Goal: Task Accomplishment & Management: Manage account settings

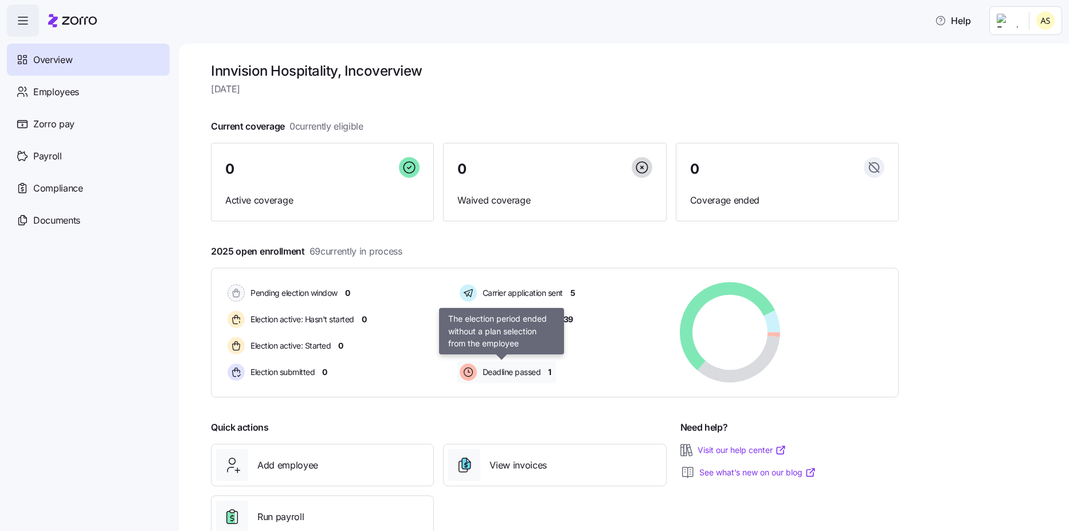
click at [503, 365] on div "Deadline passed" at bounding box center [501, 372] width 89 height 22
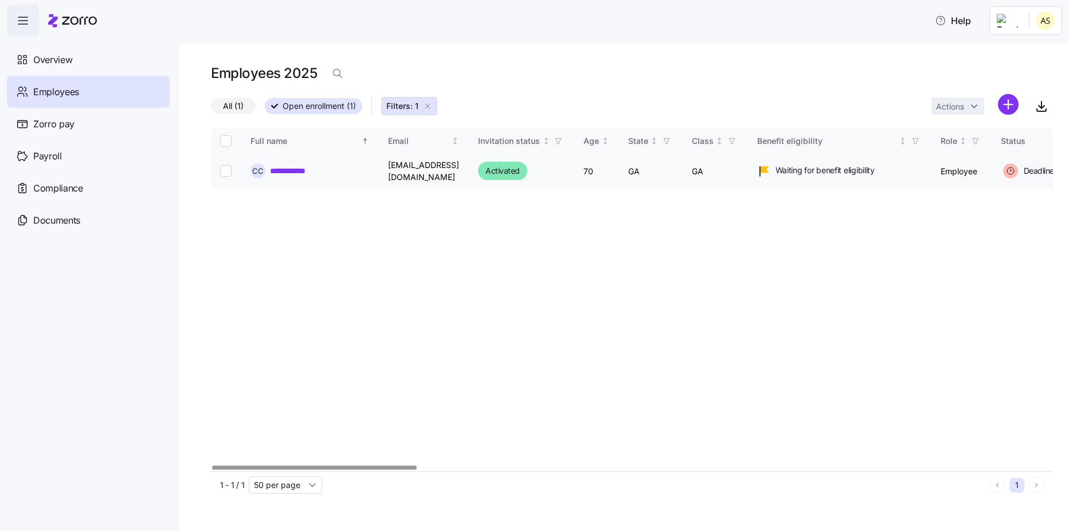
click at [295, 169] on link "**********" at bounding box center [296, 170] width 52 height 11
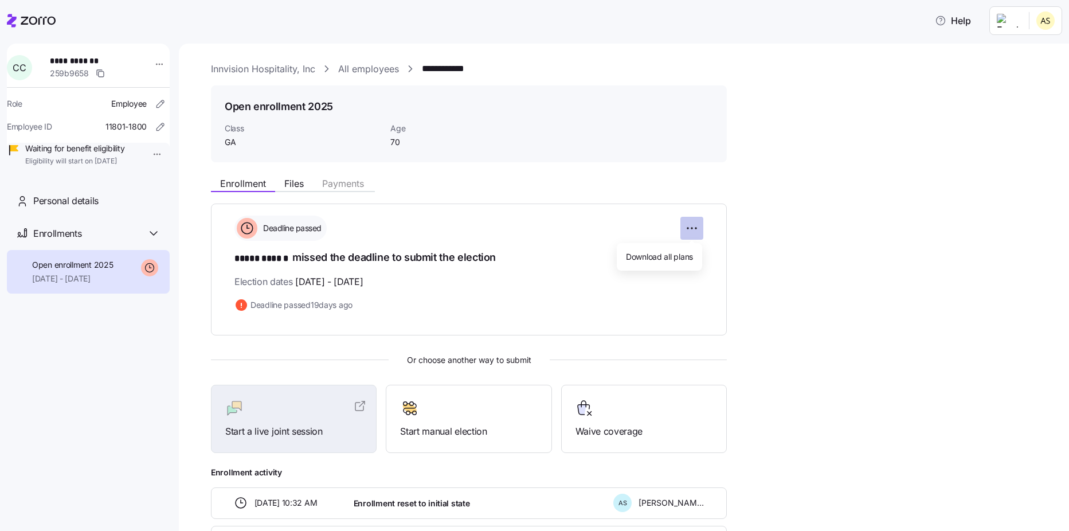
click at [695, 223] on html "**********" at bounding box center [534, 262] width 1069 height 524
click at [561, 225] on html "**********" at bounding box center [534, 262] width 1069 height 524
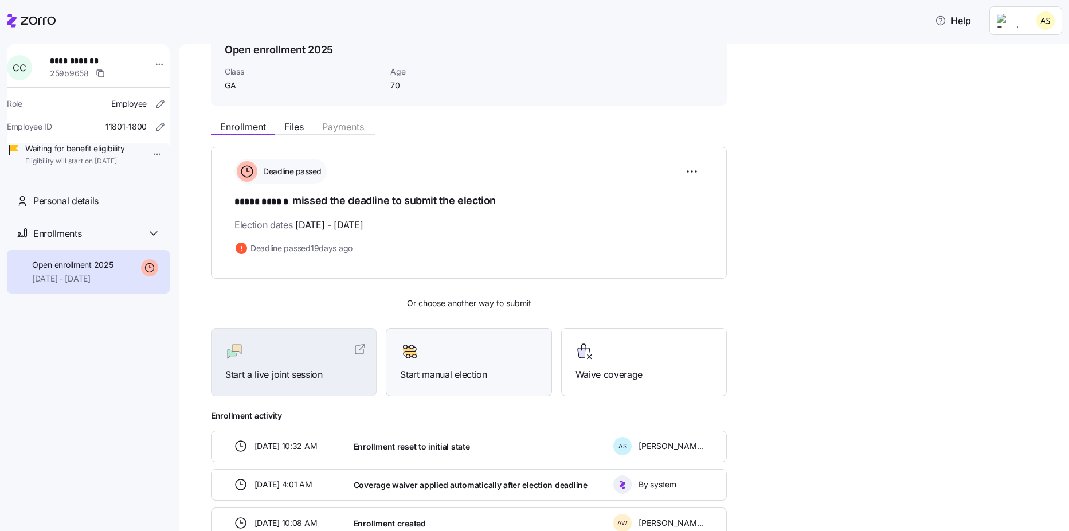
scroll to position [57, 0]
click at [95, 273] on div "Open enrollment 2025 10/01/2025 - 12/31/2025" at bounding box center [88, 272] width 163 height 44
click at [151, 70] on html "**********" at bounding box center [534, 262] width 1069 height 524
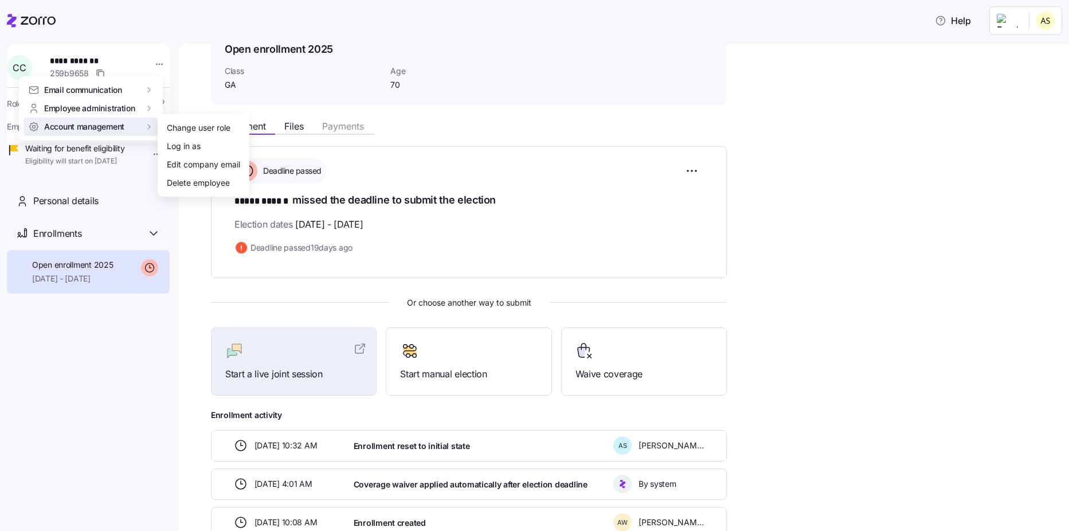
click at [1016, 138] on html "**********" at bounding box center [534, 262] width 1069 height 524
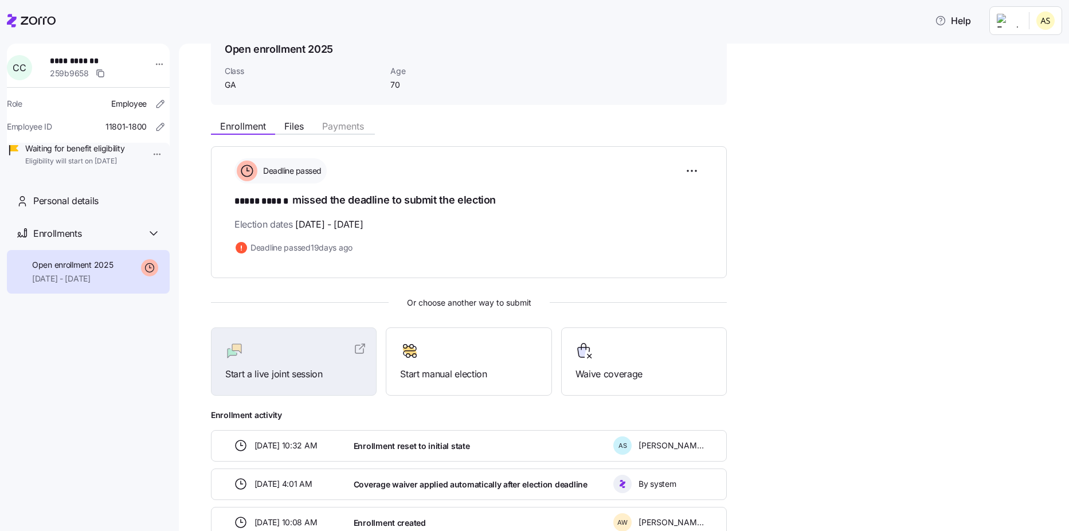
click at [50, 23] on icon at bounding box center [31, 21] width 49 height 14
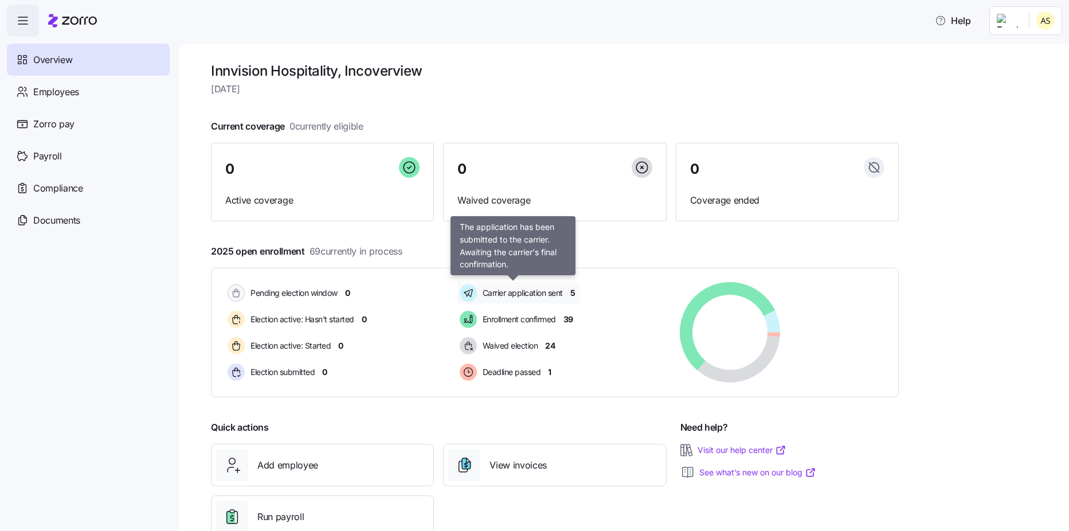
click at [550, 298] on span "Carrier application sent" at bounding box center [521, 292] width 84 height 11
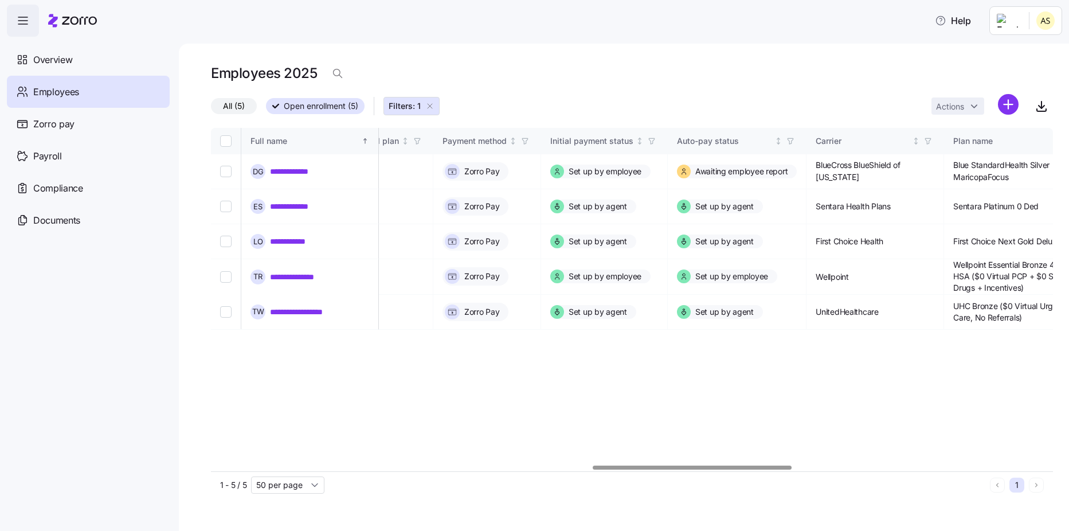
scroll to position [0, 1607]
click at [692, 471] on div at bounding box center [632, 467] width 842 height 7
click at [693, 170] on span "Awaiting employee report" at bounding box center [739, 171] width 92 height 11
click at [678, 171] on icon at bounding box center [682, 171] width 8 height 11
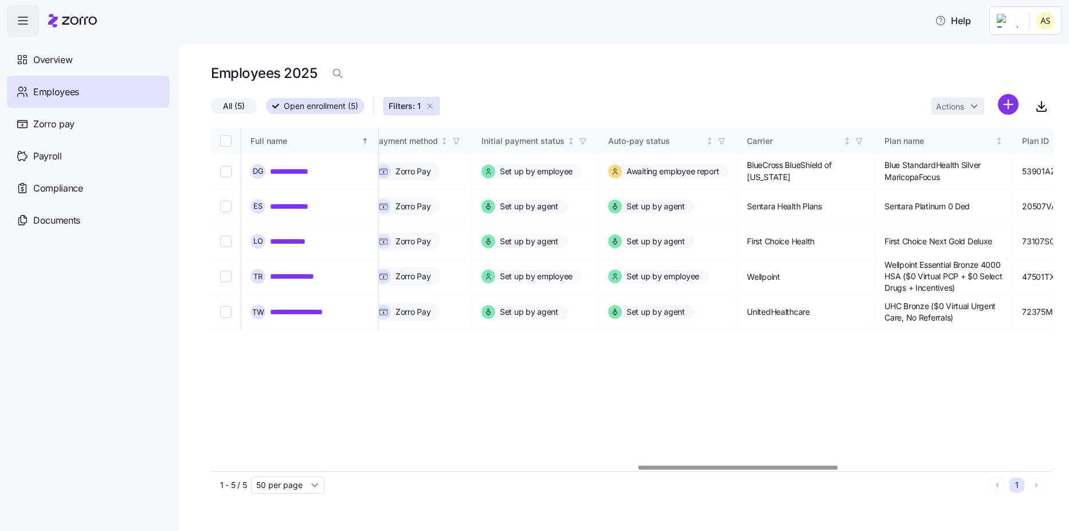
scroll to position [0, 0]
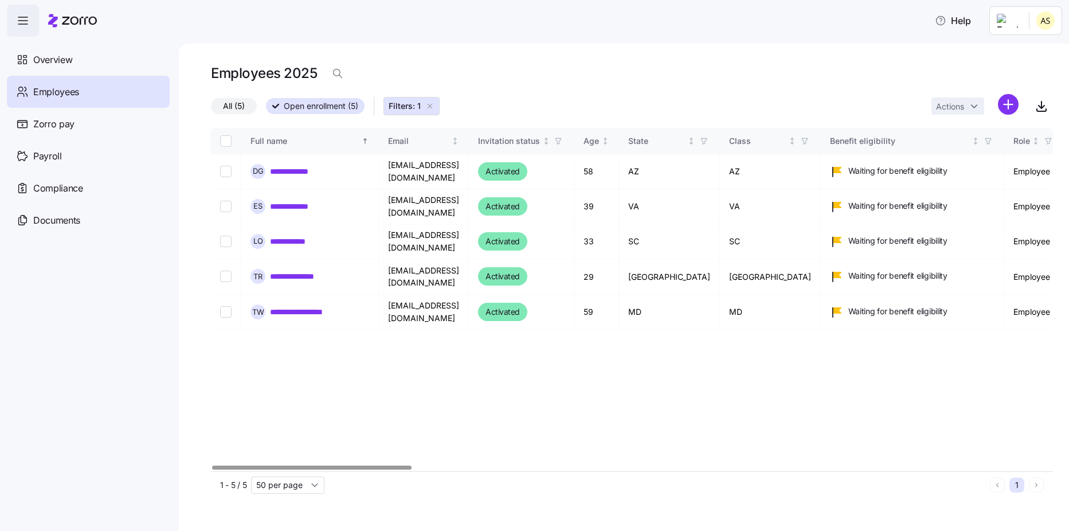
click at [212, 465] on div at bounding box center [311, 467] width 199 height 4
click span "Overview"
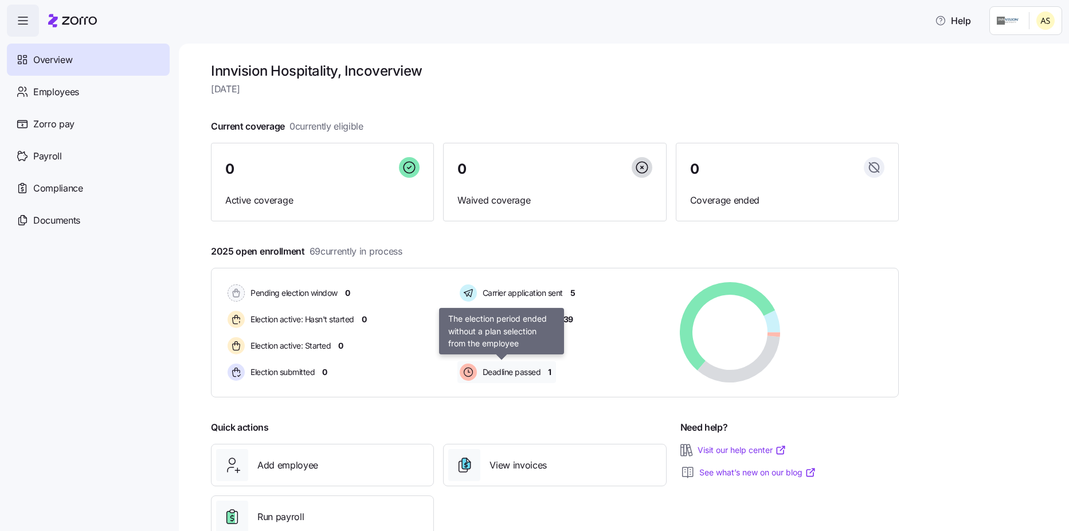
click at [519, 373] on span "Deadline passed" at bounding box center [510, 371] width 62 height 11
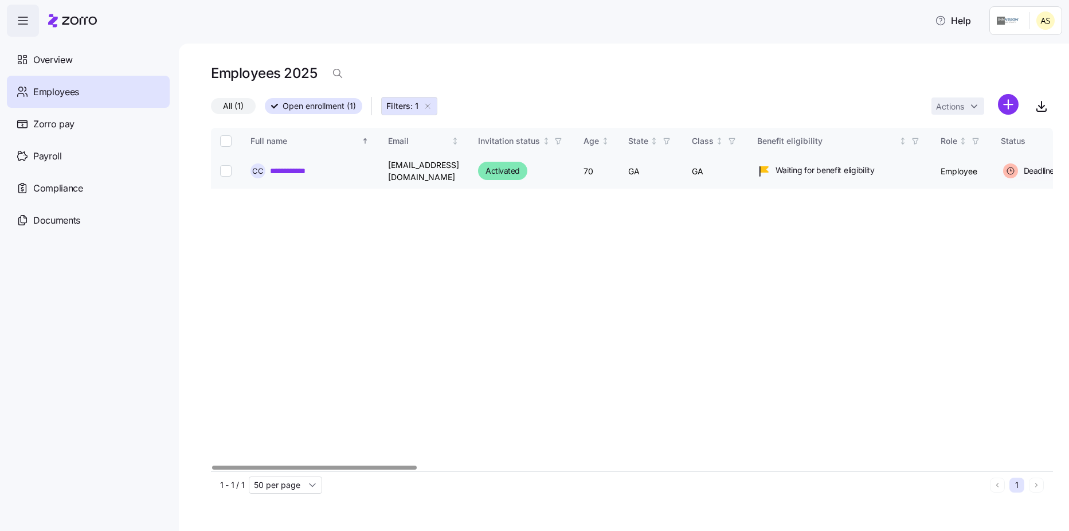
click at [226, 172] on input "Select record 1" at bounding box center [225, 170] width 11 height 11
checkbox input "true"
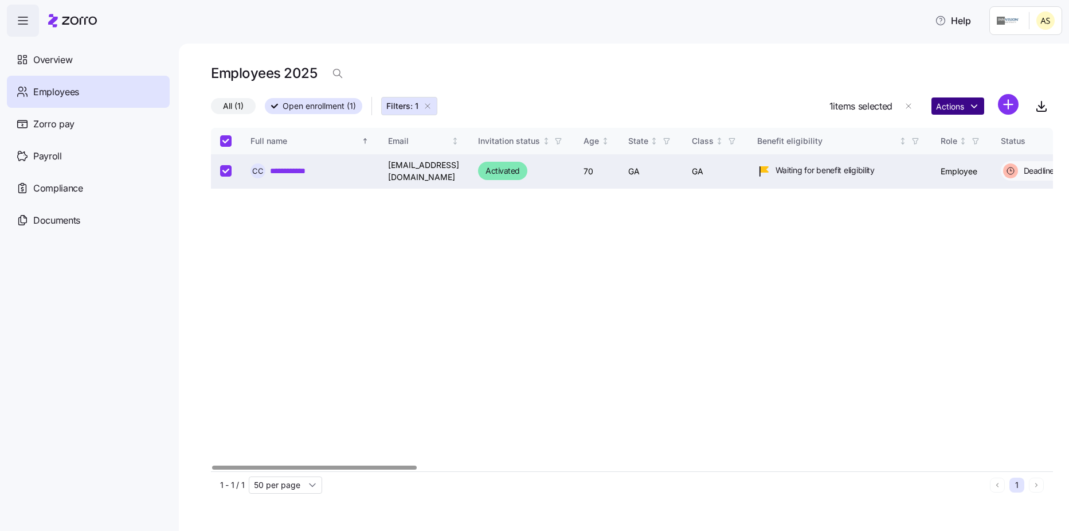
click at [958, 105] on html "**********" at bounding box center [534, 262] width 1069 height 524
click at [513, 405] on html "**********" at bounding box center [534, 262] width 1069 height 524
click at [287, 165] on link "**********" at bounding box center [296, 170] width 52 height 11
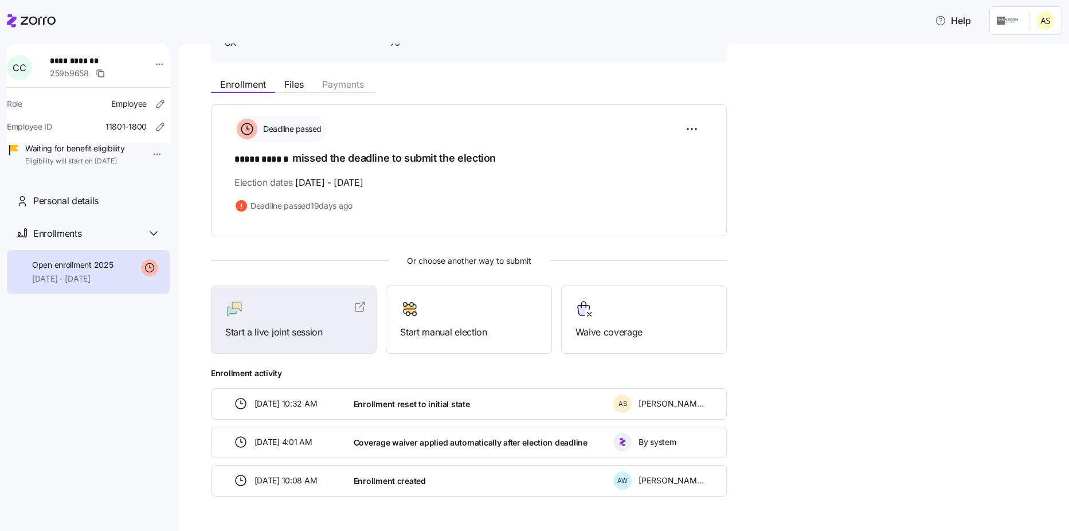
scroll to position [132, 0]
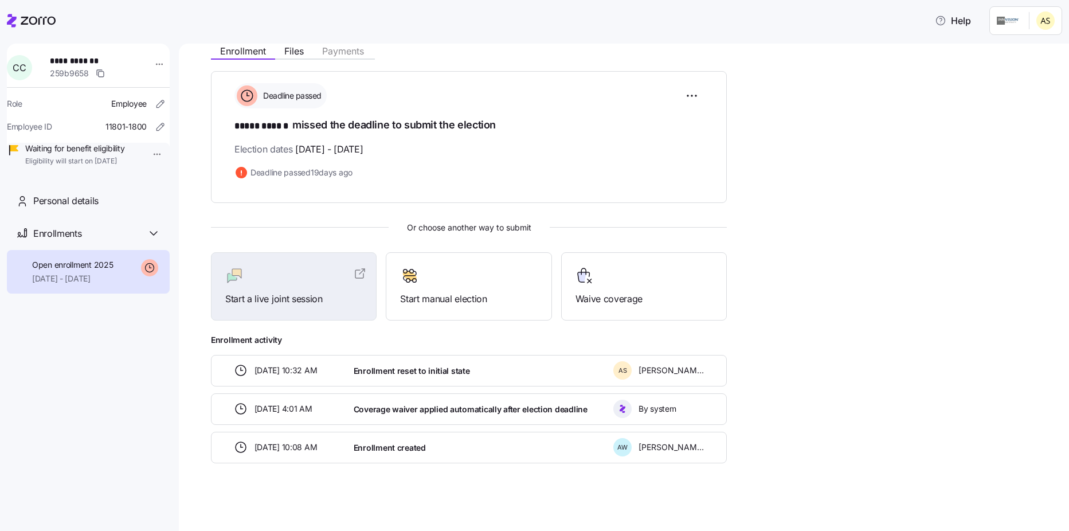
click at [49, 26] on icon at bounding box center [31, 21] width 49 height 14
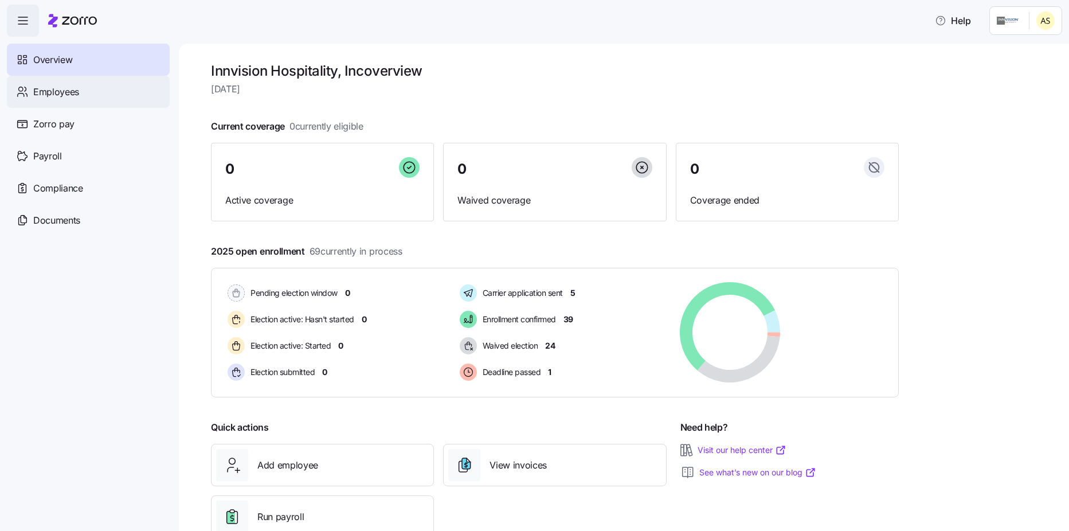
click at [54, 96] on span "Employees" at bounding box center [56, 92] width 46 height 14
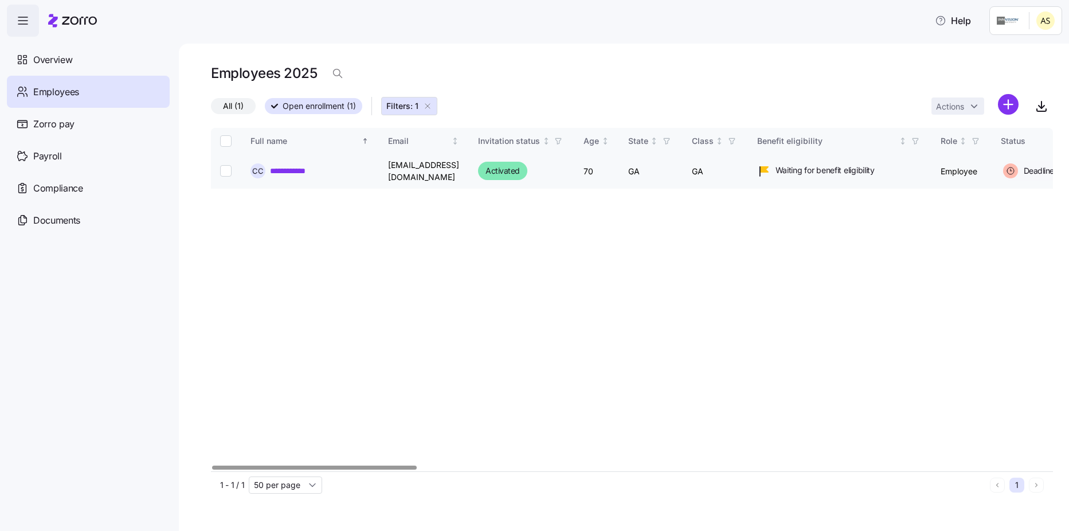
click at [222, 167] on input "Select record 1" at bounding box center [225, 170] width 11 height 11
checkbox input "true"
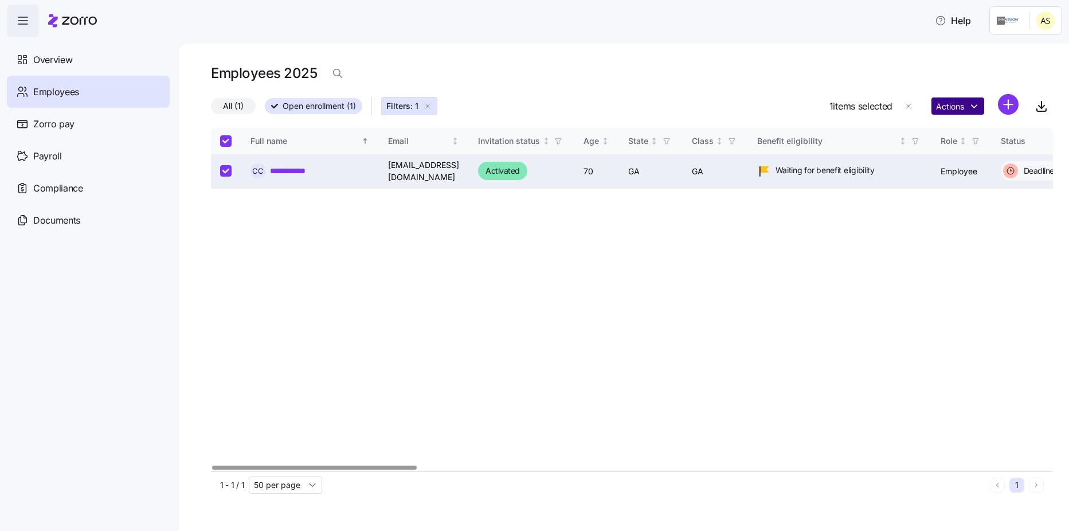
click at [957, 111] on html "**********" at bounding box center [534, 262] width 1069 height 524
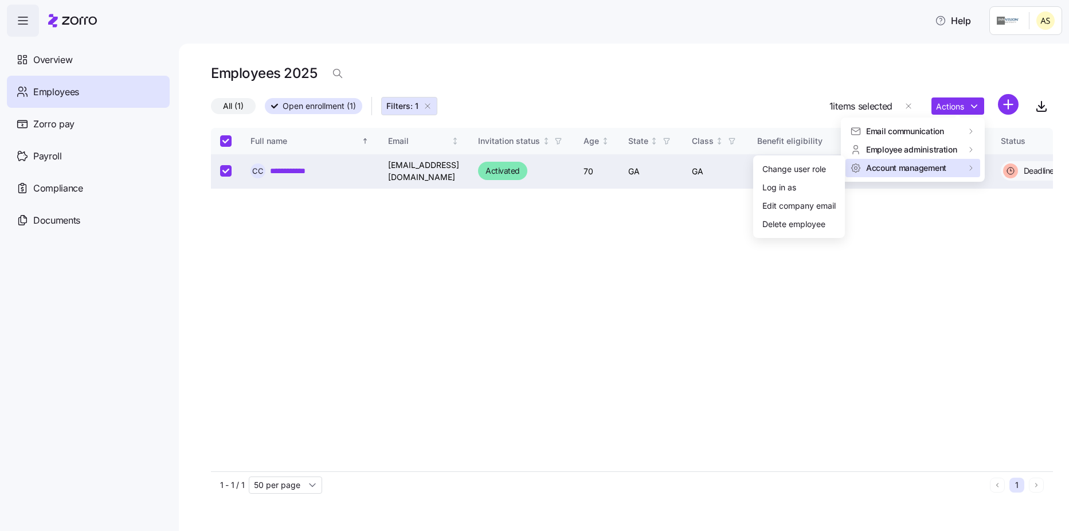
click at [882, 308] on html "**********" at bounding box center [534, 262] width 1069 height 524
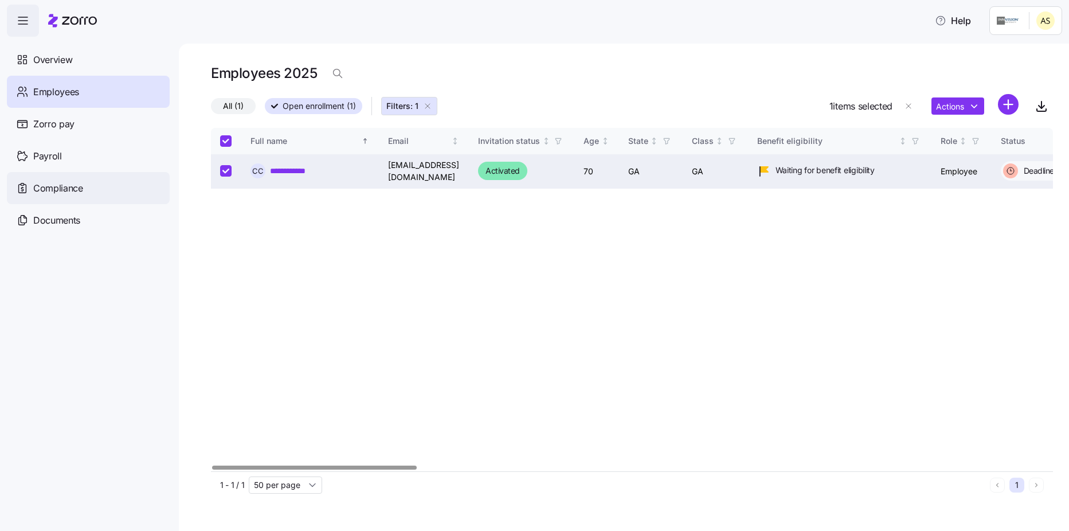
click at [61, 190] on span "Compliance" at bounding box center [58, 188] width 50 height 14
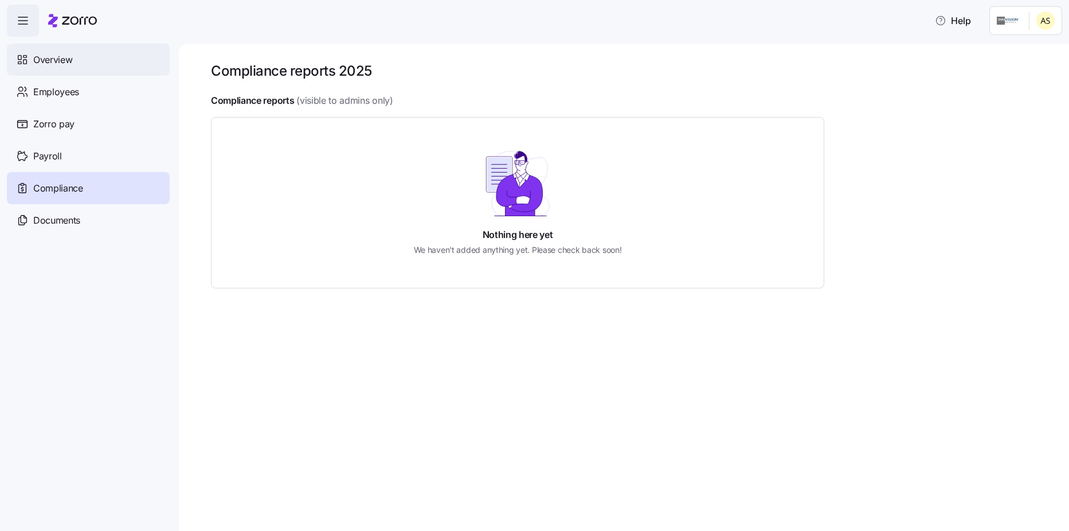
click at [60, 68] on div "Overview" at bounding box center [88, 60] width 163 height 32
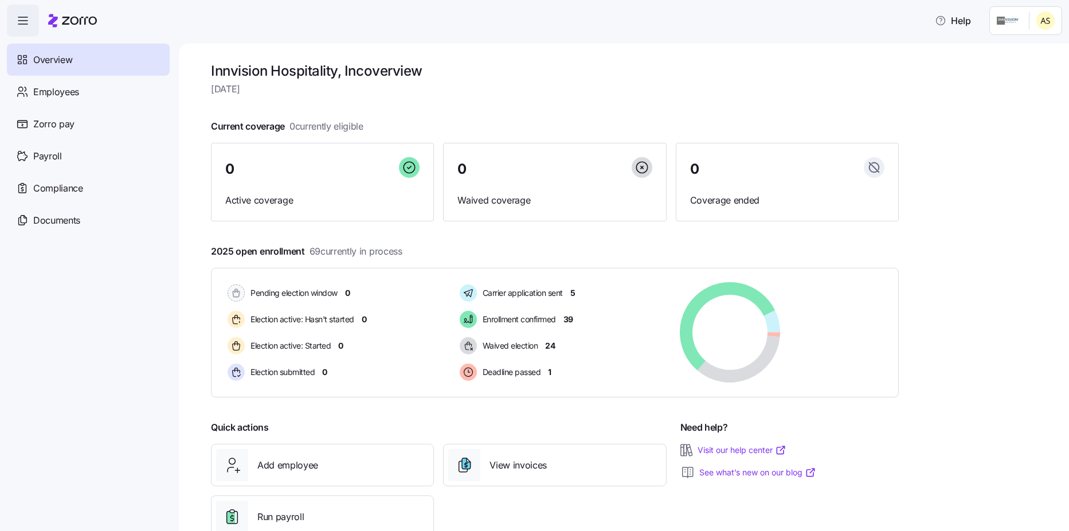
click at [1034, 20] on html "Help Overview Employees Zorro pay Payroll Compliance Documents Innvision Hospit…" at bounding box center [534, 262] width 1069 height 524
click at [1011, 97] on div "Company setup" at bounding box center [1015, 98] width 76 height 13
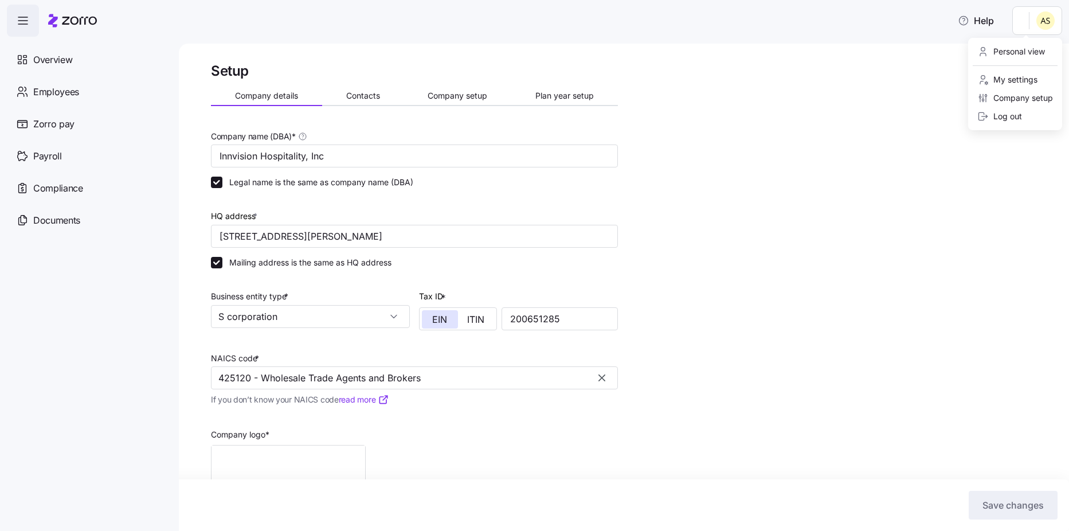
click at [1011, 28] on html "Help Overview Employees Zorro pay Payroll Compliance Documents Setup Company de…" at bounding box center [534, 262] width 1069 height 524
click at [1009, 79] on div "My settings" at bounding box center [1007, 79] width 60 height 13
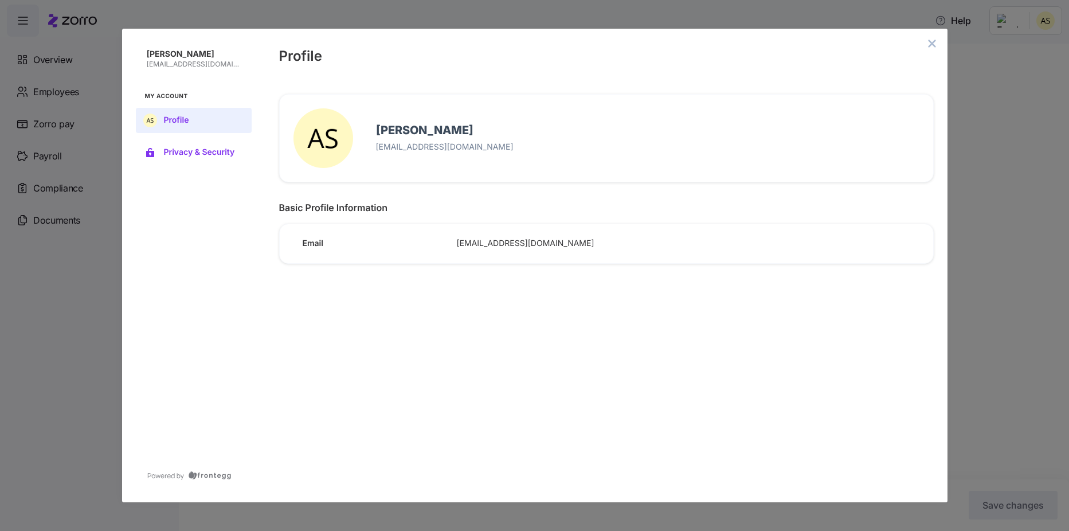
click at [205, 152] on span "Privacy & Security" at bounding box center [203, 152] width 78 height 9
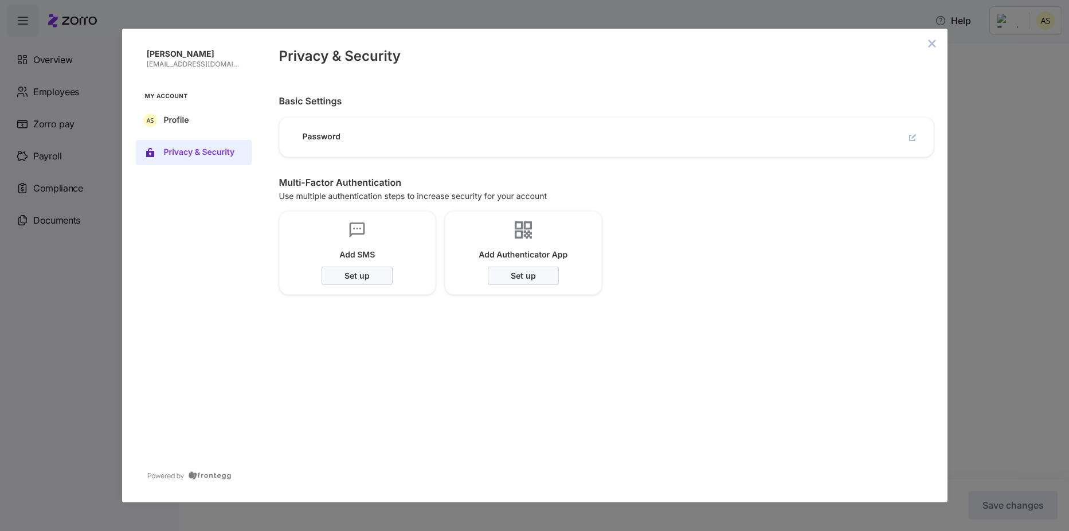
click at [934, 48] on button "close admin-box" at bounding box center [932, 44] width 16 height 16
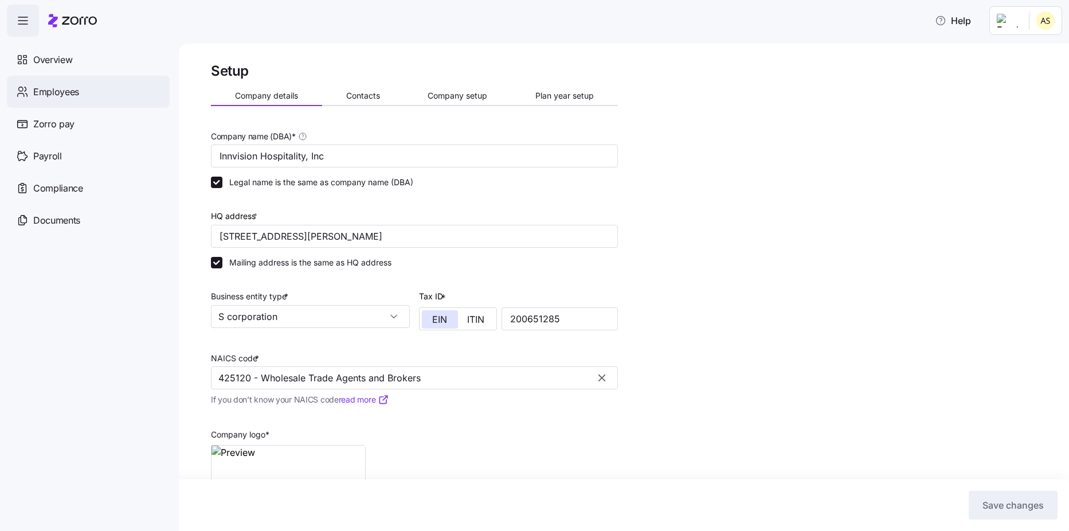
click at [41, 83] on div "Employees" at bounding box center [88, 92] width 163 height 32
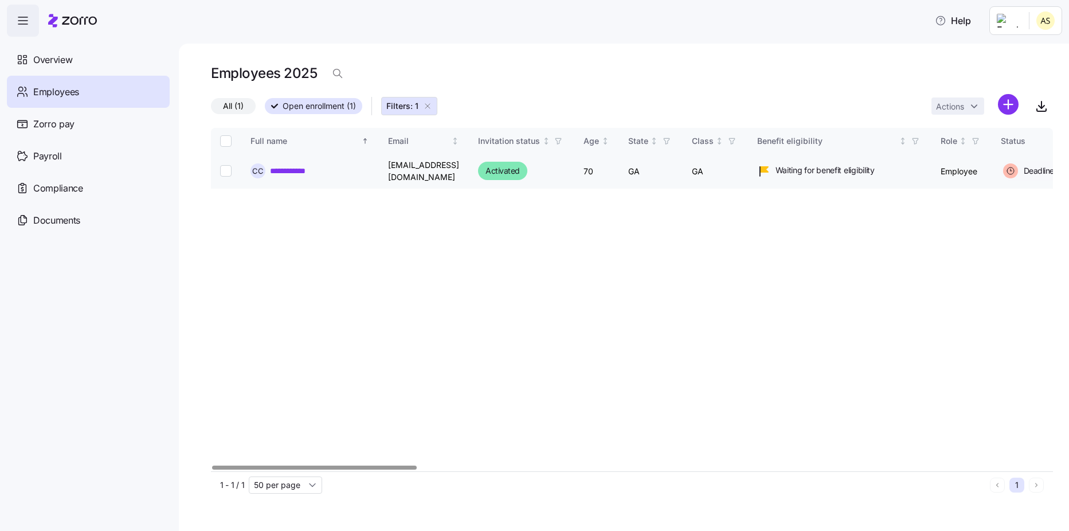
click at [222, 167] on input "Select record 1" at bounding box center [225, 170] width 11 height 11
checkbox input "true"
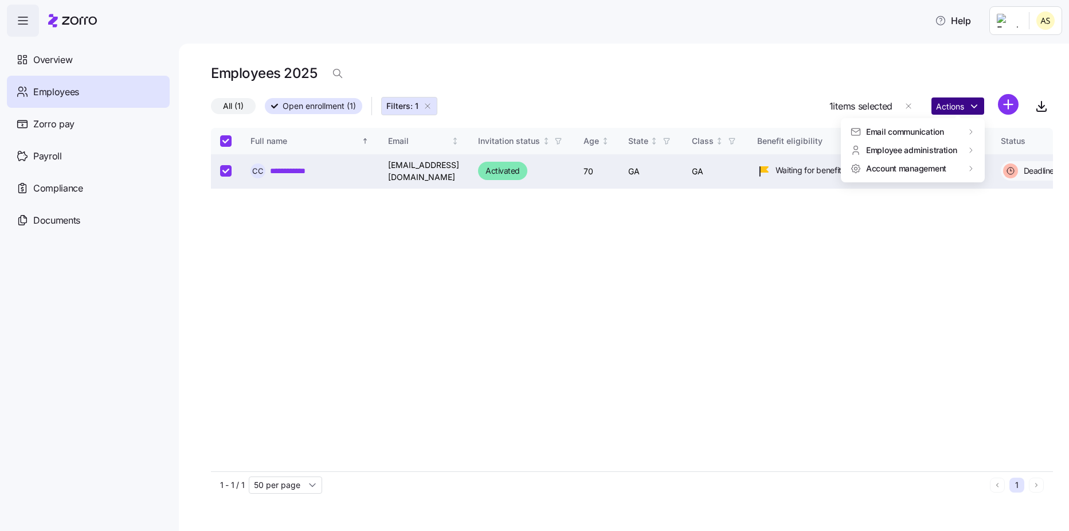
click at [966, 105] on html "**********" at bounding box center [534, 262] width 1069 height 524
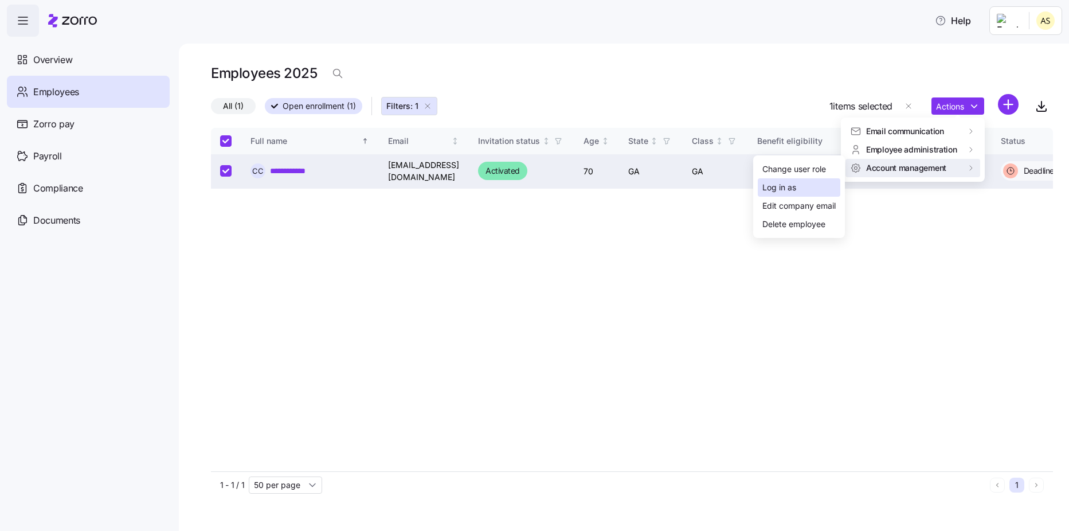
click at [807, 187] on div "Log in as" at bounding box center [799, 187] width 83 height 18
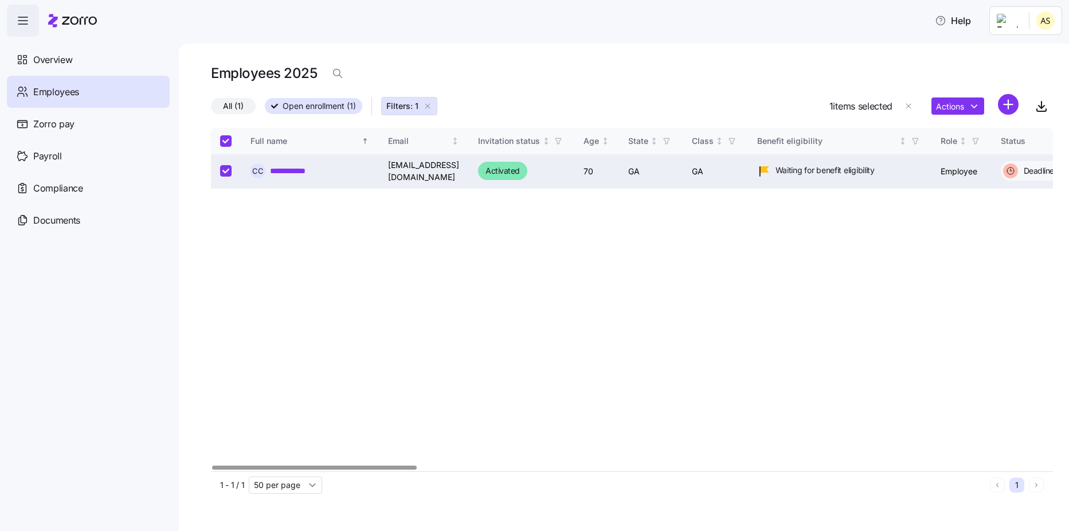
click at [306, 167] on link "**********" at bounding box center [296, 170] width 52 height 11
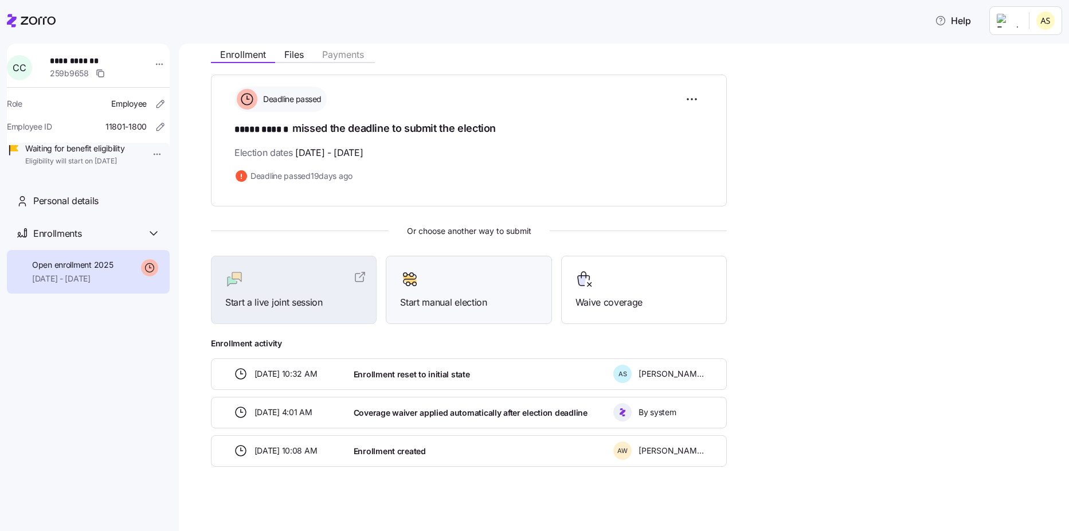
scroll to position [132, 0]
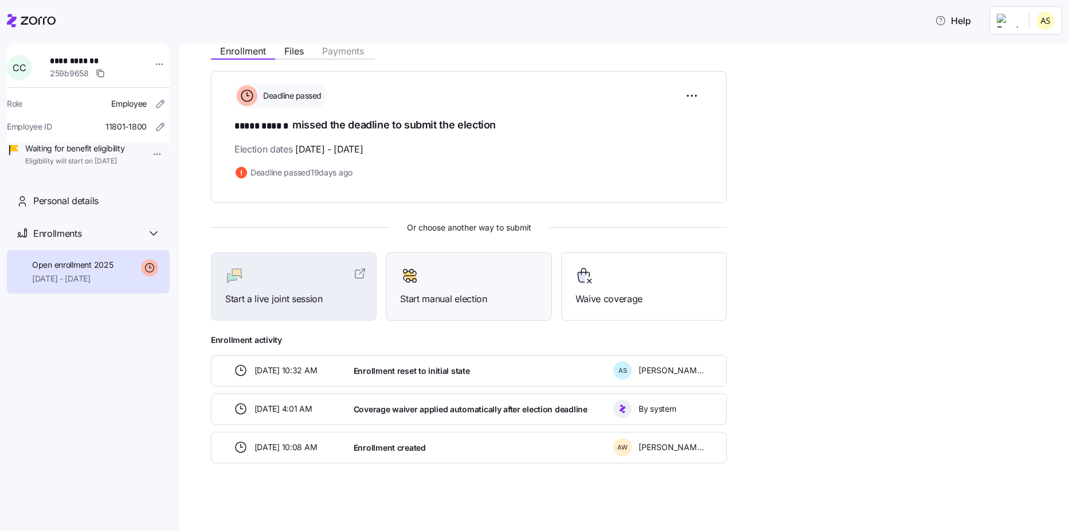
click at [484, 275] on div at bounding box center [468, 276] width 137 height 18
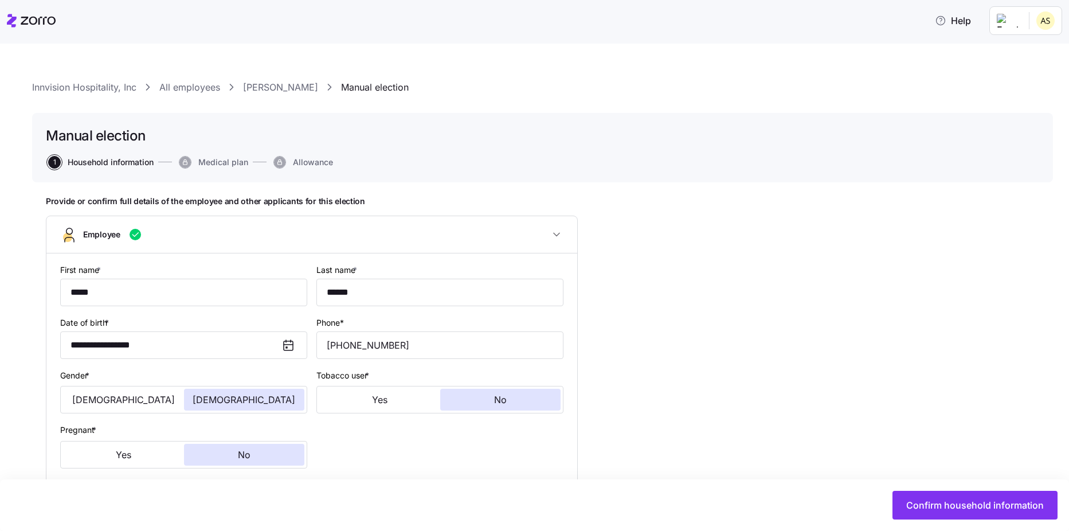
type input "GA"
click at [960, 507] on span "Confirm household information" at bounding box center [975, 505] width 138 height 14
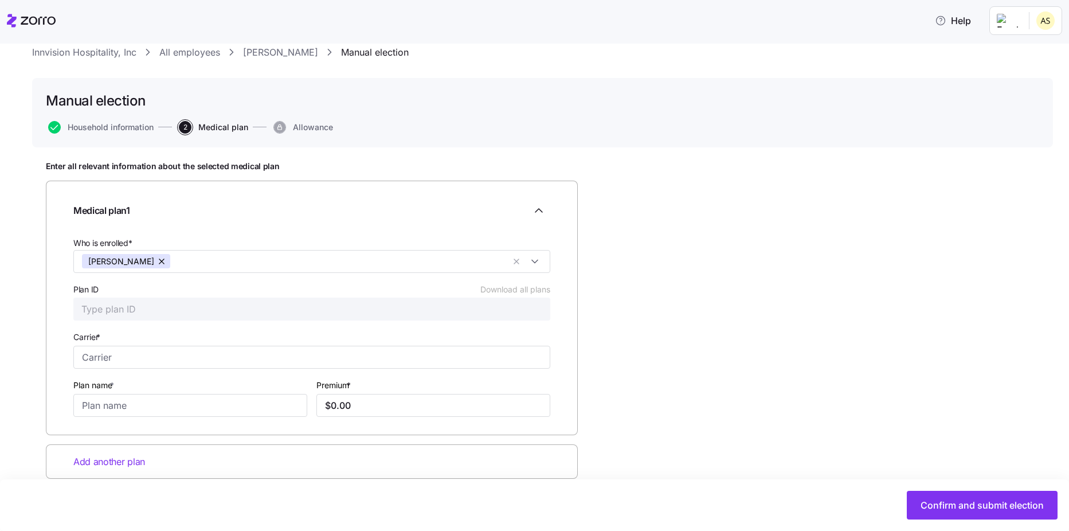
scroll to position [54, 0]
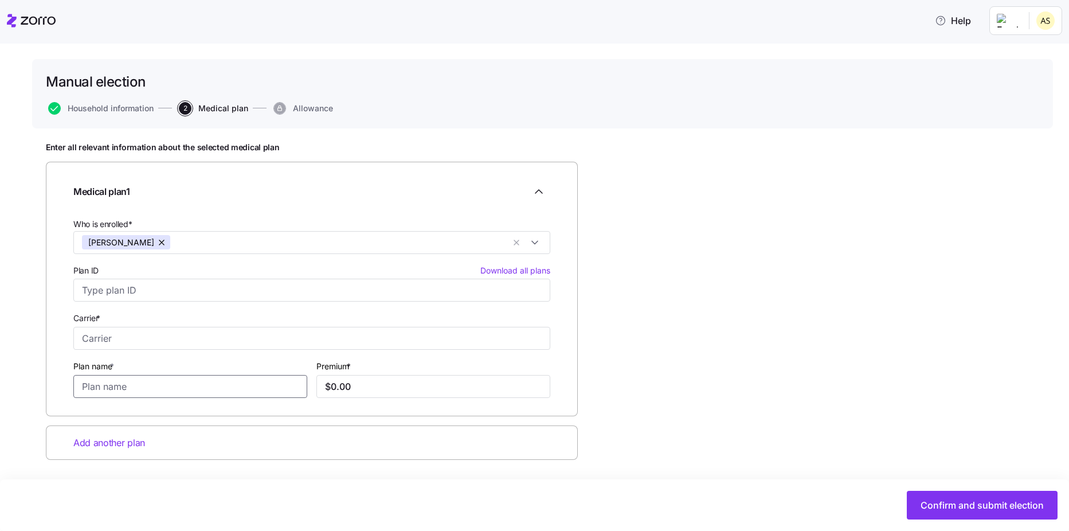
click at [149, 389] on input "Plan name *" at bounding box center [190, 386] width 234 height 23
click at [281, 316] on div "Carrier *" at bounding box center [311, 330] width 477 height 39
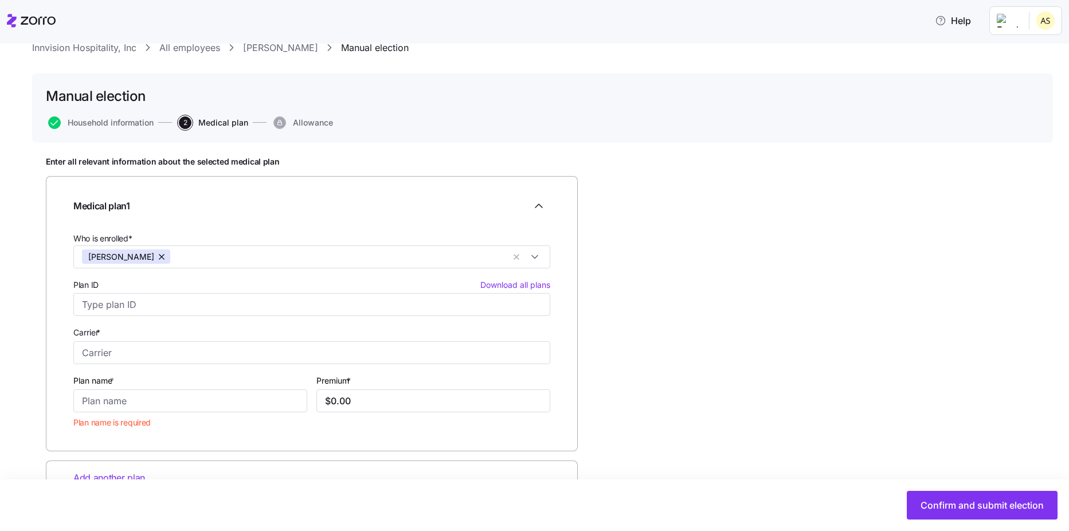
scroll to position [0, 0]
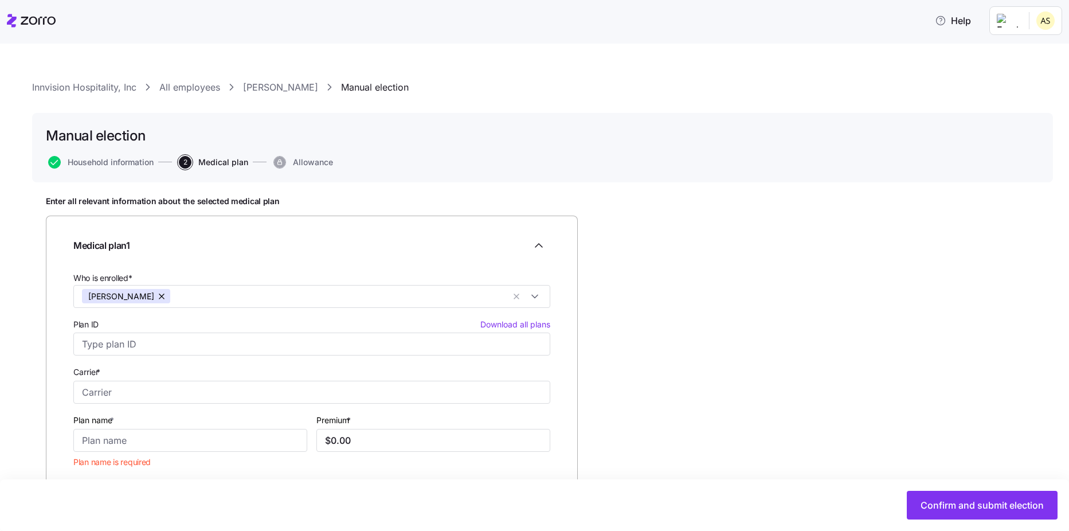
click at [268, 89] on link "Carol Cannon" at bounding box center [280, 87] width 75 height 14
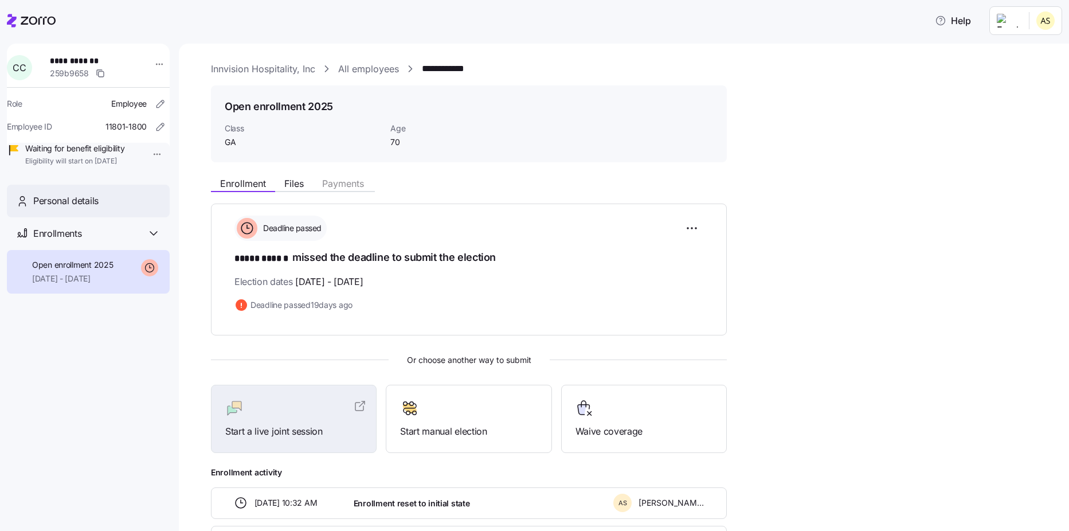
click at [87, 209] on div "Personal details" at bounding box center [88, 201] width 163 height 33
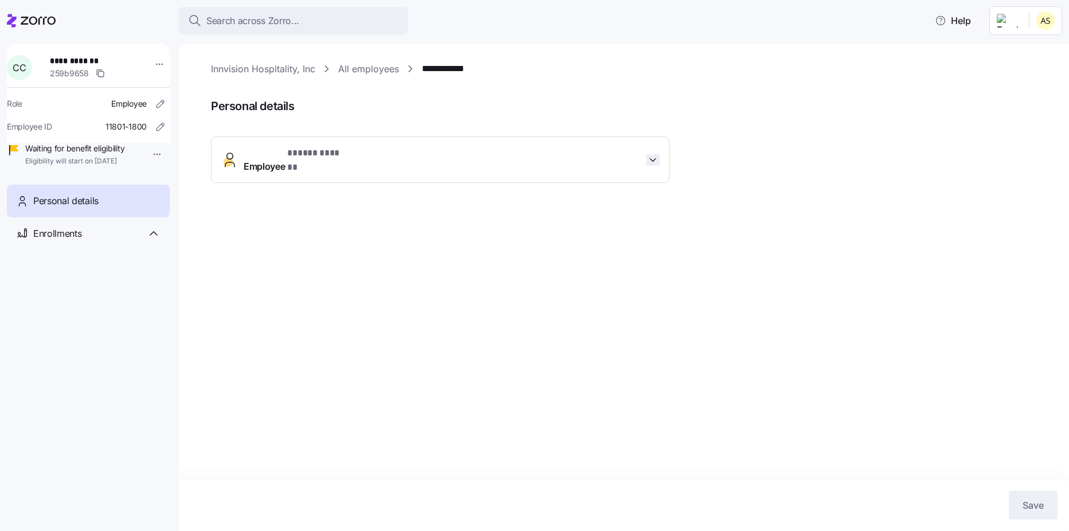
click at [649, 154] on icon "button" at bounding box center [652, 159] width 11 height 11
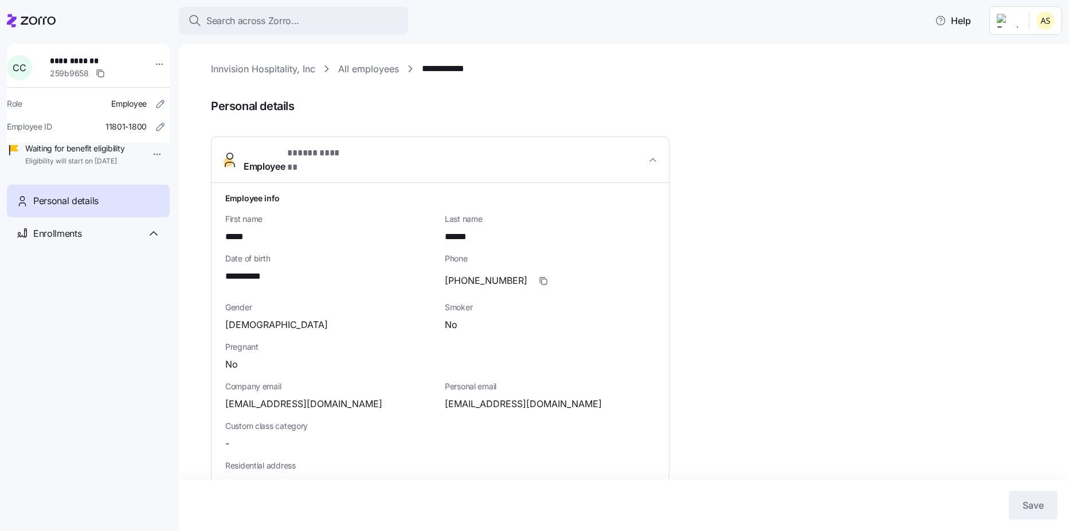
click at [49, 20] on icon at bounding box center [31, 21] width 49 height 14
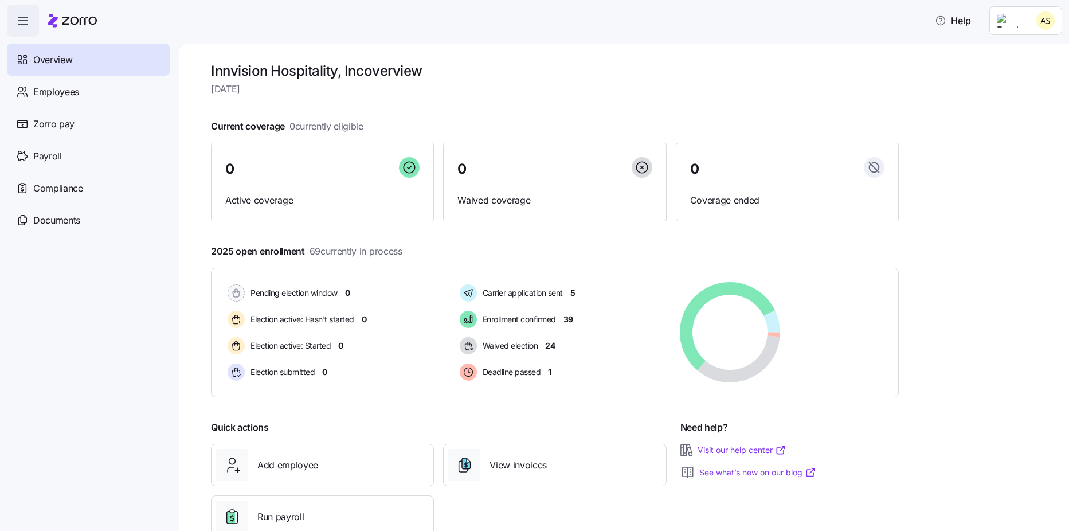
scroll to position [34, 0]
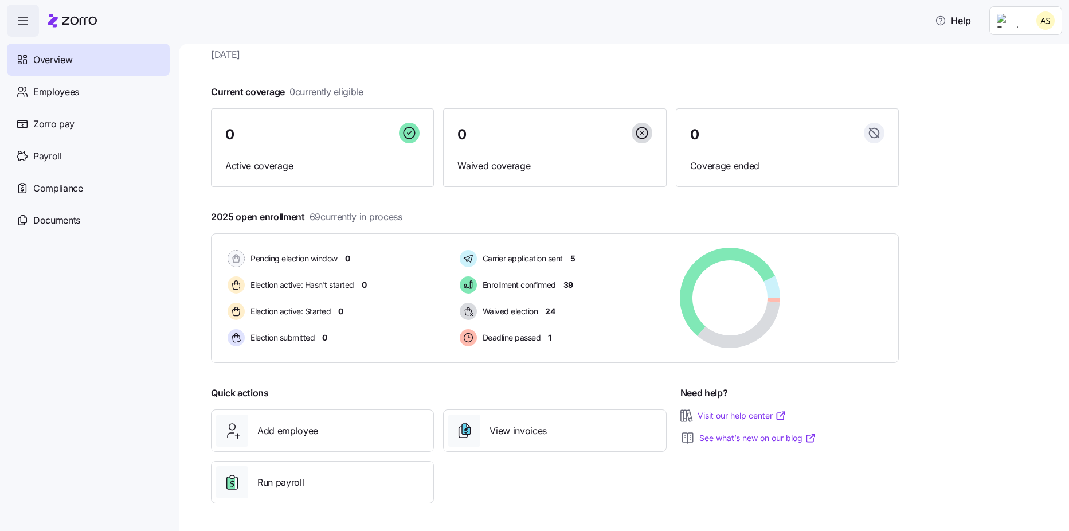
click at [1027, 21] on html "Help Overview Employees Zorro pay Payroll Compliance Documents Innvision Hospit…" at bounding box center [534, 262] width 1069 height 524
click at [603, 72] on html "Help Overview Employees Zorro pay Payroll Compliance Documents Innvision Hospit…" at bounding box center [534, 262] width 1069 height 524
click at [51, 90] on span "Employees" at bounding box center [56, 92] width 46 height 14
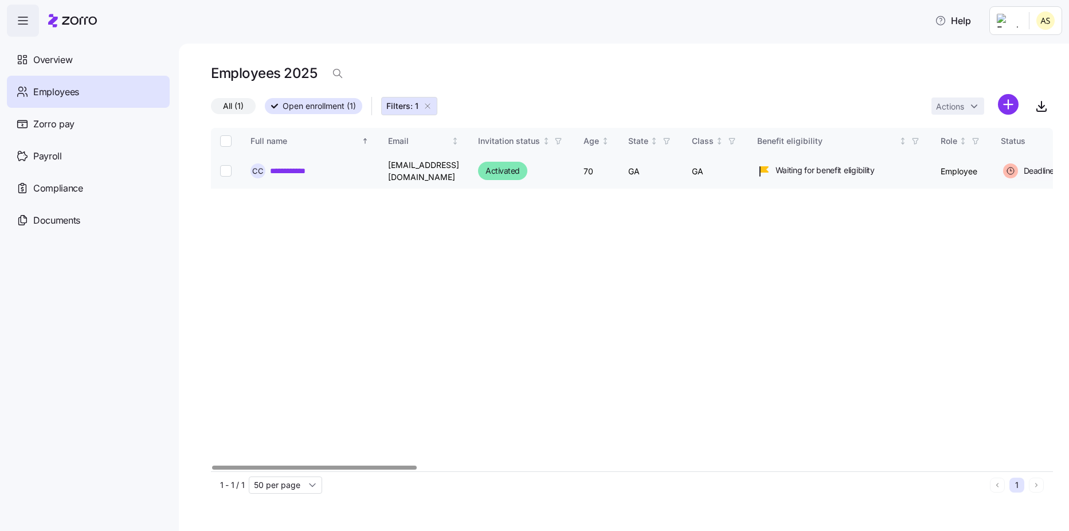
click at [302, 170] on link "**********" at bounding box center [296, 170] width 52 height 11
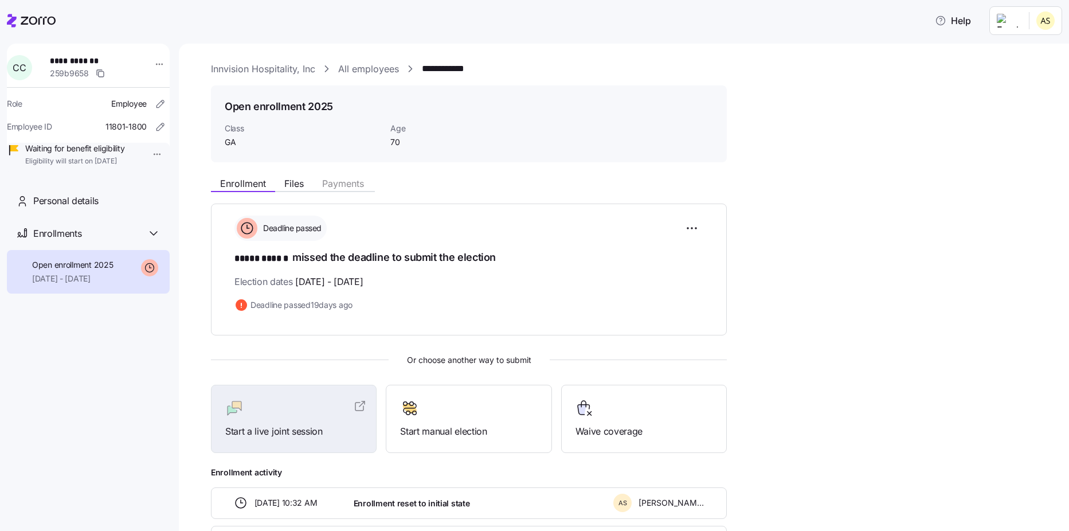
click at [31, 26] on icon at bounding box center [31, 21] width 49 height 14
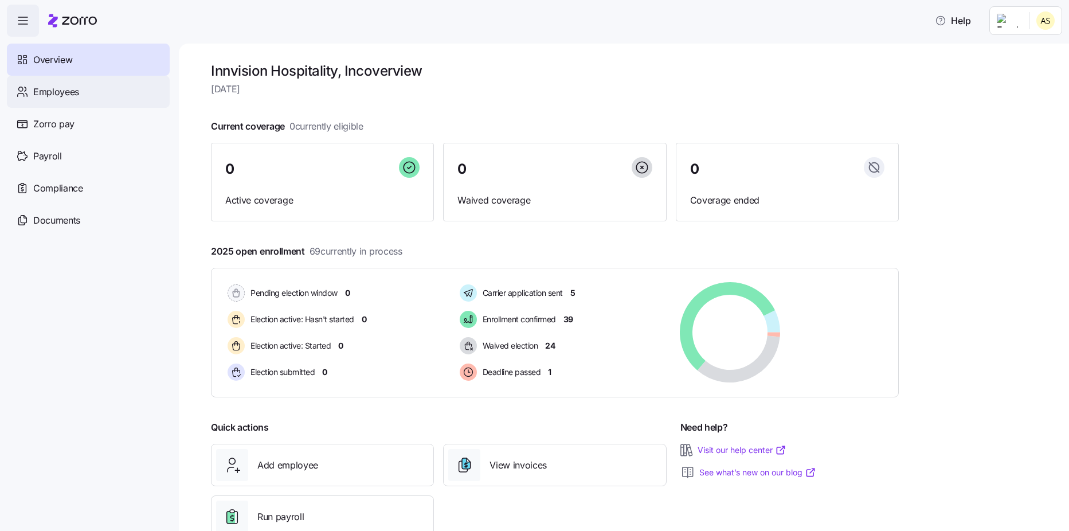
click at [45, 91] on span "Employees" at bounding box center [56, 92] width 46 height 14
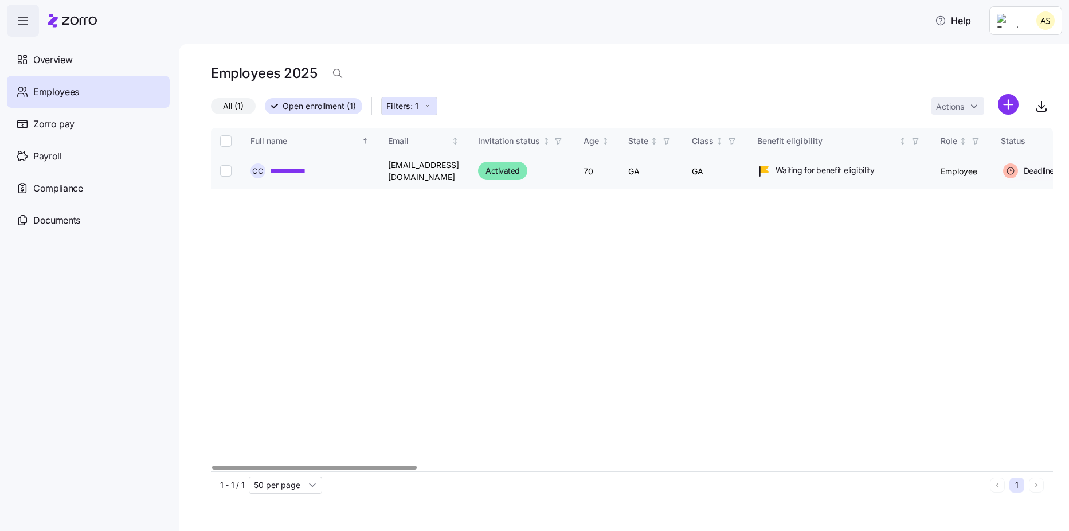
click at [221, 171] on input "Select record 1" at bounding box center [225, 170] width 11 height 11
checkbox input "true"
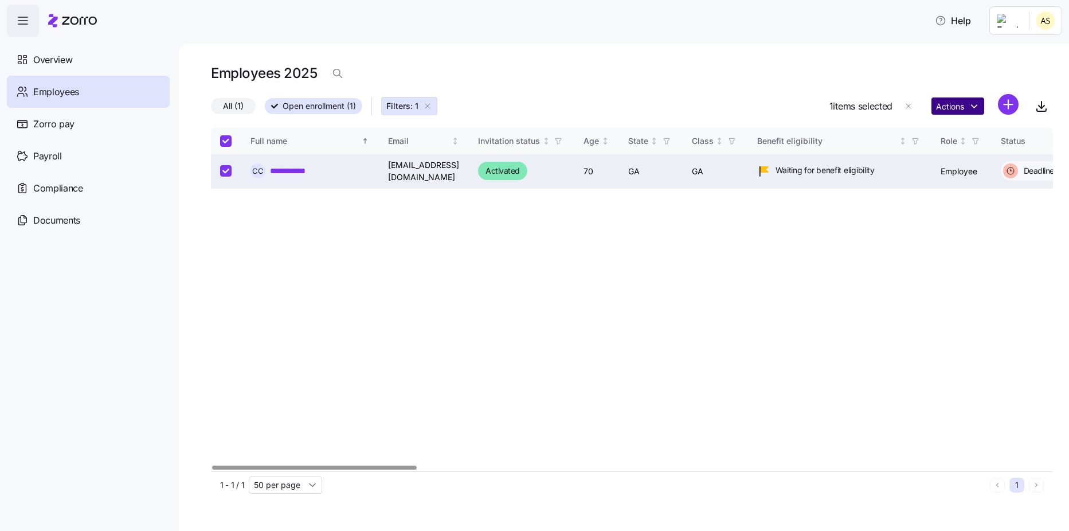
click at [961, 111] on html "**********" at bounding box center [534, 262] width 1069 height 524
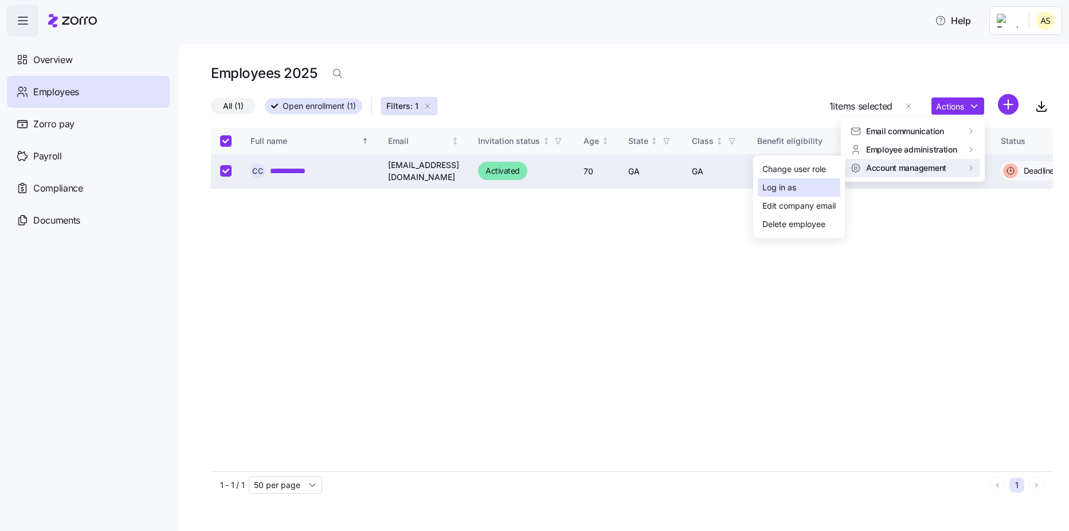
click at [795, 182] on div "Log in as" at bounding box center [779, 187] width 34 height 13
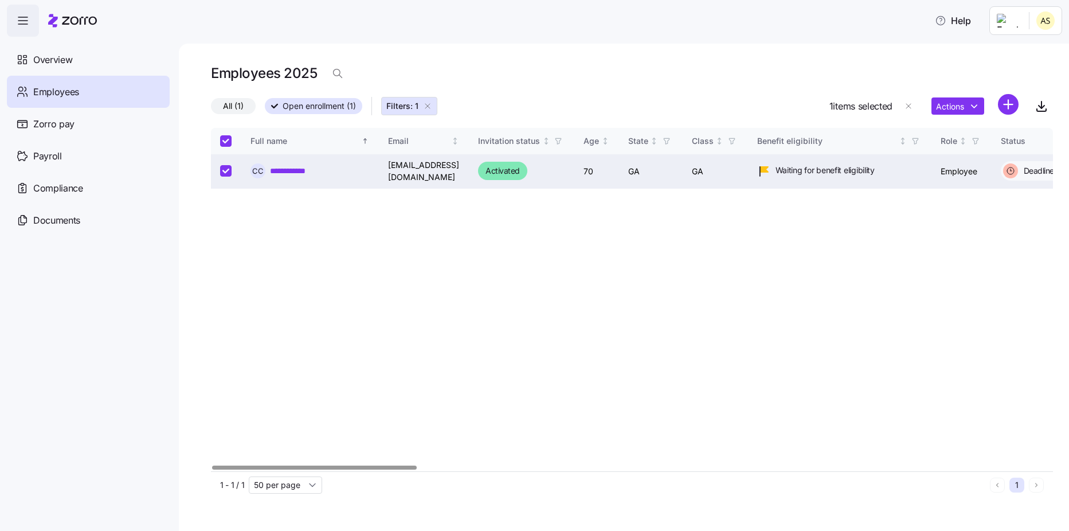
click at [448, 291] on div "**********" at bounding box center [632, 299] width 842 height 343
click at [227, 142] on input "Select all records" at bounding box center [225, 140] width 11 height 11
checkbox input "false"
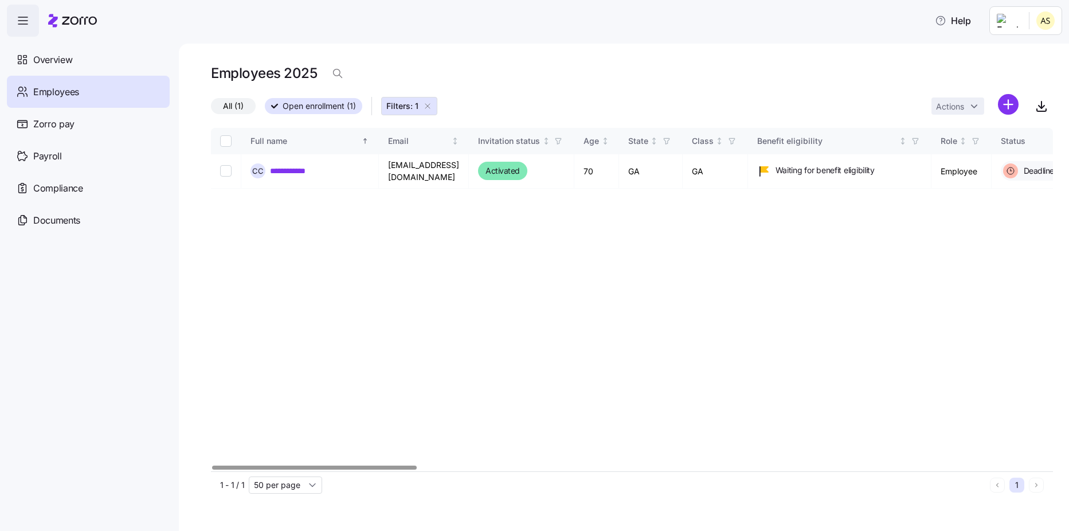
checkbox input "false"
click at [71, 97] on span "Employees" at bounding box center [56, 92] width 46 height 14
click at [52, 59] on span "Overview" at bounding box center [52, 60] width 39 height 14
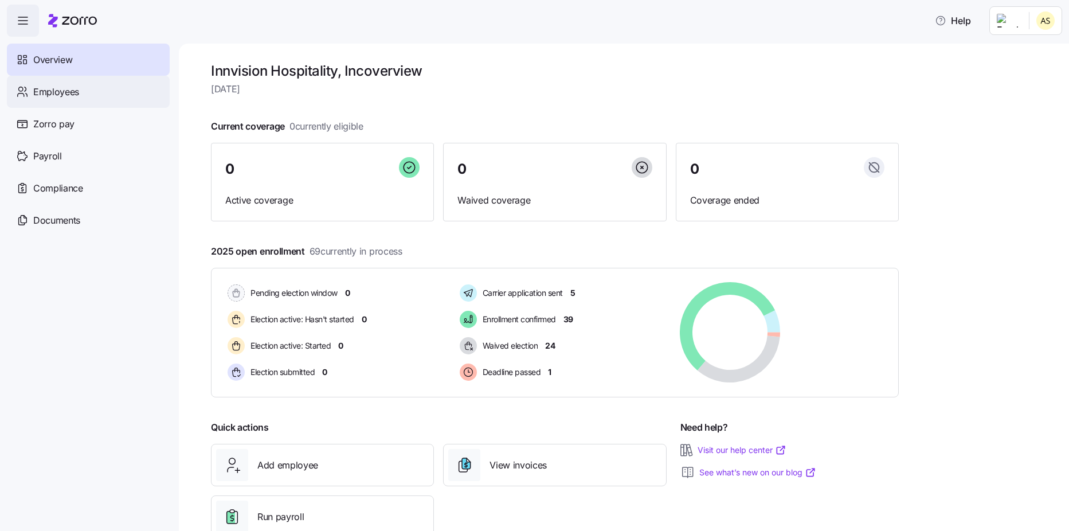
click at [60, 89] on span "Employees" at bounding box center [56, 92] width 46 height 14
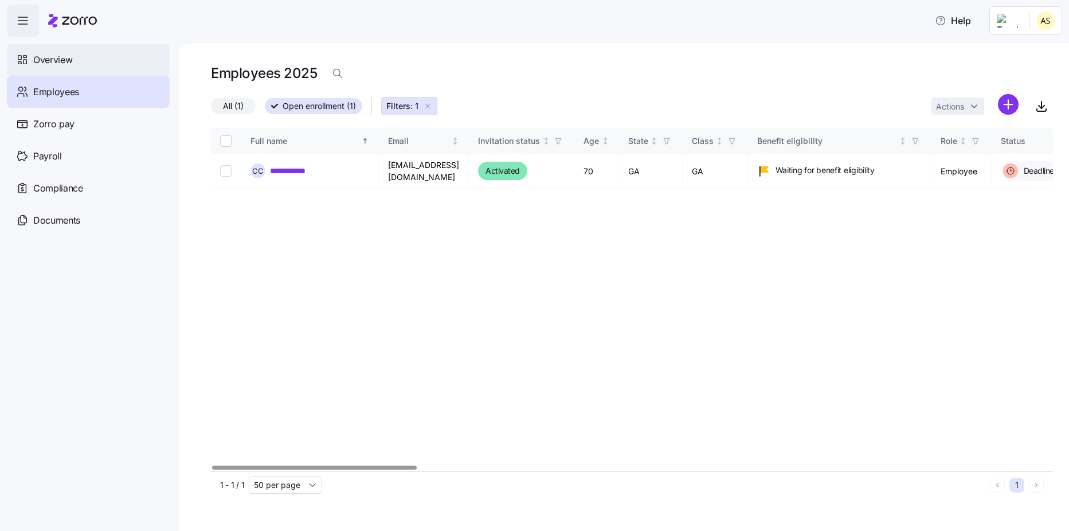
click at [53, 63] on span "Overview" at bounding box center [52, 60] width 39 height 14
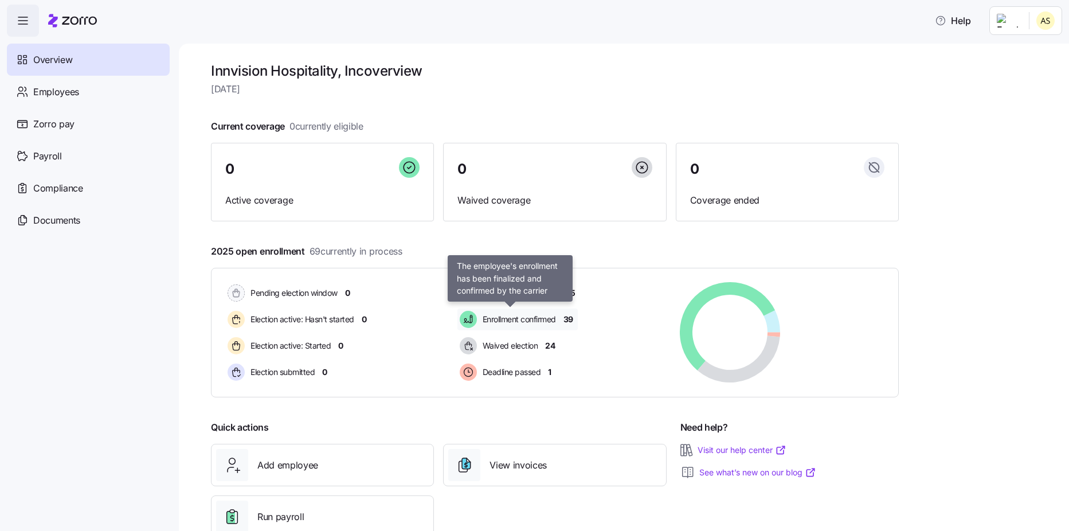
click at [539, 326] on span "Enrollment confirmed" at bounding box center [517, 319] width 77 height 14
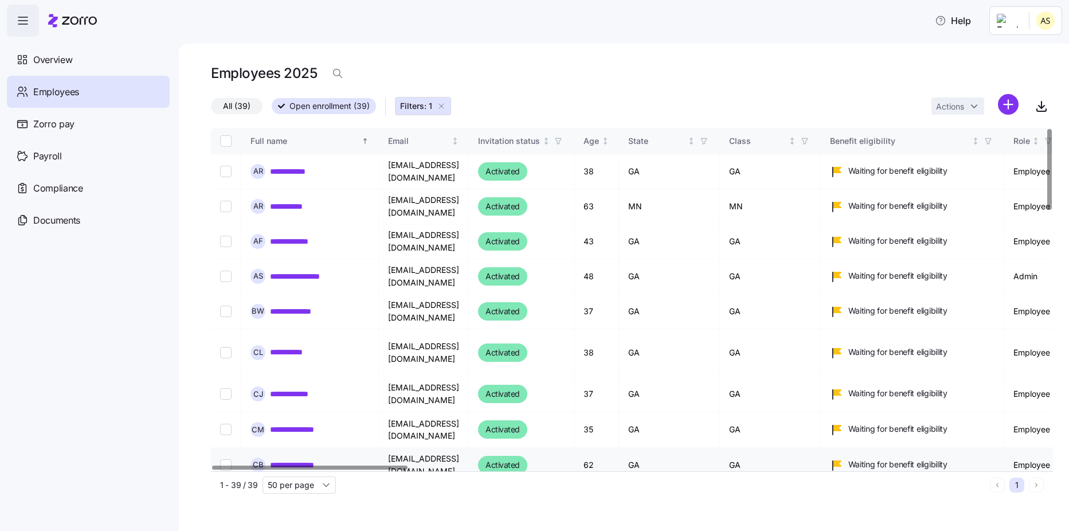
click at [369, 471] on td "**********" at bounding box center [310, 465] width 138 height 35
click at [212, 465] on div at bounding box center [309, 467] width 195 height 4
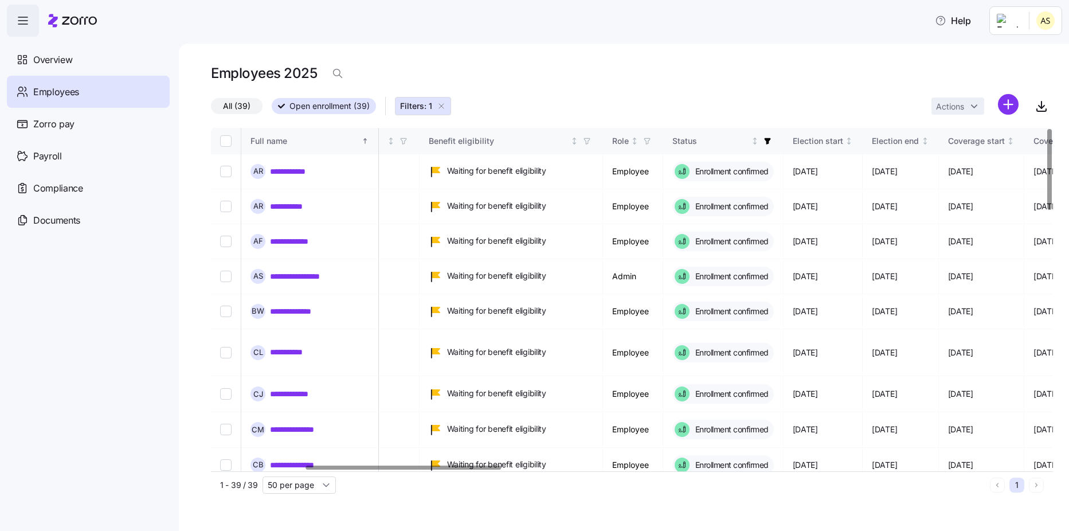
scroll to position [0, 409]
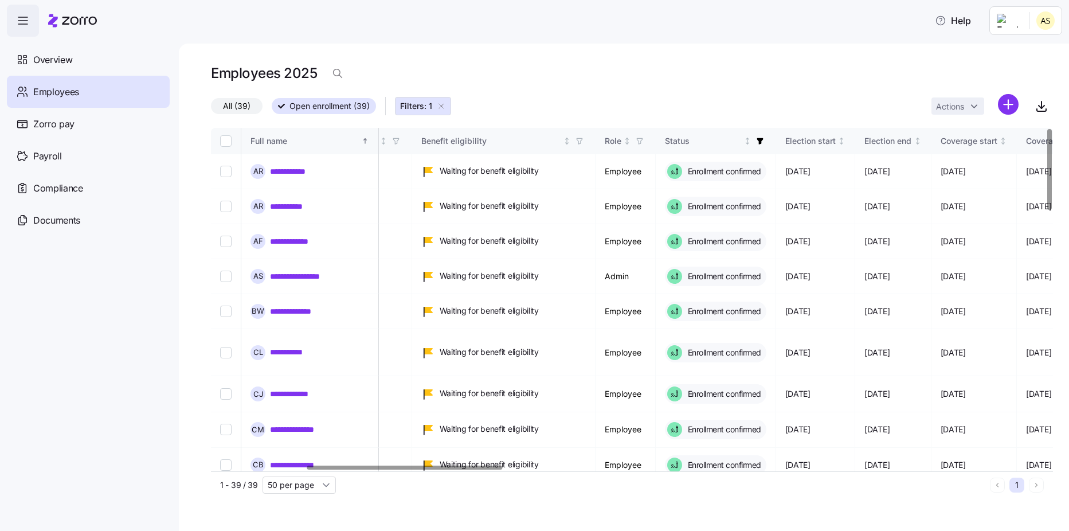
click at [486, 465] on div at bounding box center [404, 467] width 195 height 4
click at [66, 65] on span "Overview" at bounding box center [52, 60] width 39 height 14
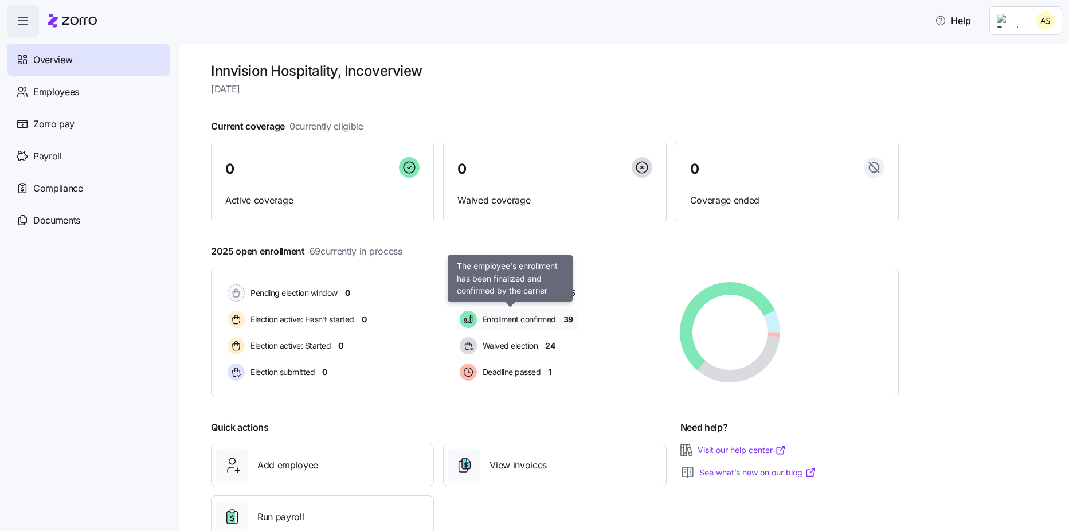
click at [529, 317] on span "Enrollment confirmed" at bounding box center [517, 319] width 77 height 11
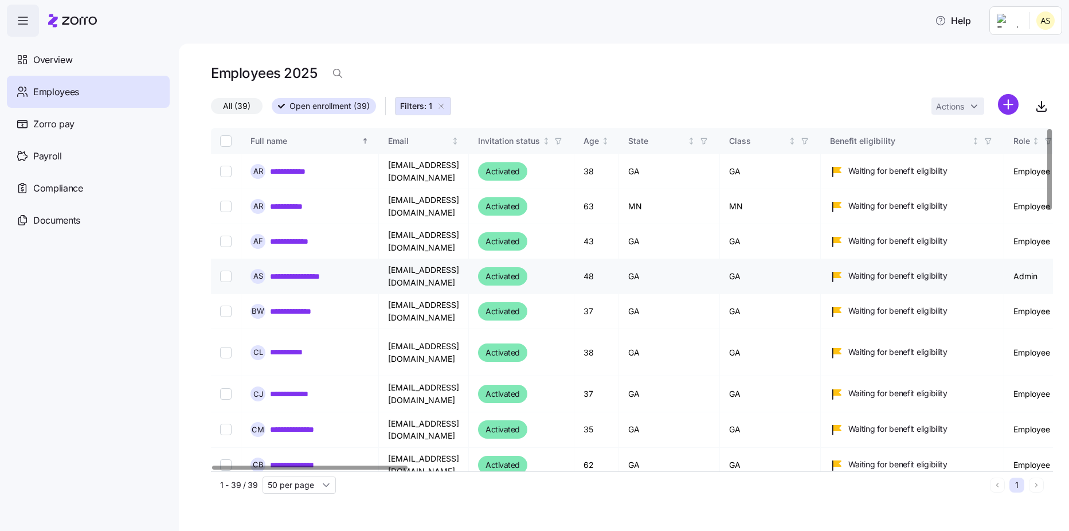
drag, startPoint x: 316, startPoint y: 276, endPoint x: 307, endPoint y: 285, distance: 13.8
click at [316, 276] on link "**********" at bounding box center [310, 276] width 80 height 11
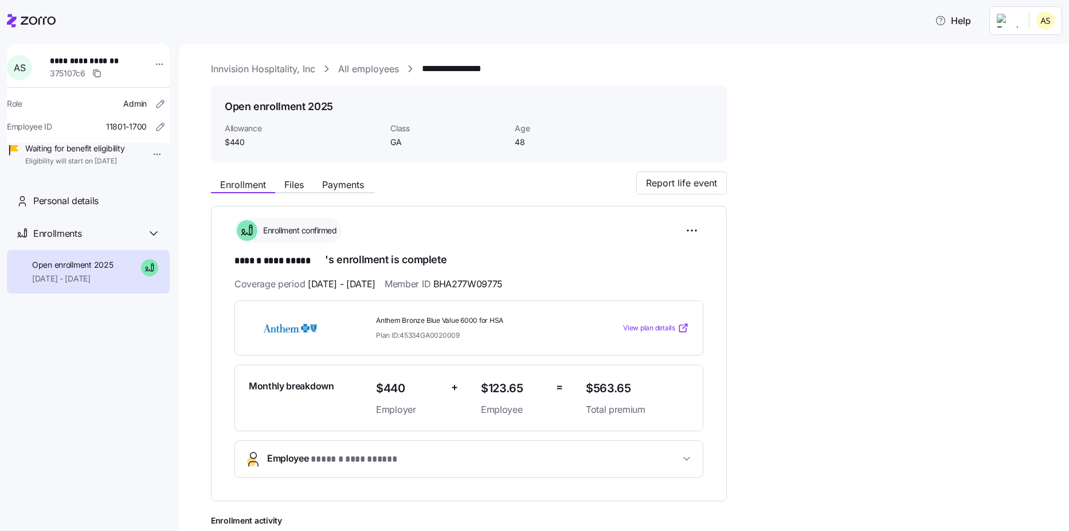
click at [271, 69] on link "Innvision Hospitality, Inc" at bounding box center [263, 69] width 104 height 14
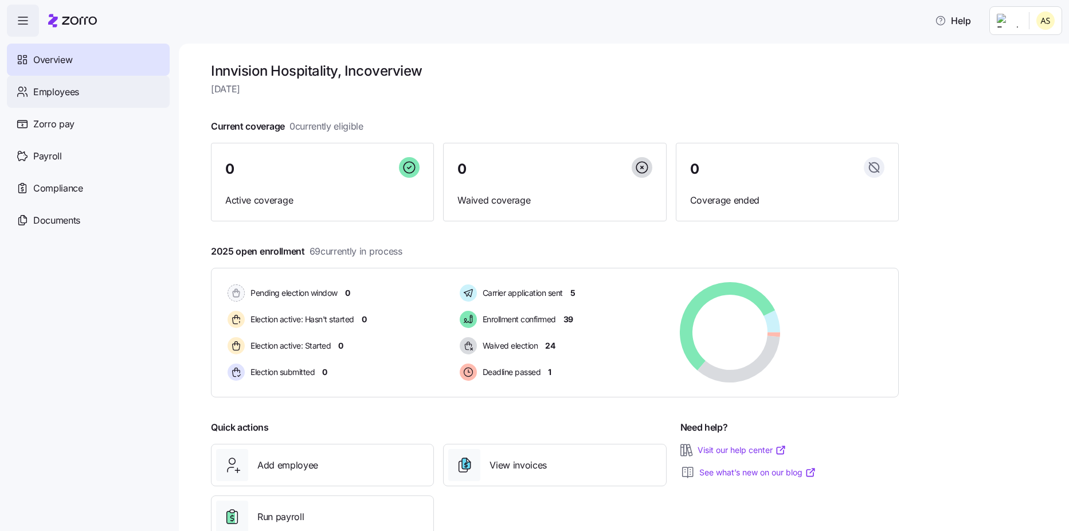
click at [59, 93] on span "Employees" at bounding box center [56, 92] width 46 height 14
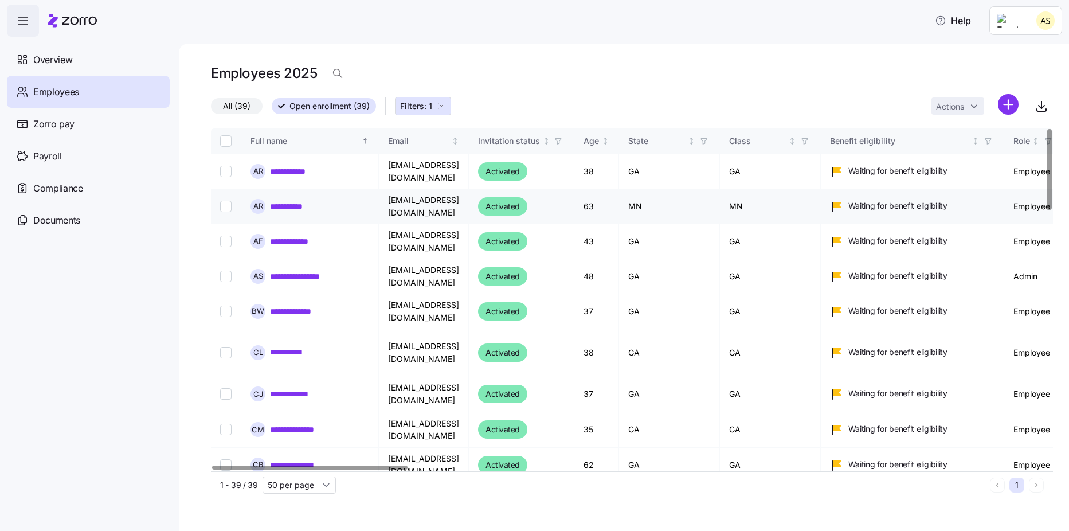
click at [221, 205] on input "Select record 2" at bounding box center [225, 206] width 11 height 11
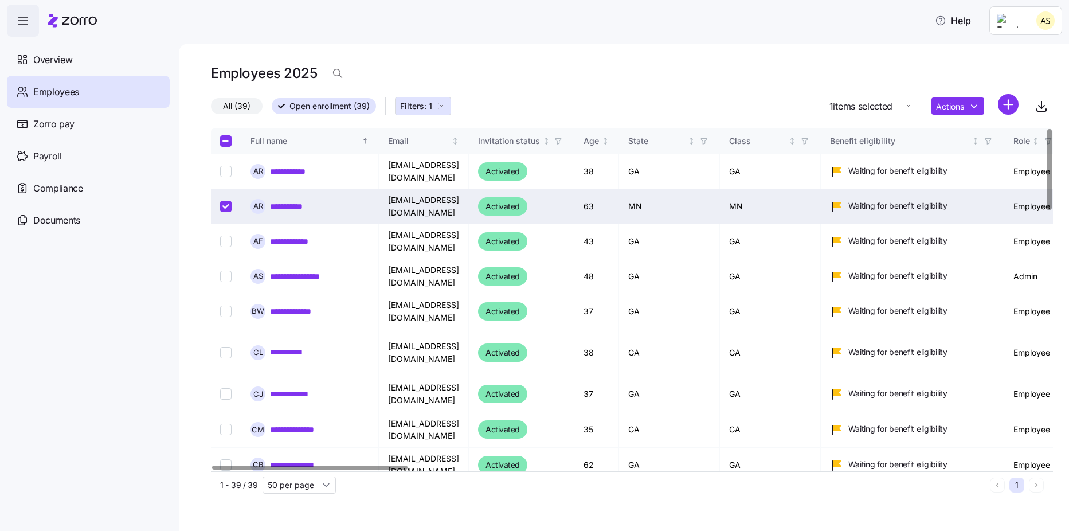
click at [226, 206] on input "Select record 2" at bounding box center [225, 206] width 11 height 11
checkbox input "false"
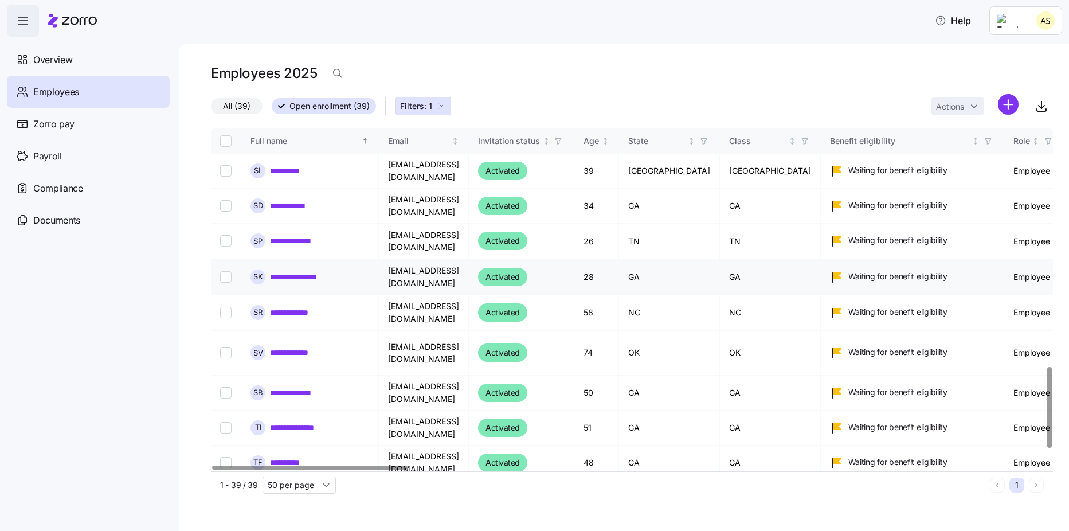
scroll to position [974, 0]
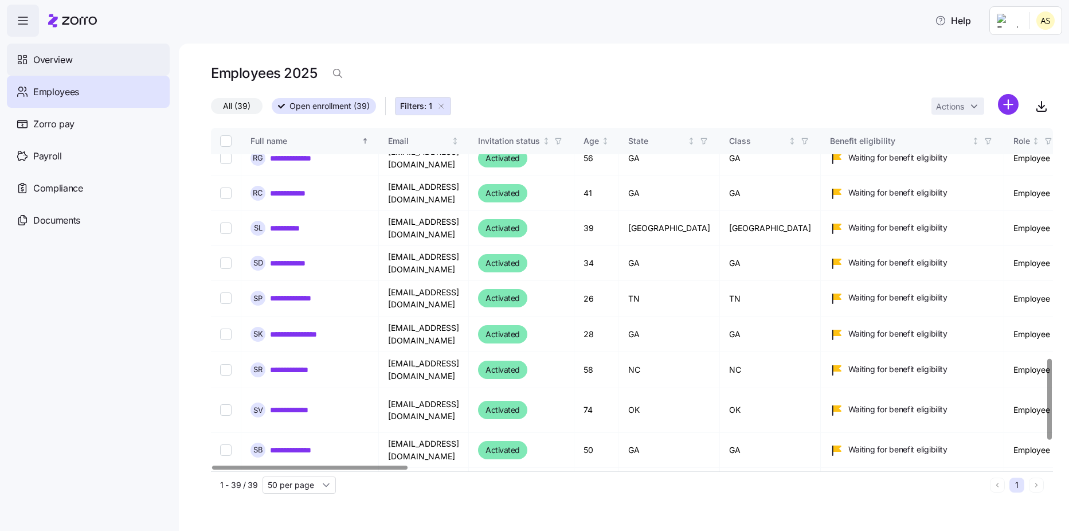
click at [53, 61] on span "Overview" at bounding box center [52, 60] width 39 height 14
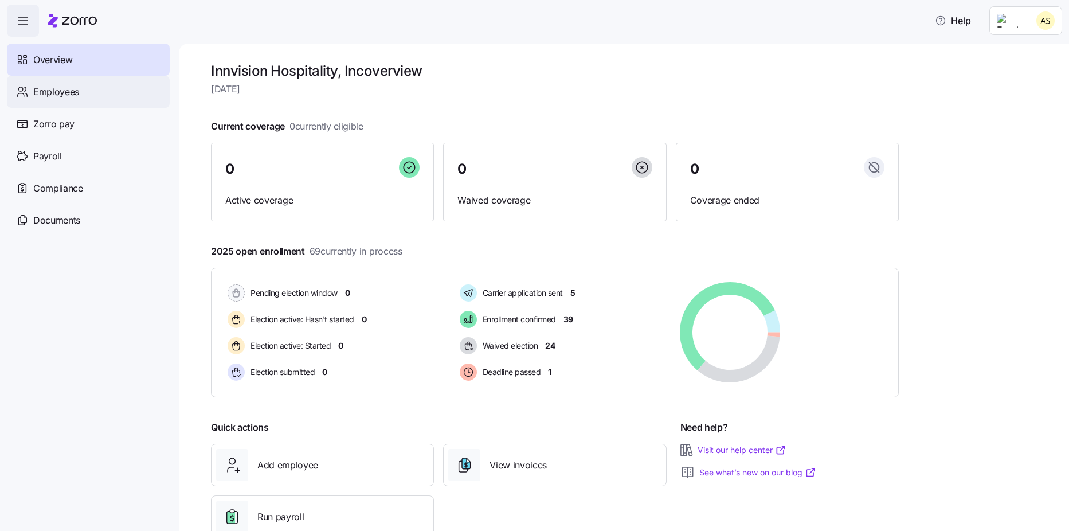
click at [87, 96] on div "Employees" at bounding box center [88, 92] width 163 height 32
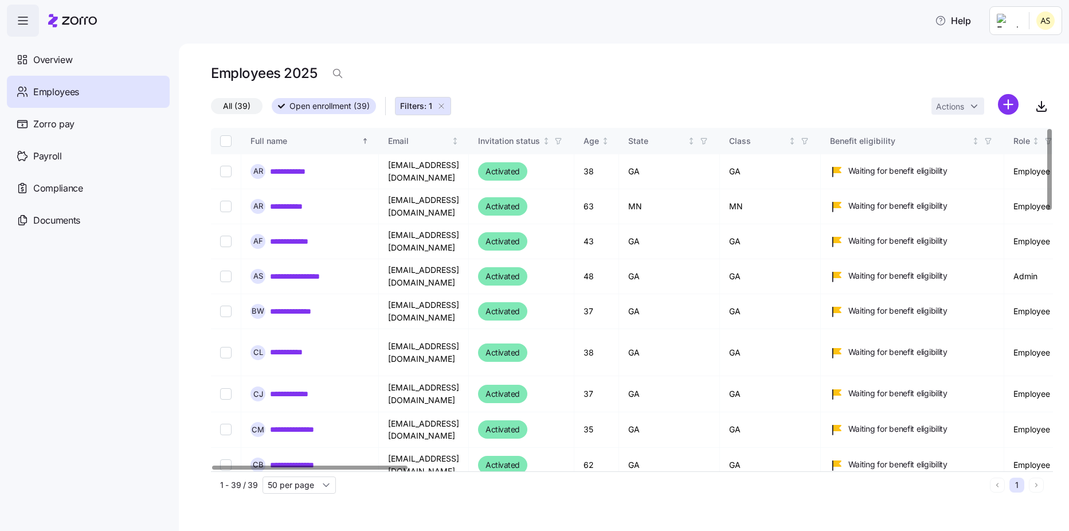
click at [440, 108] on icon "button" at bounding box center [441, 106] width 5 height 5
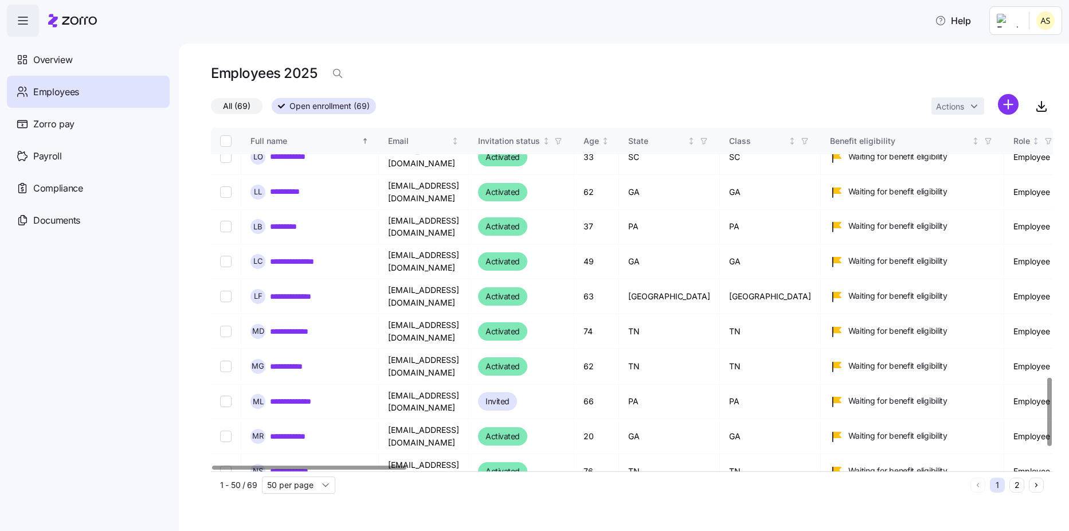
scroll to position [1337, 0]
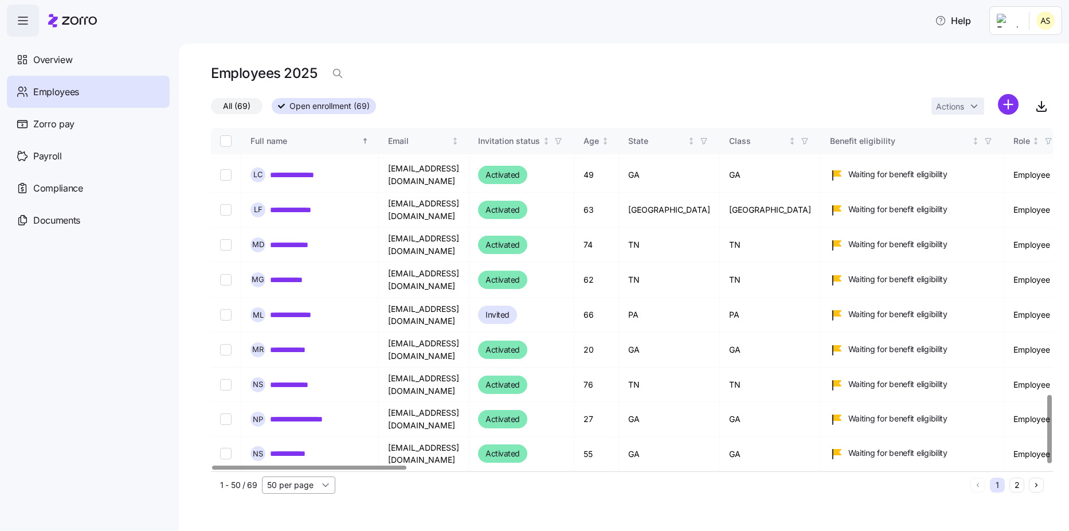
click at [330, 483] on input "50 per page" at bounding box center [298, 484] width 73 height 17
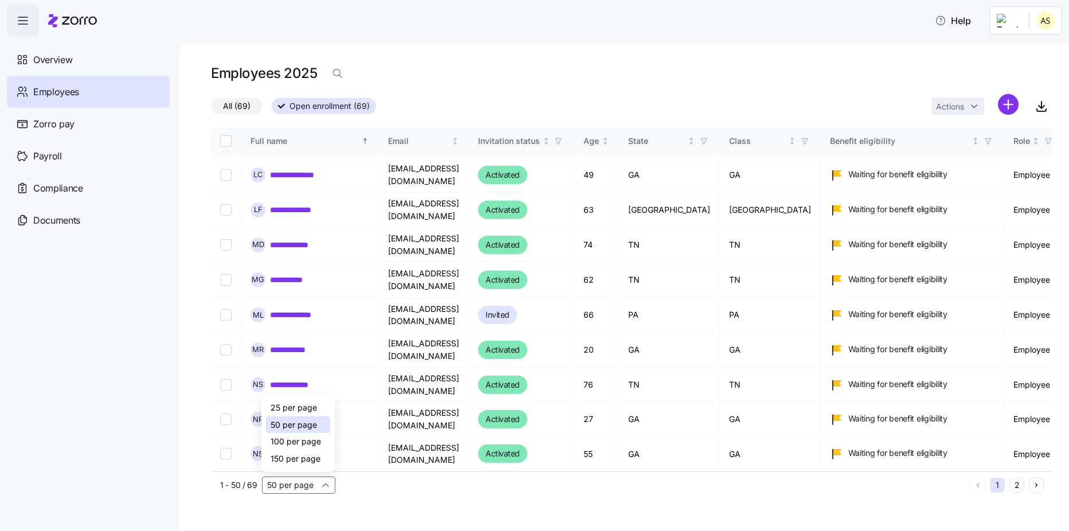
click at [302, 446] on span "100 per page" at bounding box center [296, 441] width 50 height 13
type input "100 per page"
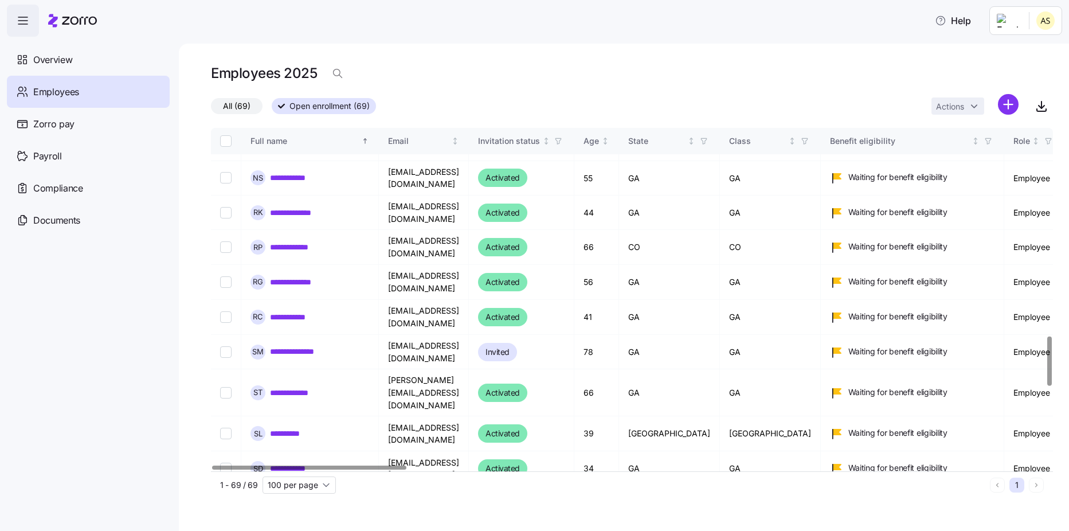
scroll to position [1624, 0]
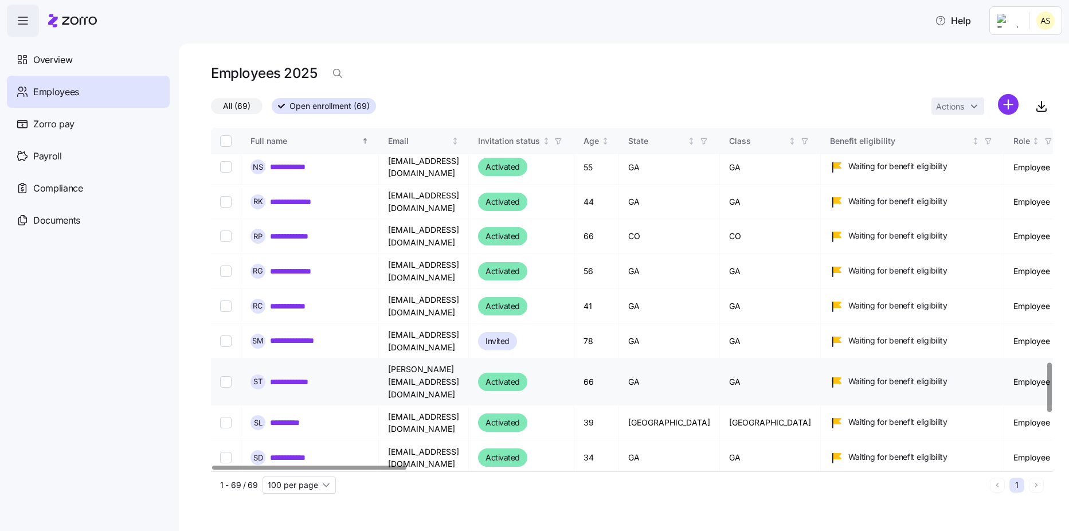
click at [228, 376] on input "Select record 53" at bounding box center [225, 381] width 11 height 11
checkbox input "true"
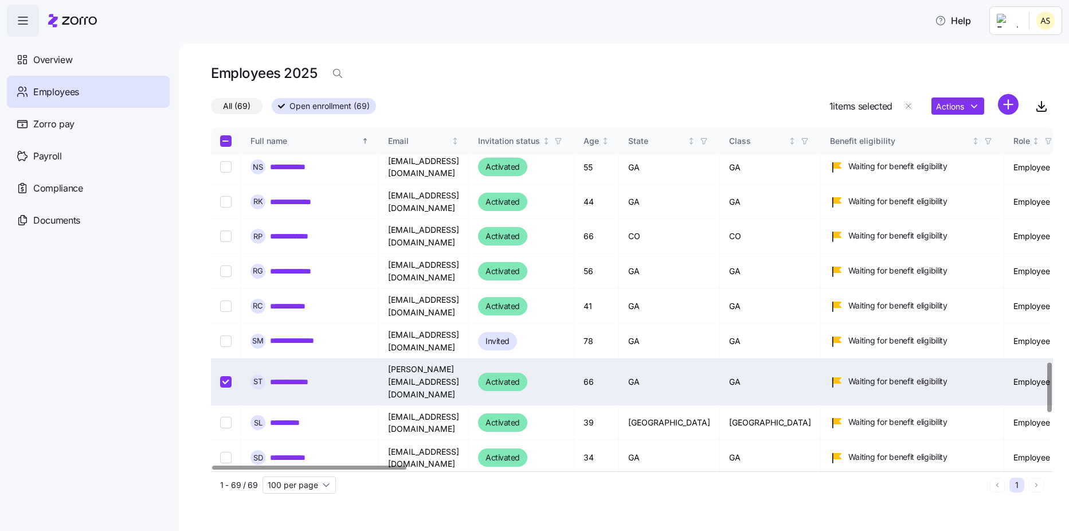
click at [297, 376] on link "**********" at bounding box center [296, 381] width 52 height 11
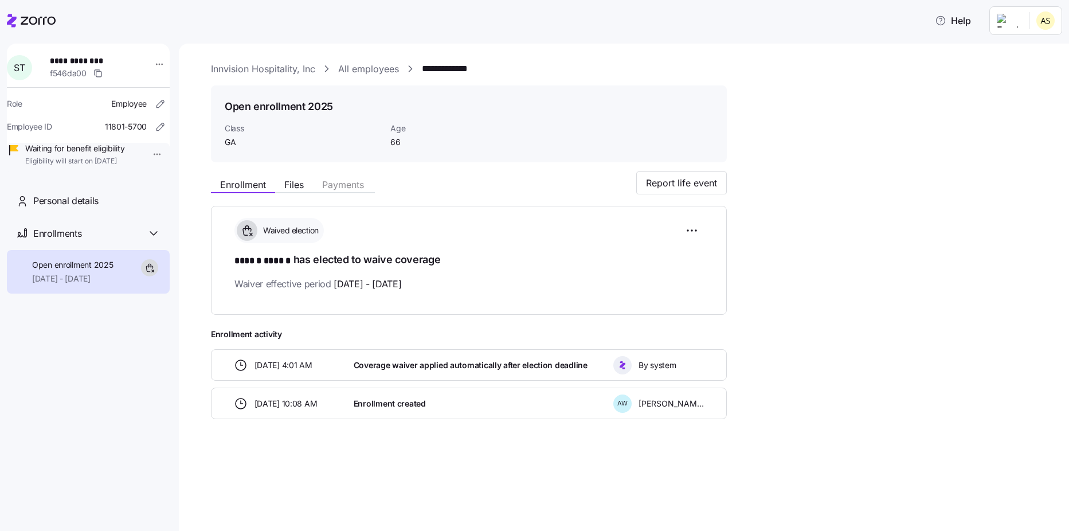
click at [53, 15] on icon at bounding box center [31, 21] width 49 height 14
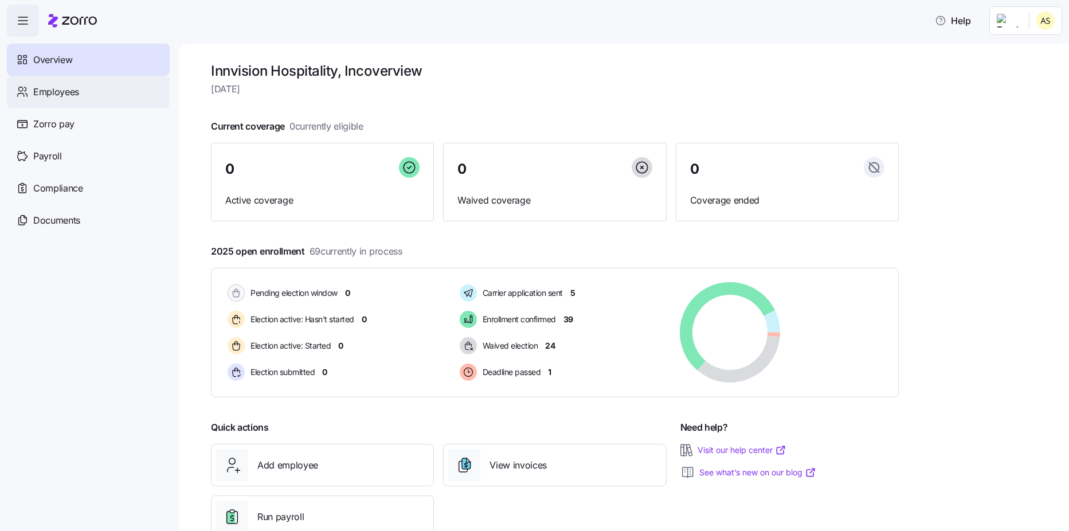
click at [51, 97] on span "Employees" at bounding box center [56, 92] width 46 height 14
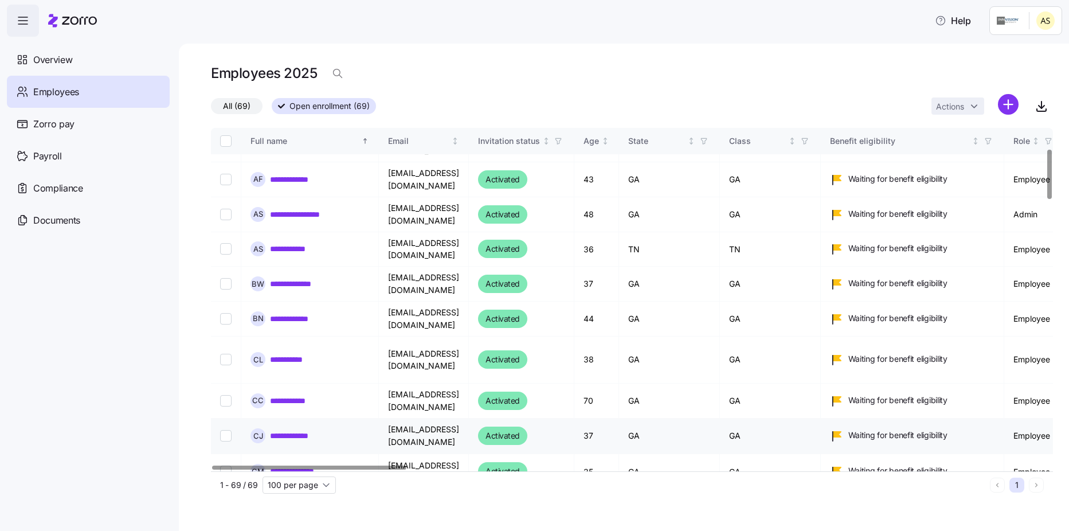
scroll to position [172, 0]
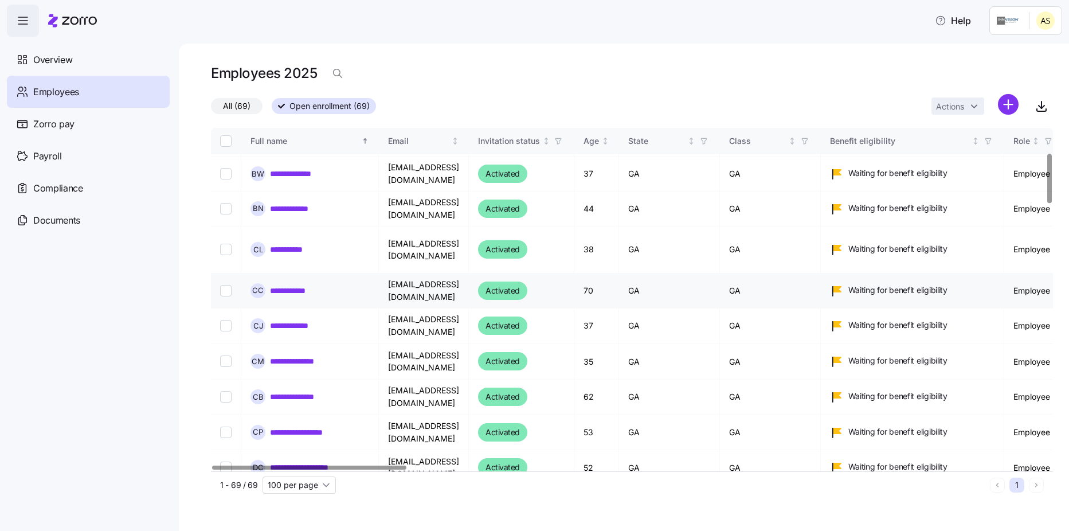
click at [302, 285] on link "**********" at bounding box center [296, 290] width 52 height 11
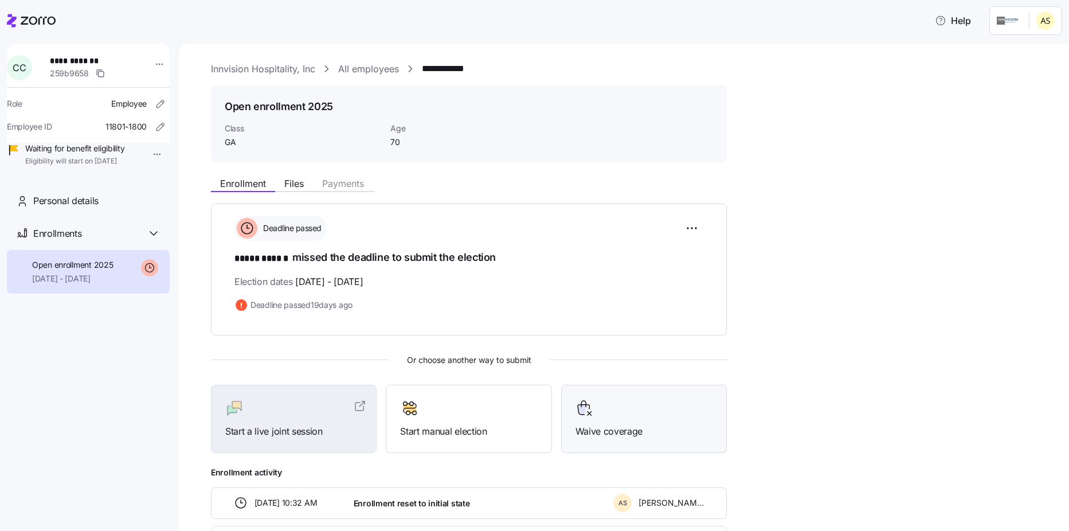
click at [616, 424] on span "Waive coverage" at bounding box center [644, 431] width 137 height 14
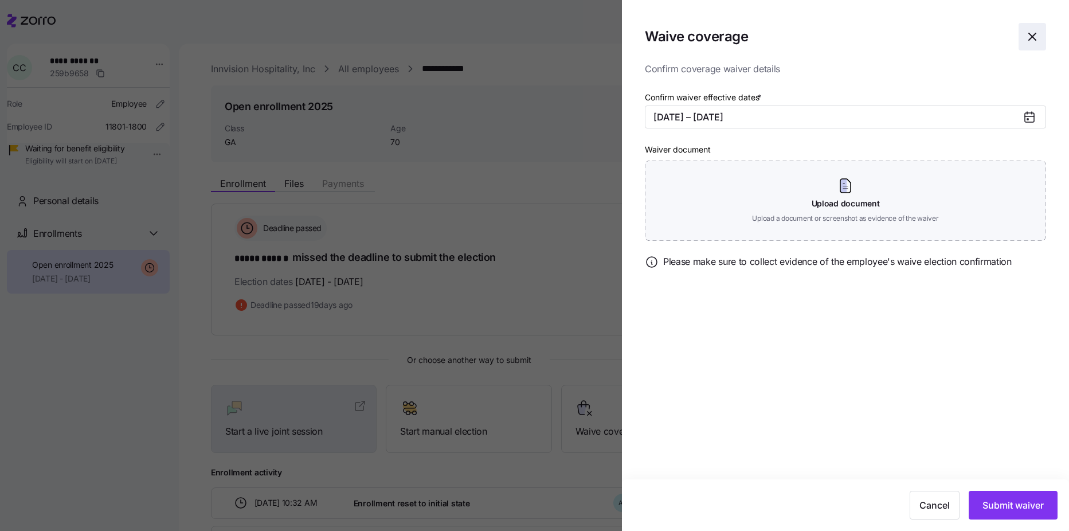
click at [1034, 33] on icon "button" at bounding box center [1032, 37] width 14 height 14
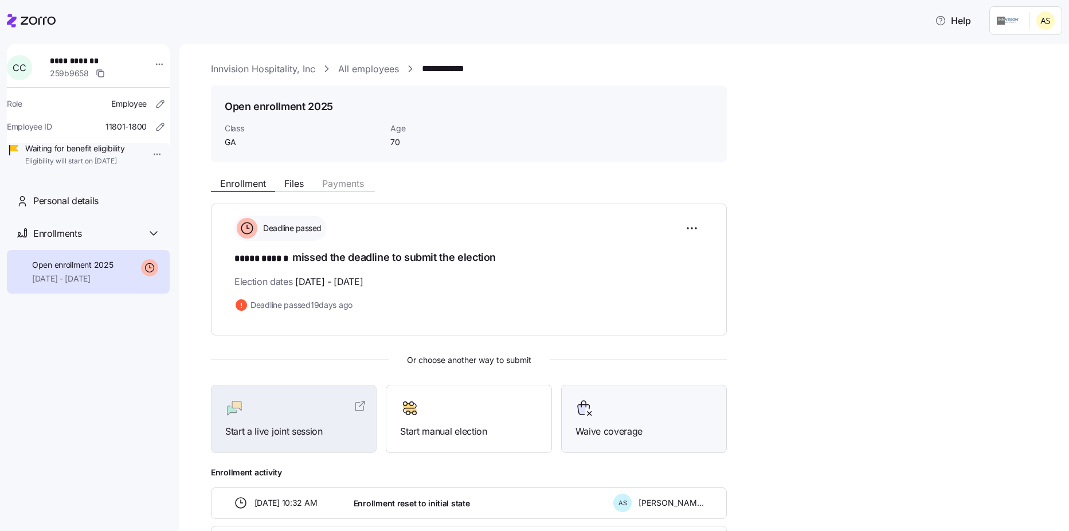
click at [602, 408] on div at bounding box center [644, 408] width 137 height 18
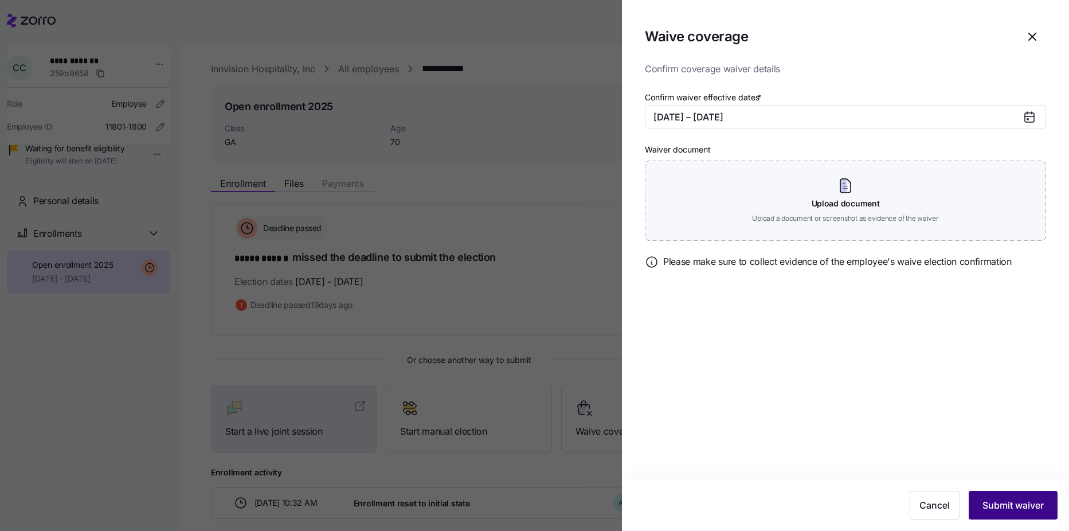
click at [1027, 500] on span "Submit waiver" at bounding box center [1012, 505] width 61 height 14
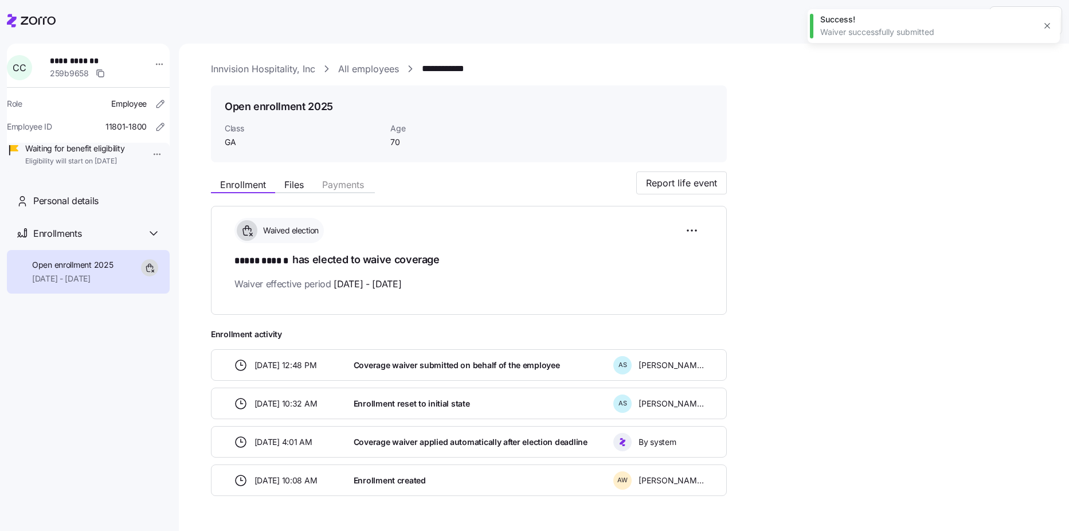
click at [903, 268] on div "Enrollment Files Payments Report life event Waived election ***** ****** has el…" at bounding box center [632, 333] width 842 height 325
click at [700, 175] on button "Report life event" at bounding box center [681, 182] width 91 height 23
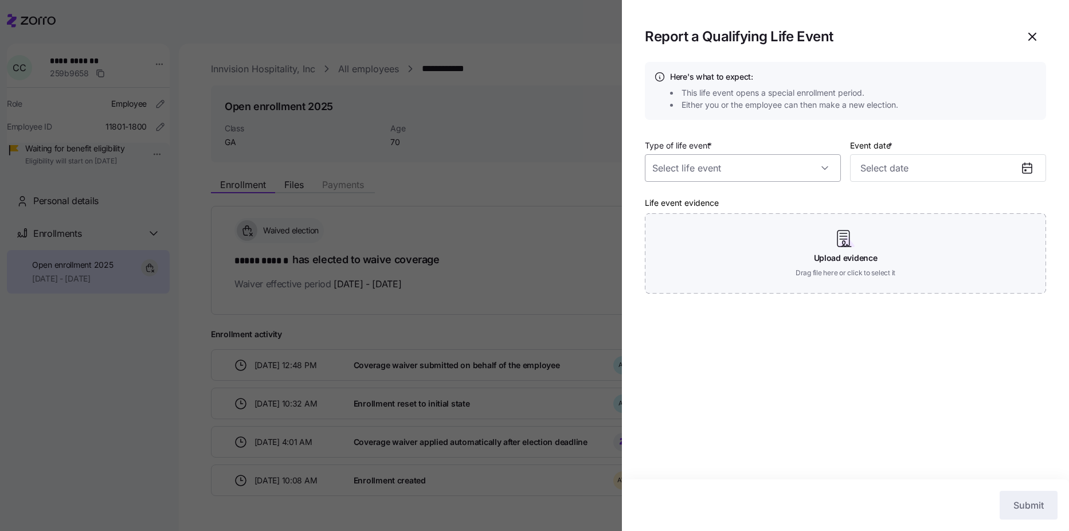
click at [832, 168] on input "Type of life event *" at bounding box center [743, 168] width 196 height 28
drag, startPoint x: 876, startPoint y: 377, endPoint x: 911, endPoint y: 259, distance: 123.3
click at [876, 376] on div "Here's what to expect: This life event opens a special enrollment period. Eithe…" at bounding box center [845, 270] width 447 height 417
click at [731, 173] on input "Type of life event *" at bounding box center [743, 168] width 196 height 28
click at [892, 382] on div "Here's what to expect: This life event opens a special enrollment period. Eithe…" at bounding box center [845, 270] width 447 height 417
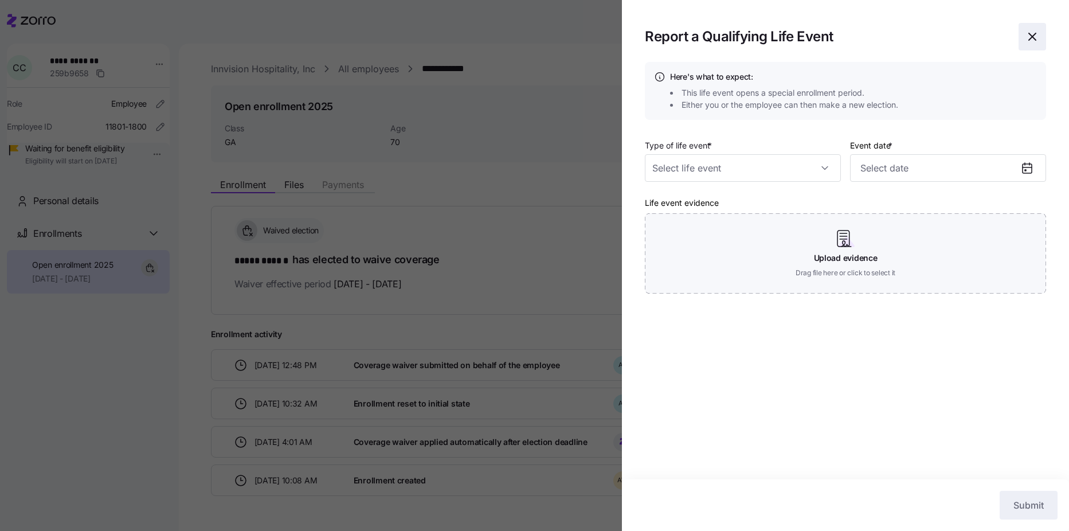
click at [1031, 40] on icon "button" at bounding box center [1032, 37] width 14 height 14
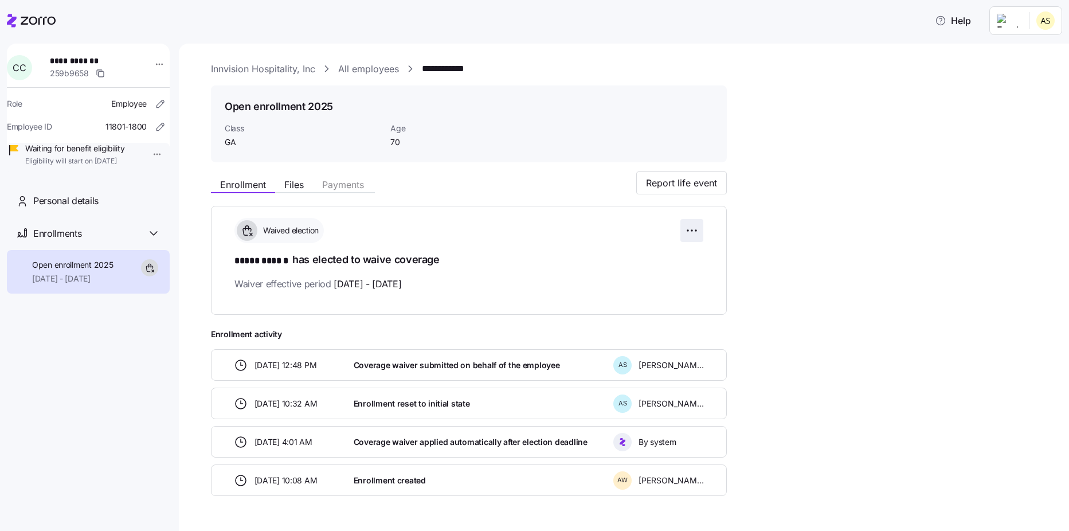
click at [693, 232] on html "**********" at bounding box center [534, 262] width 1069 height 524
click at [644, 274] on span "Change waiver details" at bounding box center [620, 276] width 80 height 11
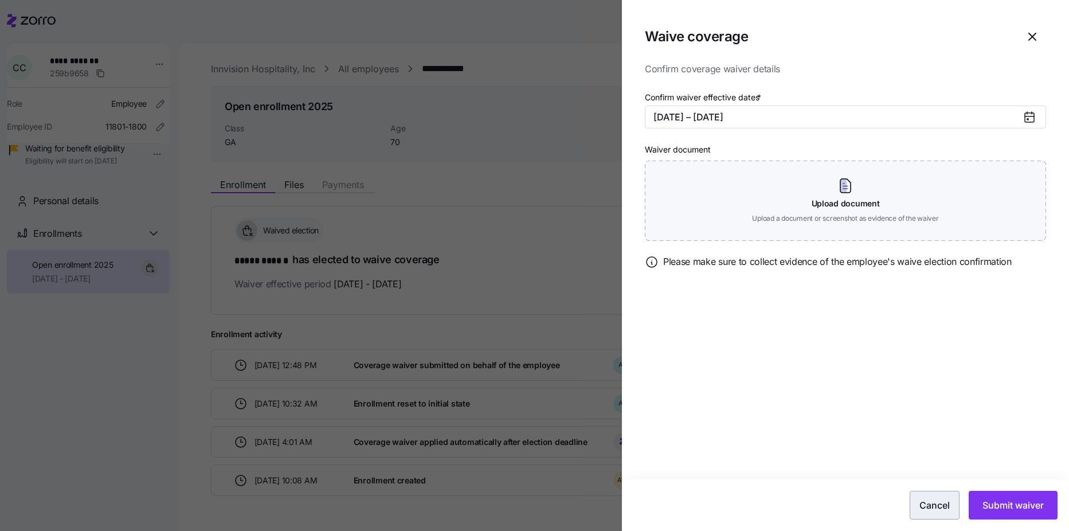
click at [944, 507] on span "Cancel" at bounding box center [934, 505] width 30 height 14
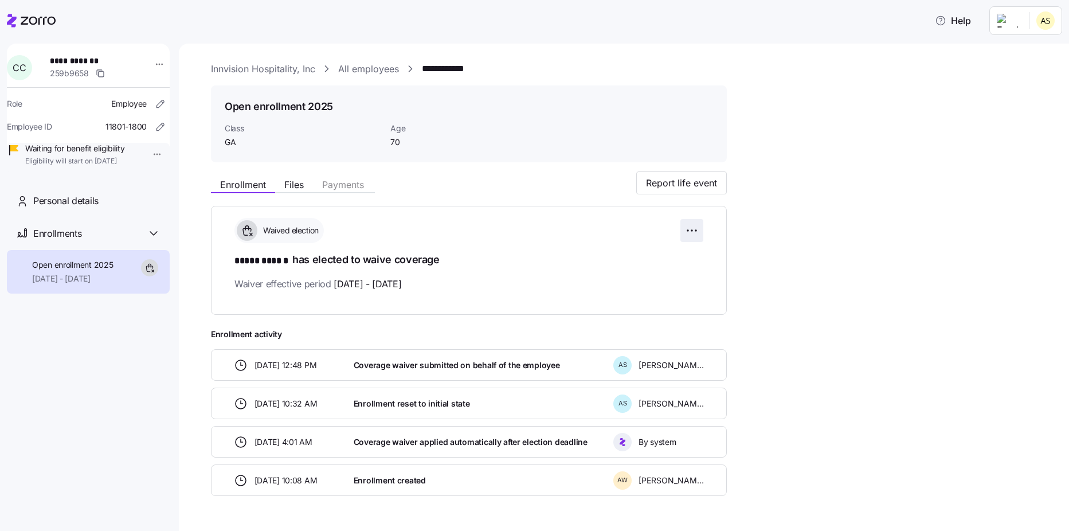
click at [687, 229] on html "**********" at bounding box center [534, 262] width 1069 height 524
click at [824, 253] on html "**********" at bounding box center [534, 262] width 1069 height 524
click at [668, 187] on span "Report life event" at bounding box center [681, 183] width 71 height 14
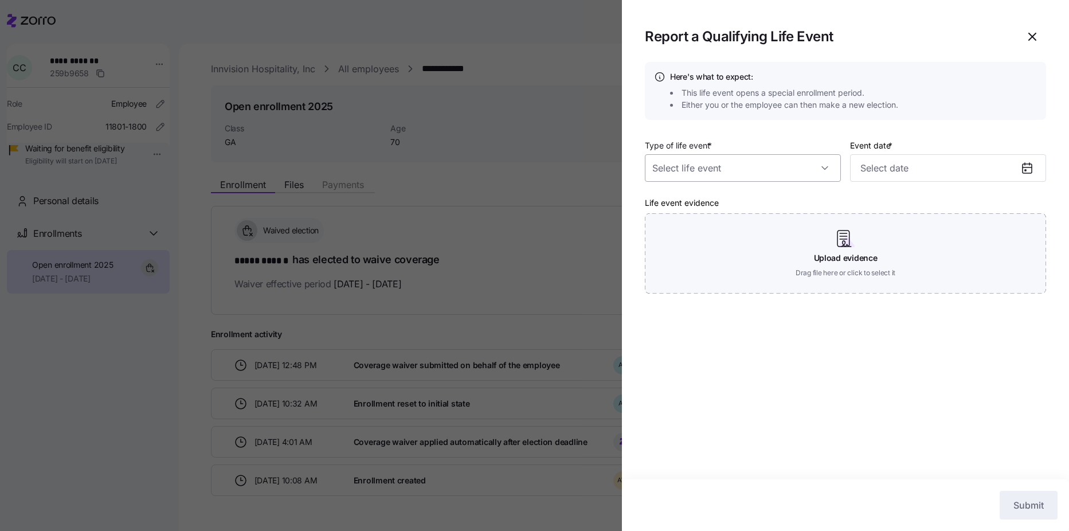
click at [824, 178] on input "Type of life event *" at bounding box center [743, 168] width 196 height 28
click at [819, 359] on div "Here's what to expect: This life event opens a special enrollment period. Eithe…" at bounding box center [845, 270] width 447 height 417
click at [1031, 37] on icon "button" at bounding box center [1032, 37] width 14 height 14
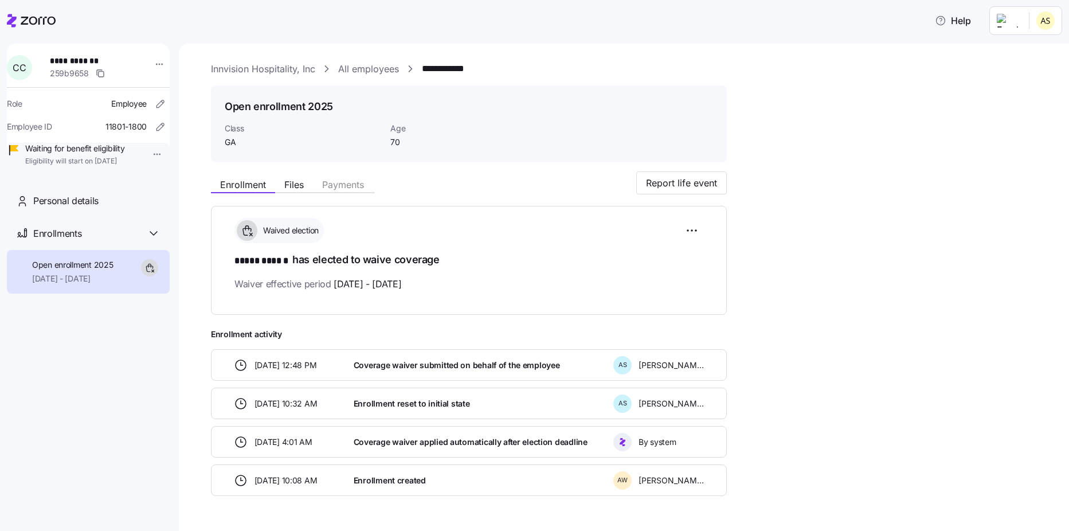
click at [18, 21] on icon at bounding box center [31, 21] width 49 height 14
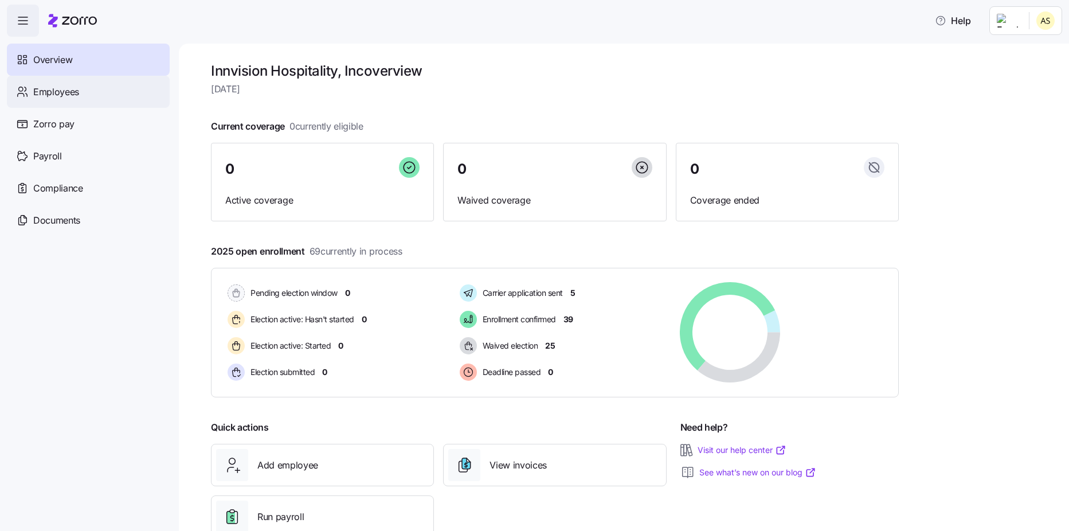
click at [51, 107] on div "Employees" at bounding box center [88, 92] width 163 height 32
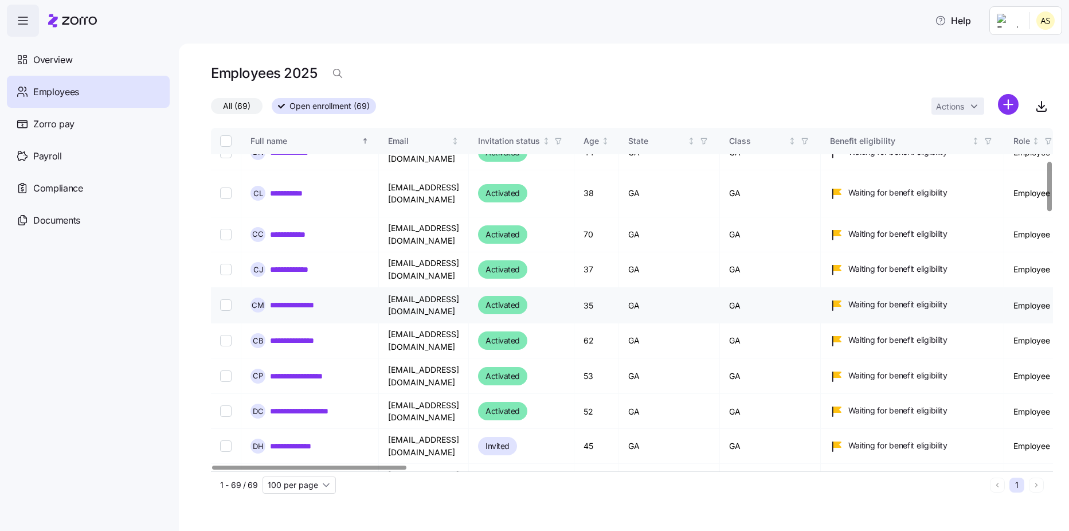
scroll to position [229, 0]
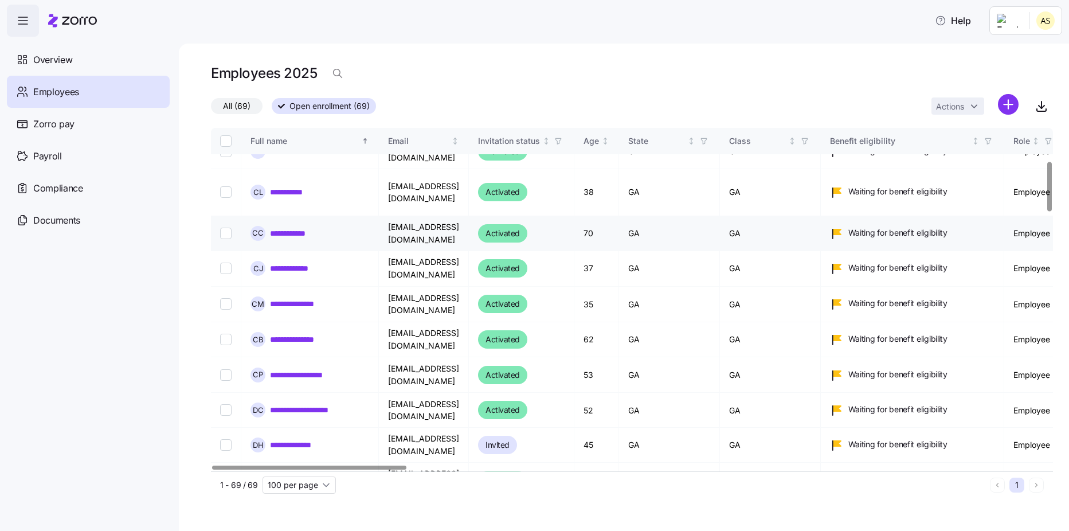
click at [224, 228] on input "Select record 9" at bounding box center [225, 233] width 11 height 11
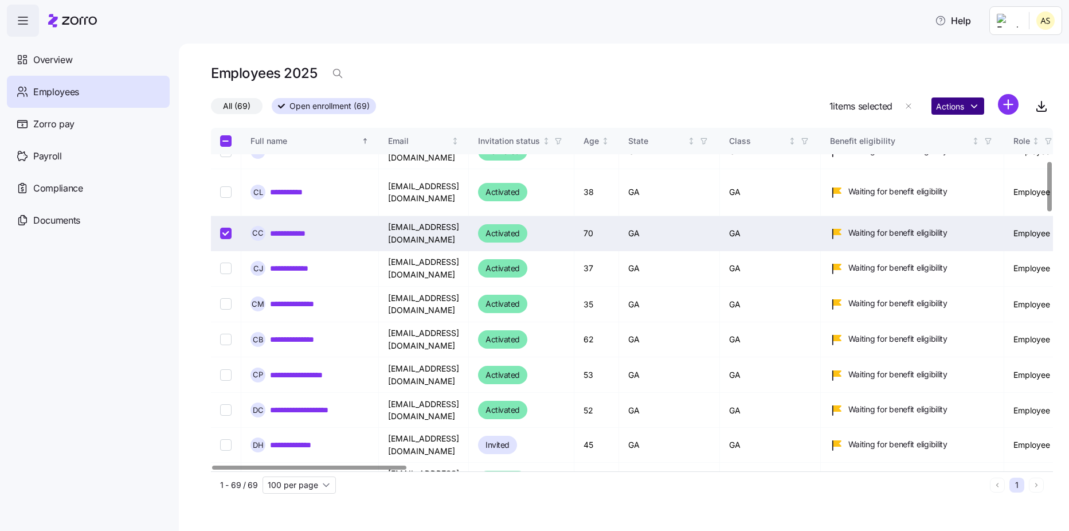
click at [968, 107] on html "**********" at bounding box center [534, 262] width 1069 height 524
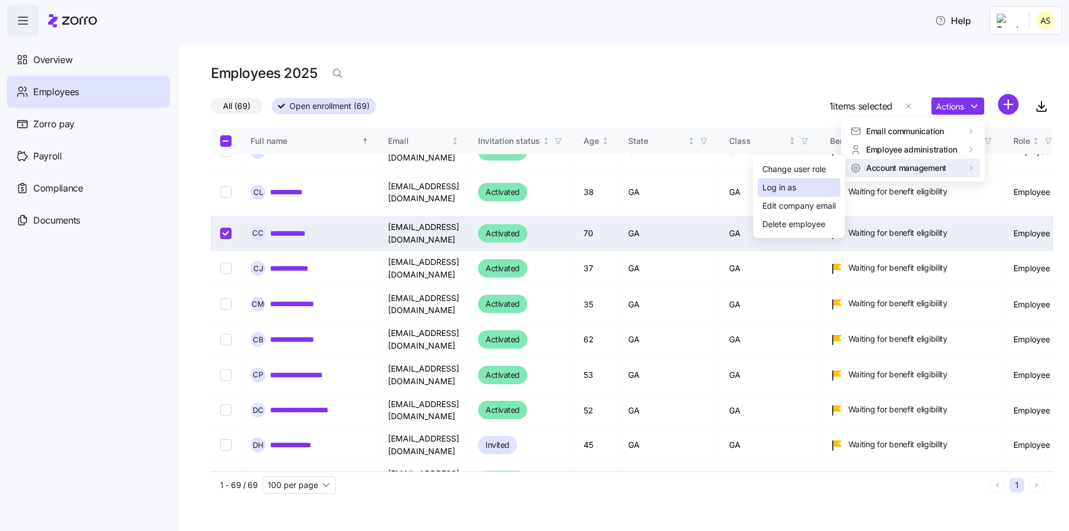
click at [789, 187] on div "Log in as" at bounding box center [779, 187] width 34 height 13
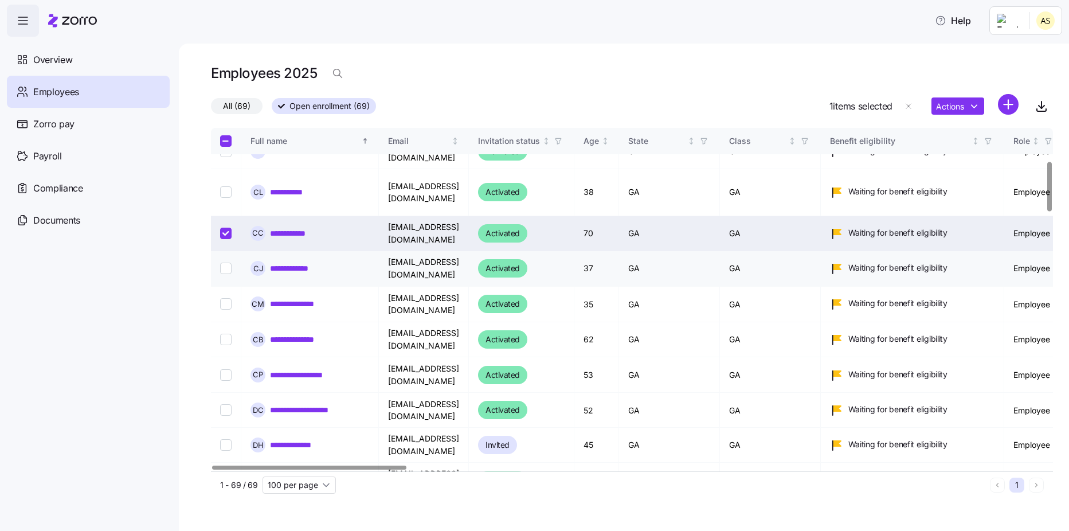
drag, startPoint x: 226, startPoint y: 222, endPoint x: 254, endPoint y: 269, distance: 54.5
click at [226, 228] on input "Select record 9" at bounding box center [225, 233] width 11 height 11
checkbox input "false"
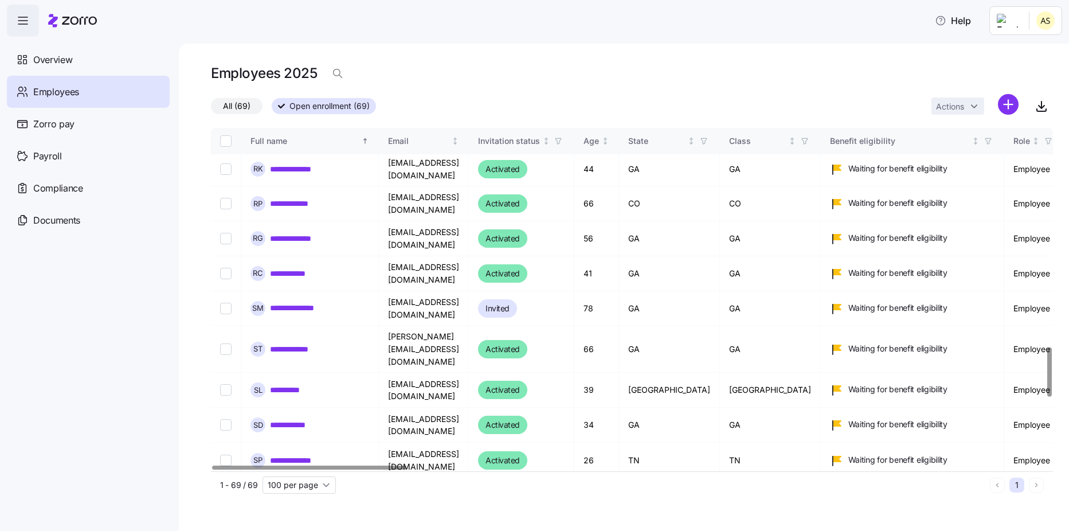
scroll to position [1662, 0]
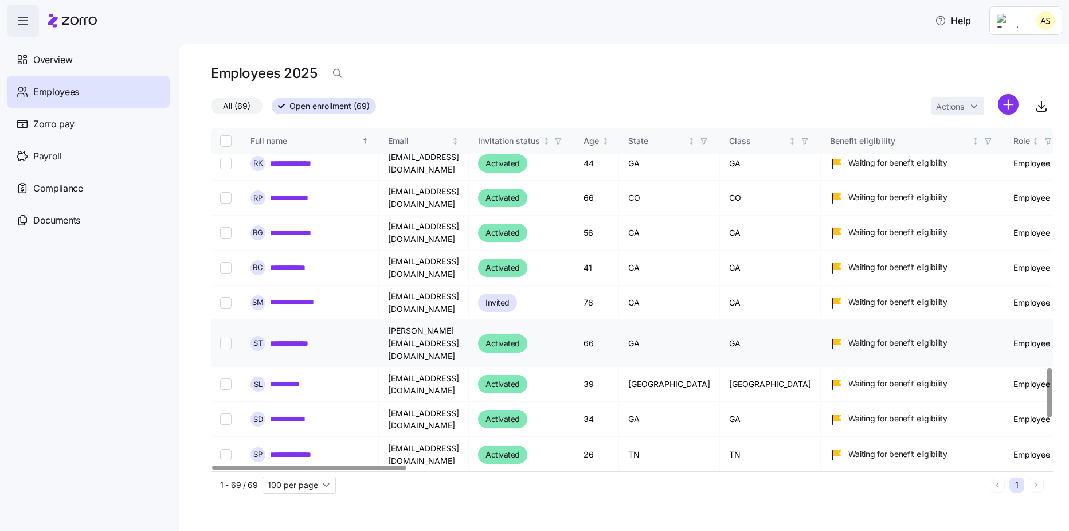
click at [231, 338] on input "Select record 53" at bounding box center [225, 343] width 11 height 11
checkbox input "true"
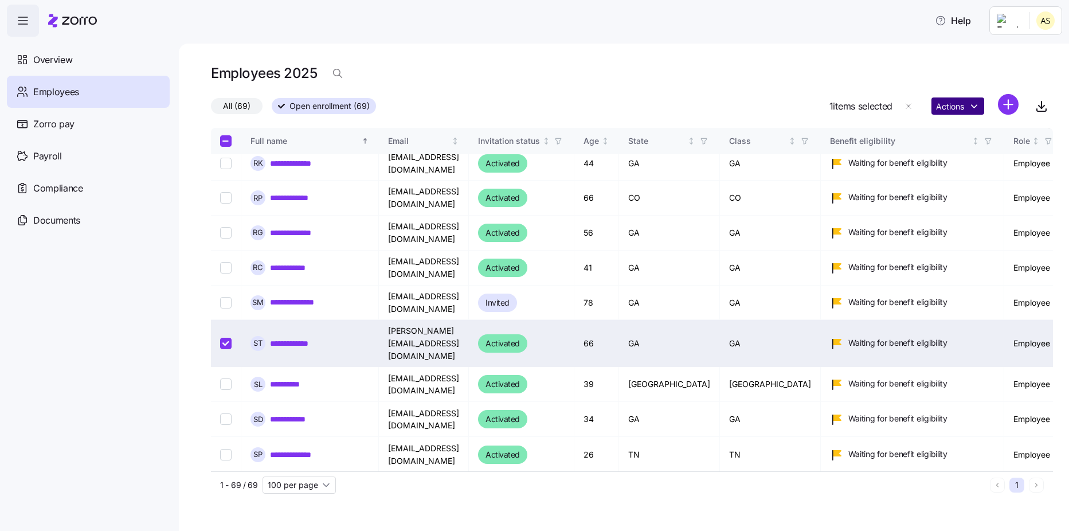
click at [972, 109] on html "**********" at bounding box center [534, 262] width 1069 height 524
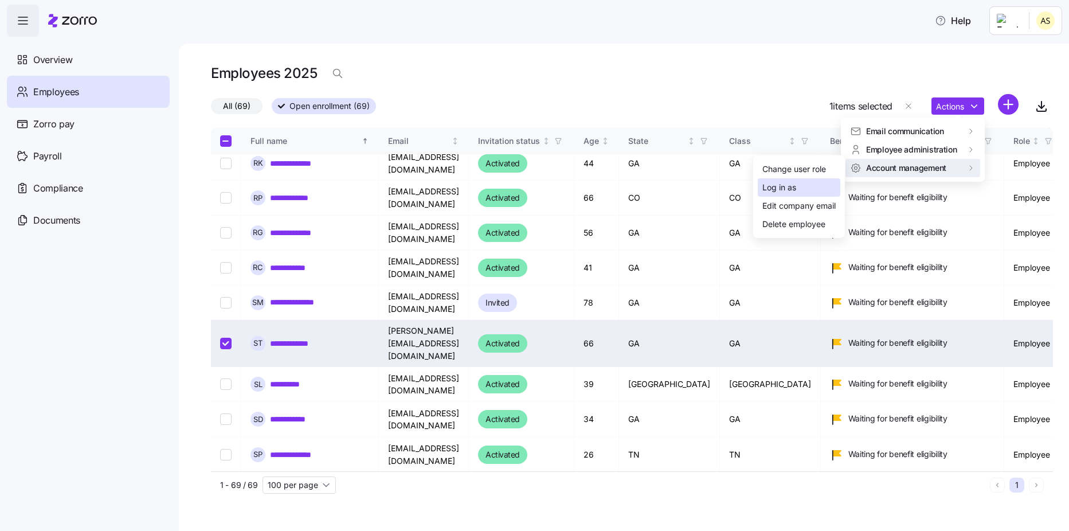
click at [796, 190] on div "Log in as" at bounding box center [779, 187] width 34 height 13
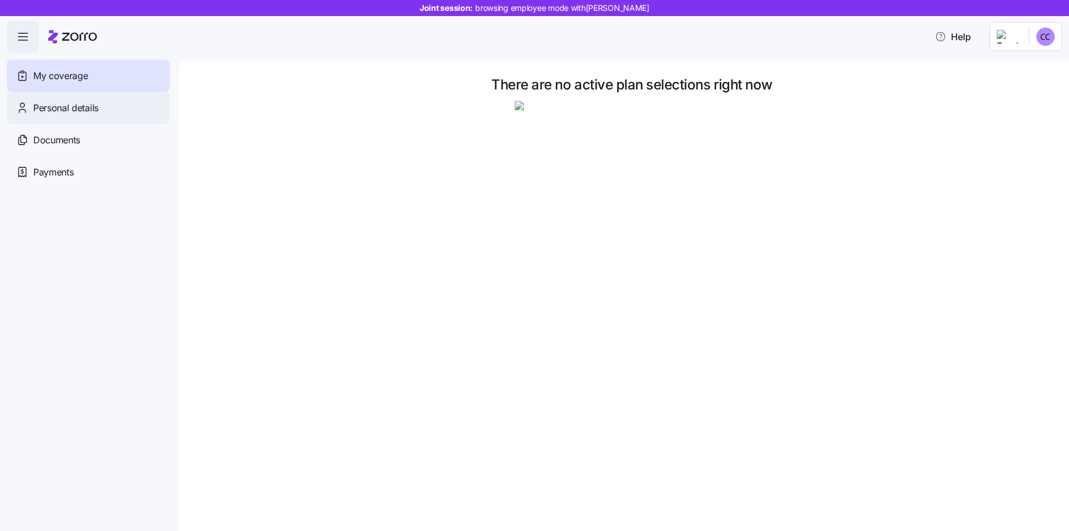
click at [64, 113] on span "Personal details" at bounding box center [65, 108] width 65 height 14
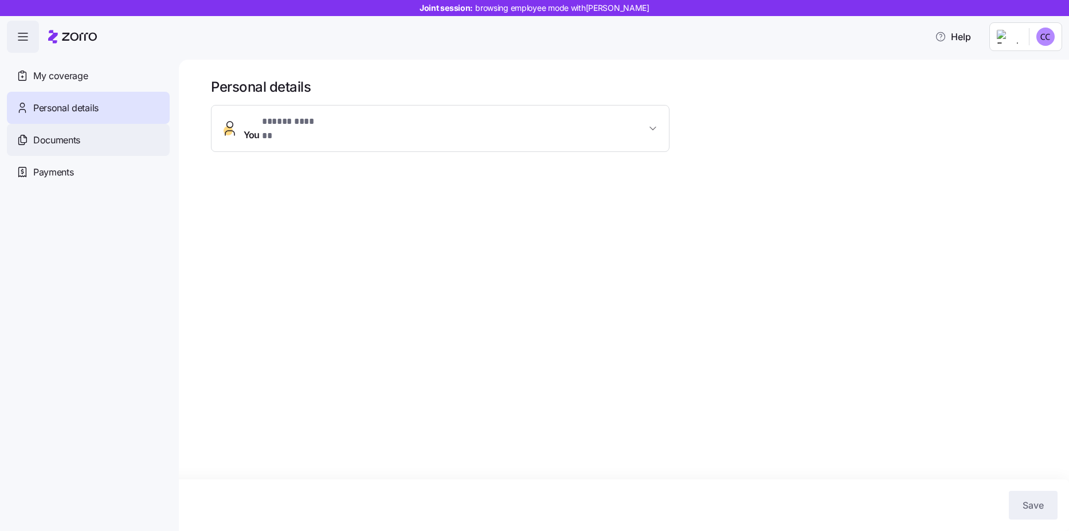
click at [62, 140] on span "Documents" at bounding box center [56, 140] width 47 height 14
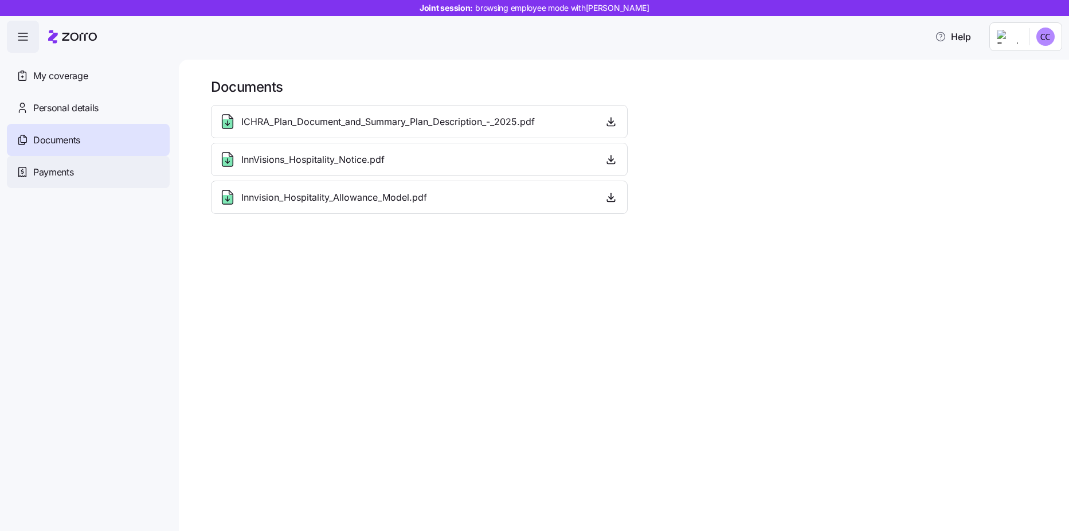
click at [58, 172] on span "Payments" at bounding box center [53, 172] width 40 height 14
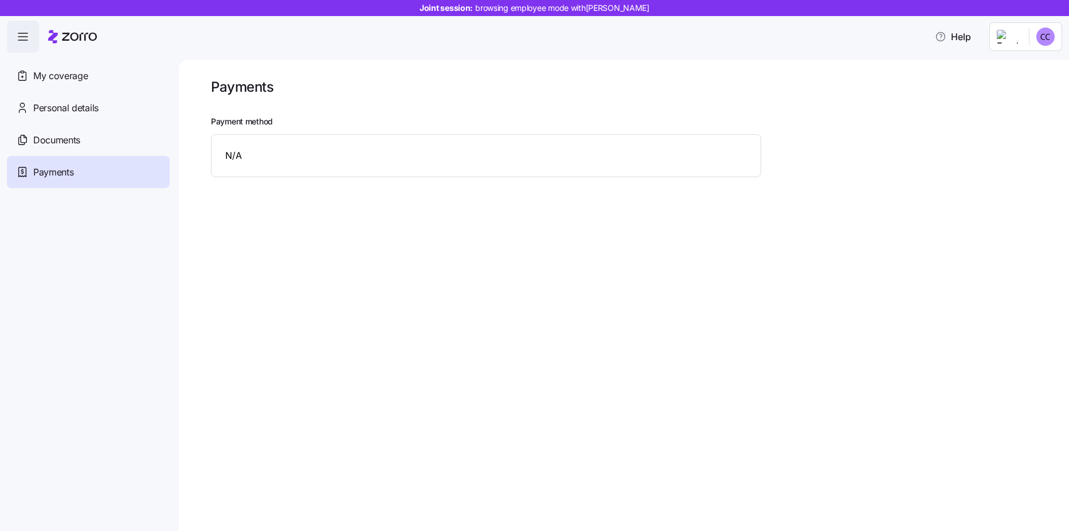
click at [671, 163] on div "N/A" at bounding box center [486, 155] width 550 height 43
click at [1029, 36] on html "Joint session: browsing employee mode with Carol Cannon Help My coverage Person…" at bounding box center [534, 262] width 1069 height 524
click at [67, 78] on html "Joint session: browsing employee mode with Carol Cannon Help My coverage Person…" at bounding box center [534, 262] width 1069 height 524
click at [79, 79] on span "My coverage" at bounding box center [60, 76] width 54 height 14
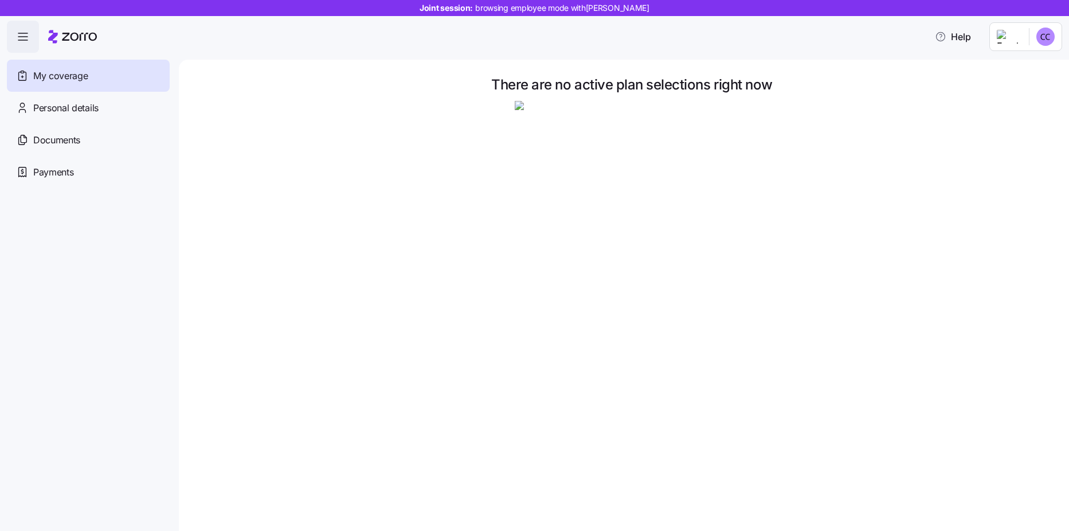
click at [1043, 42] on html "Joint session: browsing employee mode with Carol Cannon Help My coverage Person…" at bounding box center [534, 262] width 1069 height 524
click at [100, 109] on div "Personal details" at bounding box center [88, 108] width 163 height 32
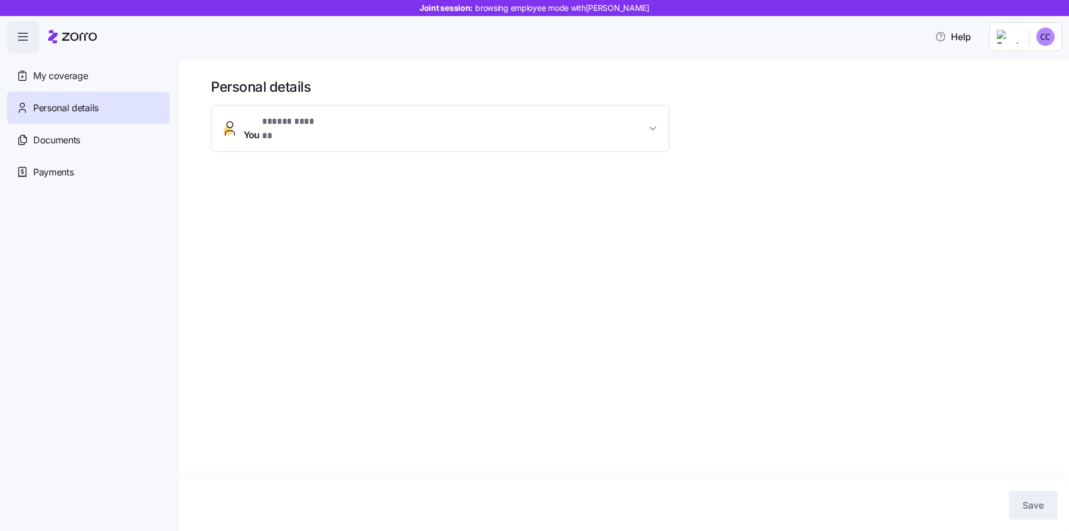
click at [653, 132] on button "You * ***** ****** *" at bounding box center [440, 128] width 457 height 46
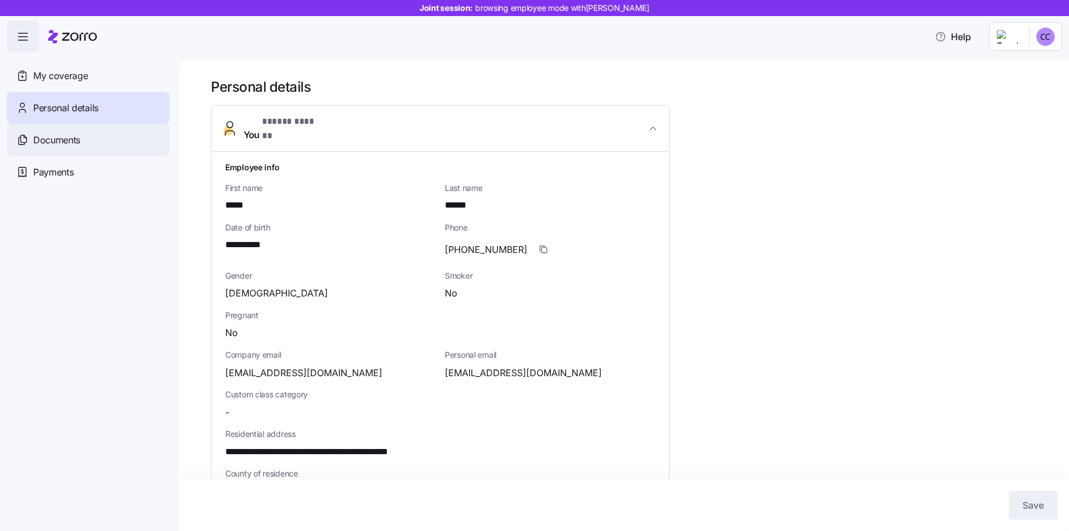
click at [95, 142] on div "Documents" at bounding box center [88, 140] width 163 height 32
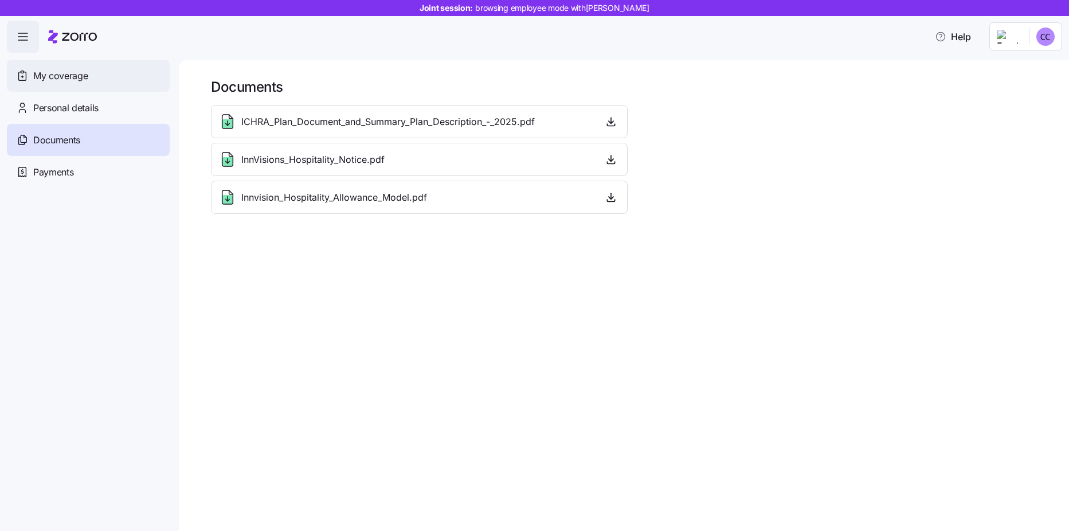
click at [72, 72] on span "My coverage" at bounding box center [60, 76] width 54 height 14
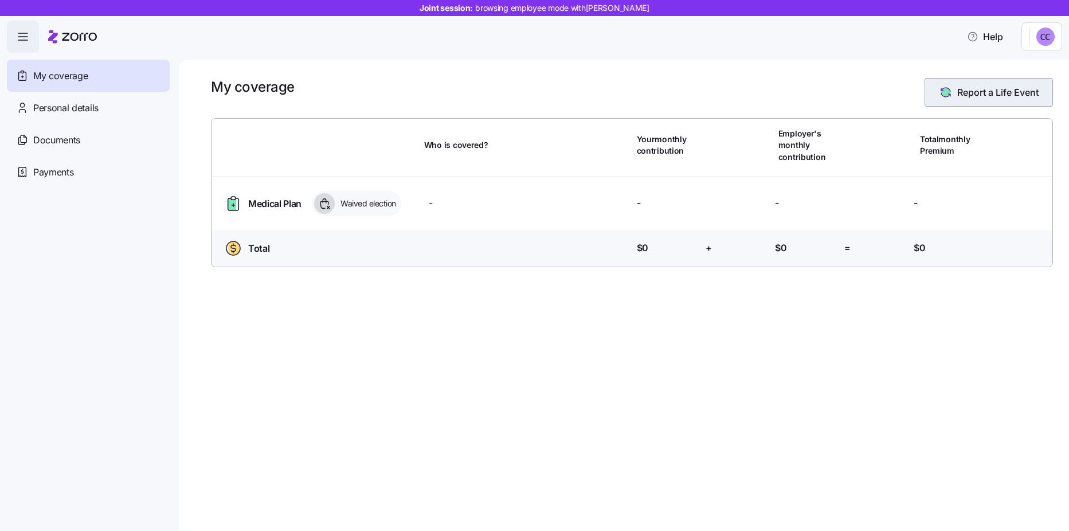
click at [962, 89] on span "Report a Life Event" at bounding box center [997, 92] width 81 height 14
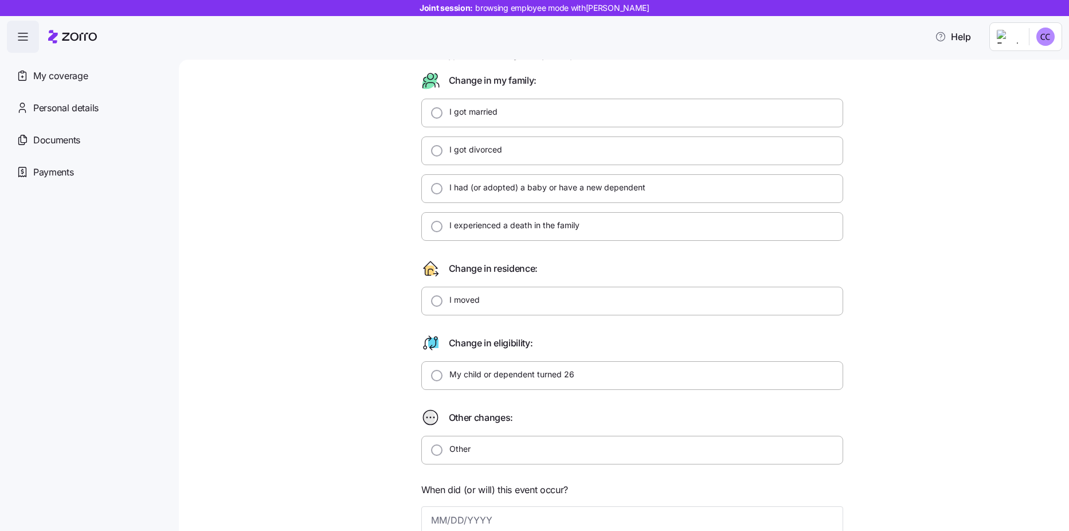
scroll to position [229, 0]
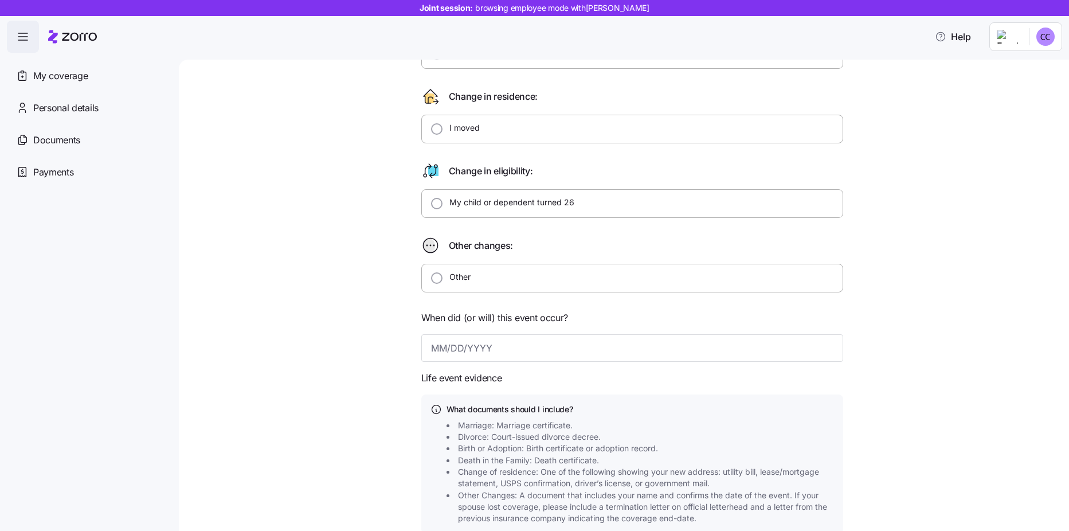
click at [430, 245] on icon at bounding box center [430, 245] width 1 height 1
click at [431, 277] on input "Other" at bounding box center [436, 277] width 11 height 11
radio input "true"
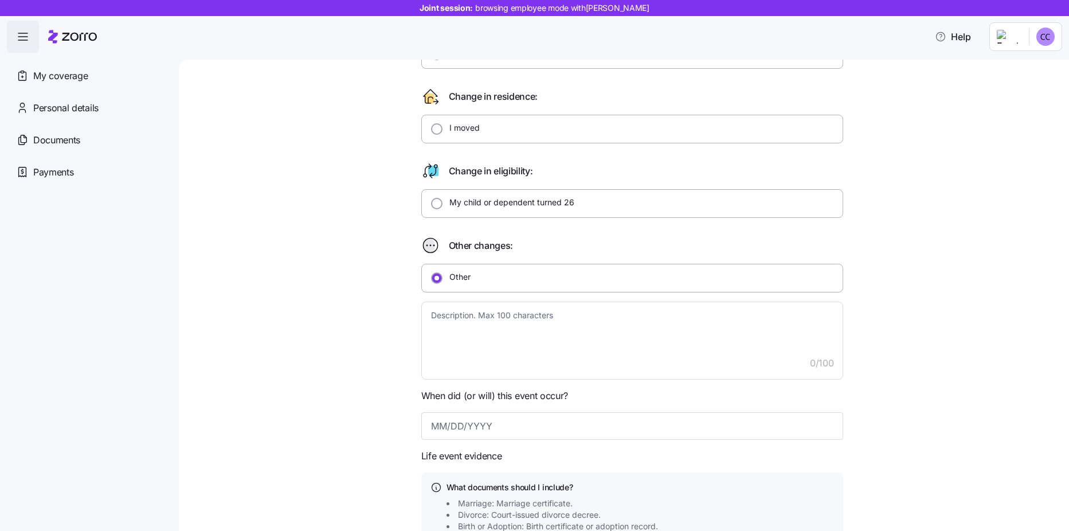
click at [428, 243] on icon at bounding box center [428, 245] width 12 height 14
click at [434, 274] on input "Other" at bounding box center [436, 277] width 11 height 11
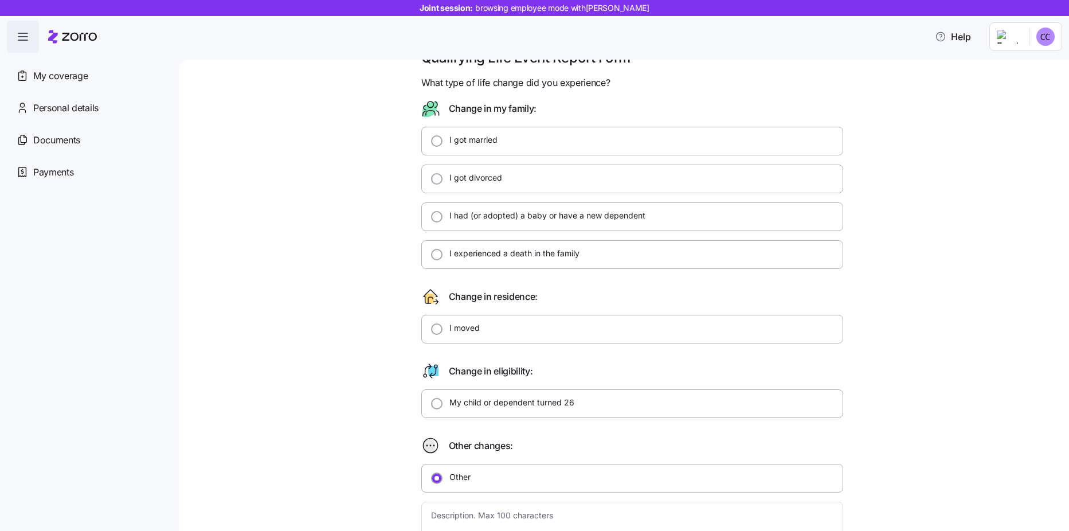
scroll to position [57, 0]
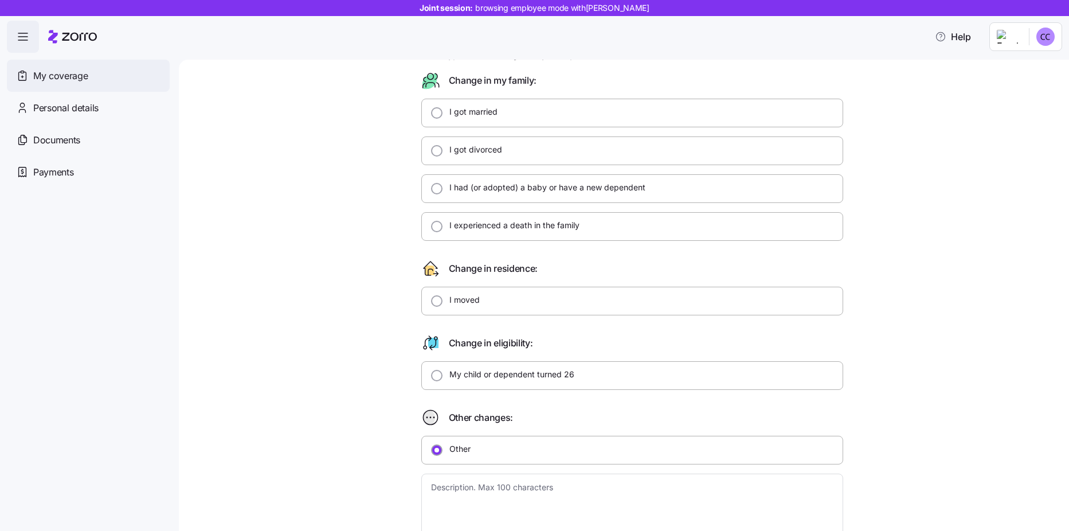
click at [59, 72] on span "My coverage" at bounding box center [60, 76] width 54 height 14
type textarea "x"
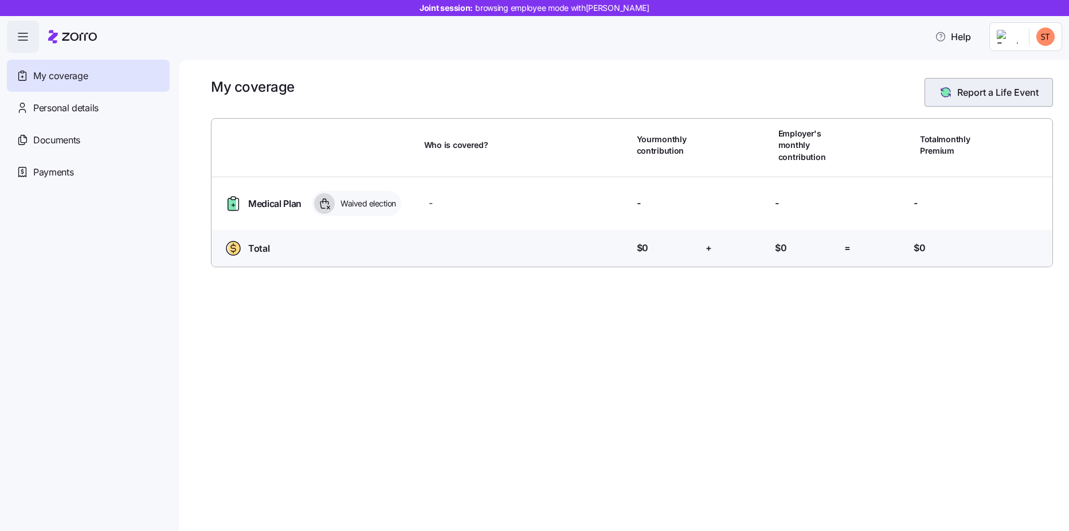
click at [967, 92] on span "Report a Life Event" at bounding box center [997, 92] width 81 height 14
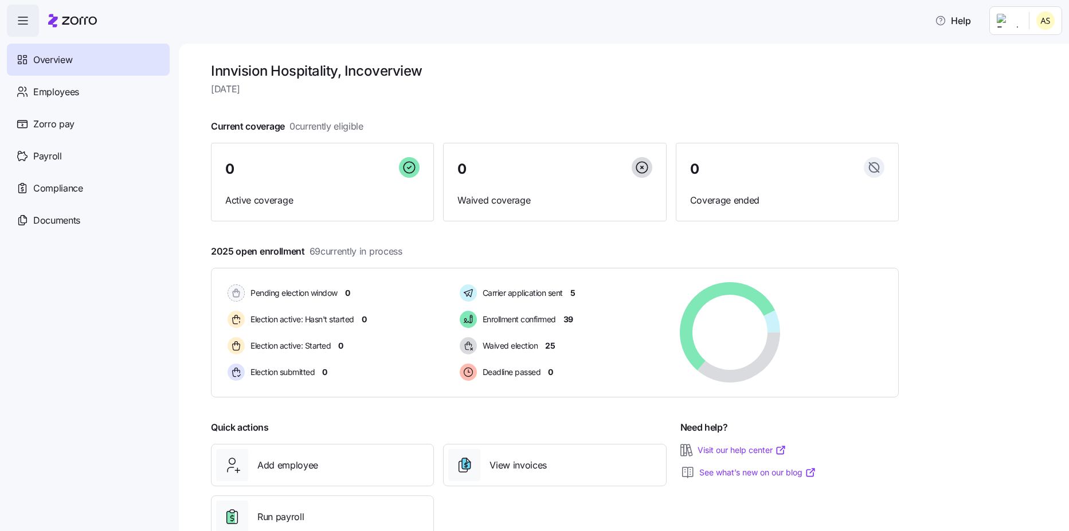
click at [1041, 11] on html "Help Overview Employees Zorro pay Payroll Compliance Documents Innvision Hospit…" at bounding box center [534, 262] width 1069 height 524
click at [1014, 57] on div "Personal view" at bounding box center [1011, 51] width 68 height 13
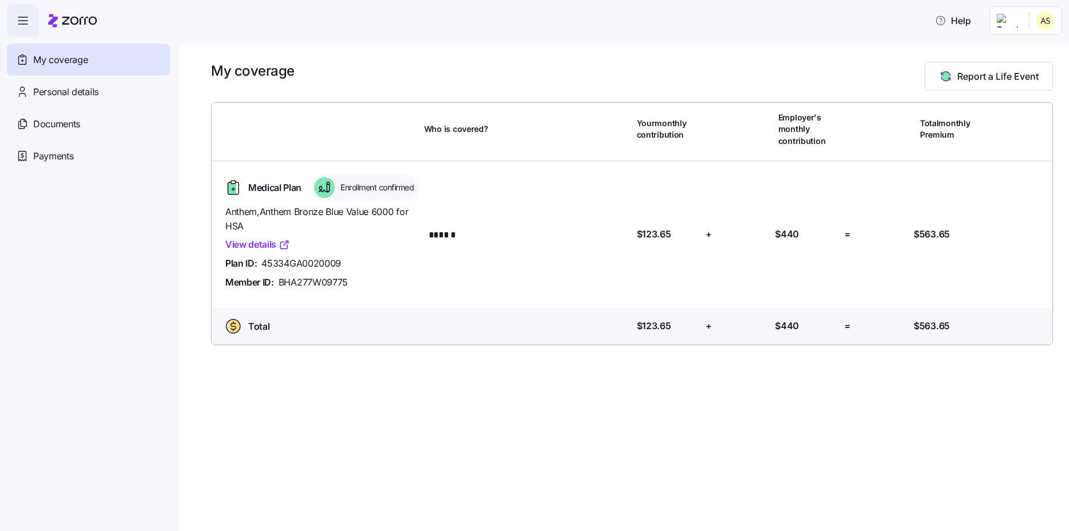
click at [256, 252] on link "View details" at bounding box center [257, 244] width 65 height 14
click at [745, 64] on div "My coverage Report a Life Event" at bounding box center [632, 76] width 842 height 29
click at [73, 98] on span "Personal details" at bounding box center [65, 92] width 65 height 14
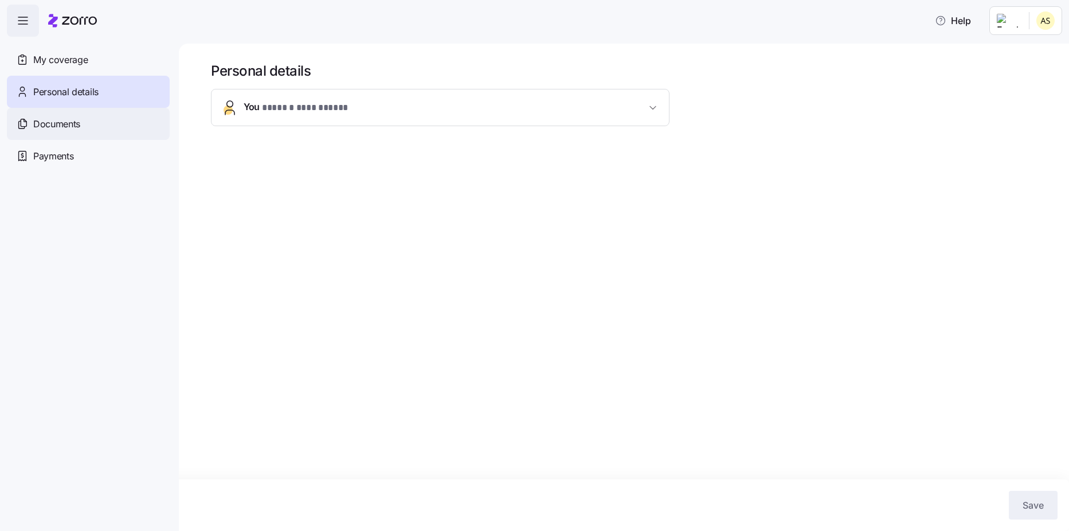
click at [70, 127] on span "Documents" at bounding box center [56, 124] width 47 height 14
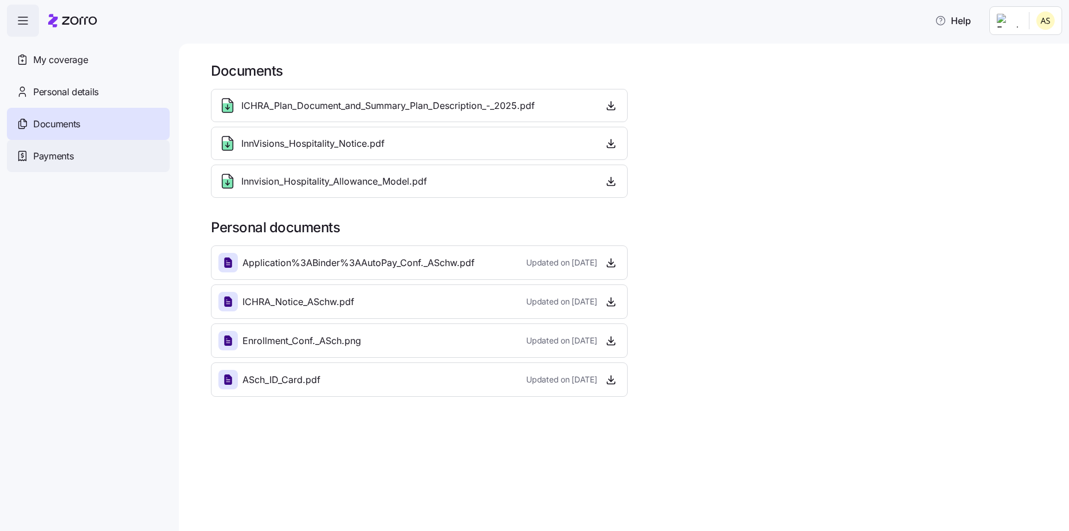
click at [59, 161] on span "Payments" at bounding box center [53, 156] width 40 height 14
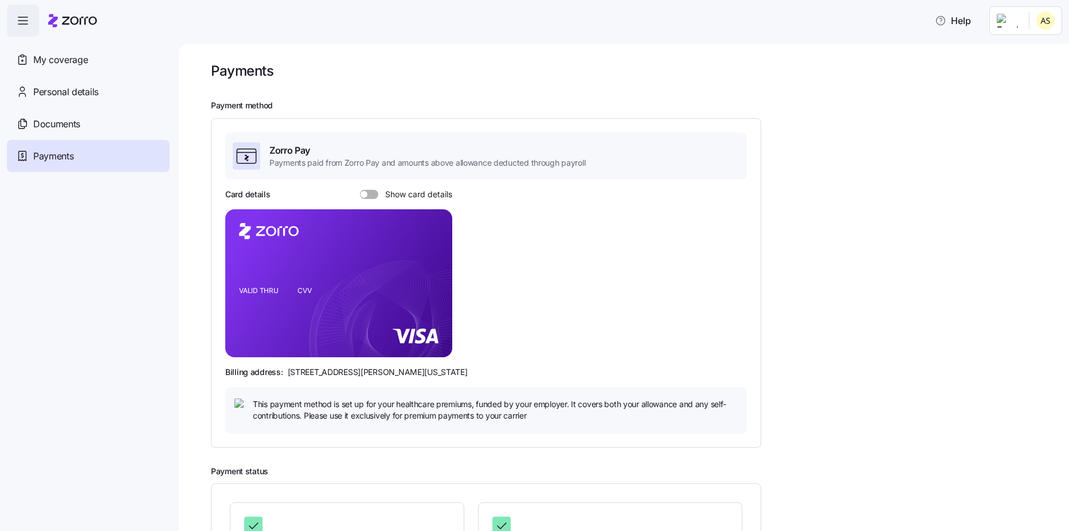
click at [363, 192] on span at bounding box center [364, 194] width 7 height 7
click at [360, 190] on input "Show card details" at bounding box center [360, 190] width 0 height 0
click at [369, 192] on span at bounding box center [365, 194] width 11 height 9
click at [360, 190] on input "Show card details" at bounding box center [360, 190] width 0 height 0
